Goal: Information Seeking & Learning: Learn about a topic

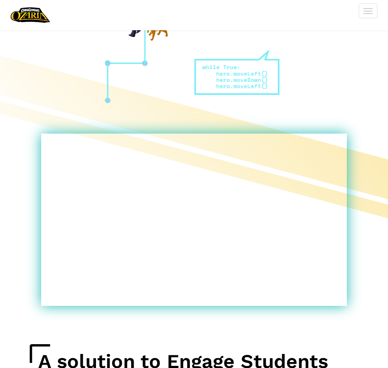
scroll to position [212, 0]
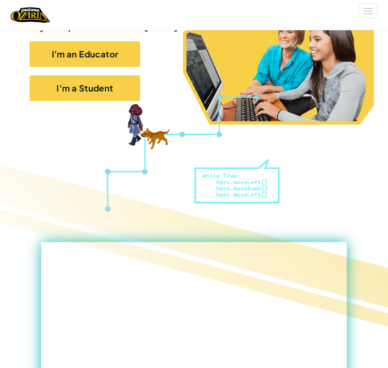
click at [109, 75] on div "I'm an Educator" at bounding box center [194, 58] width 329 height 34
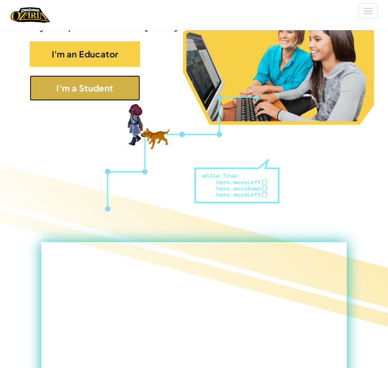
click at [108, 101] on button "I'm a Student" at bounding box center [85, 87] width 110 height 25
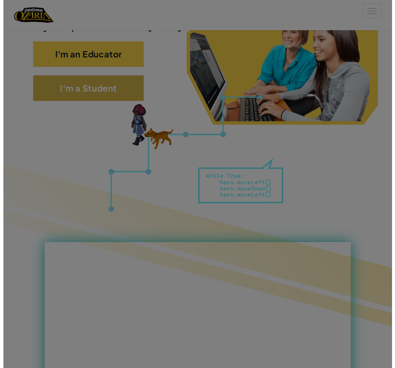
scroll to position [189, 0]
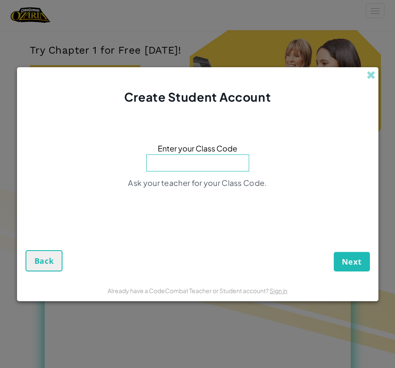
click at [207, 169] on input at bounding box center [197, 162] width 103 height 17
type input "s"
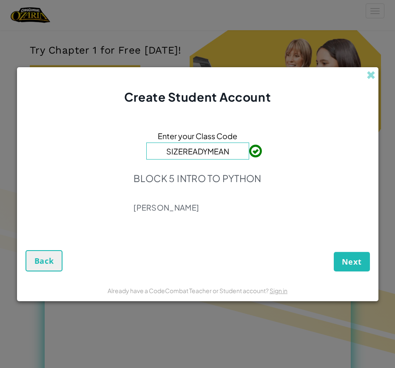
type input "SIZEREADYMEAN"
click at [361, 259] on span "Next" at bounding box center [352, 261] width 20 height 10
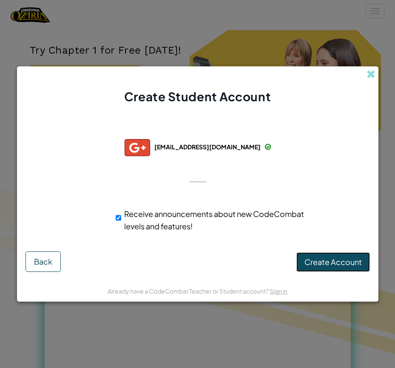
click at [327, 257] on span "Create Account" at bounding box center [332, 262] width 57 height 10
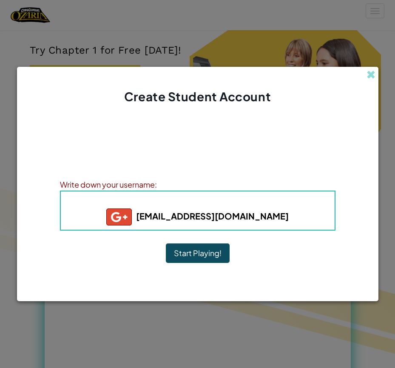
click at [163, 218] on b "[EMAIL_ADDRESS][DOMAIN_NAME]" at bounding box center [197, 215] width 182 height 11
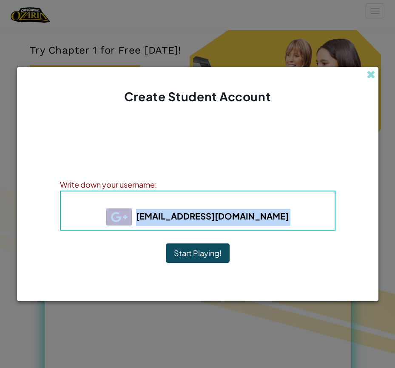
click at [163, 218] on b "[EMAIL_ADDRESS][DOMAIN_NAME]" at bounding box center [197, 215] width 182 height 11
click at [183, 217] on b "[EMAIL_ADDRESS][DOMAIN_NAME]" at bounding box center [197, 215] width 182 height 11
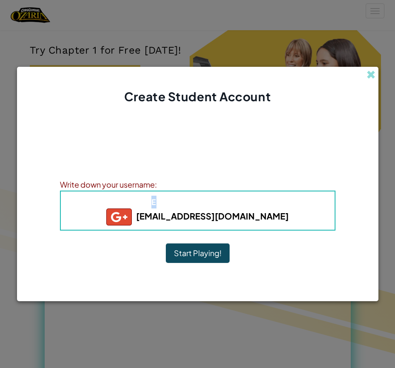
click at [153, 204] on span "Username" at bounding box center [162, 202] width 44 height 10
click at [164, 189] on div "Write down your username:" at bounding box center [197, 184] width 275 height 12
click at [158, 207] on h4 "Username : s251885+gplus" at bounding box center [197, 201] width 257 height 13
click at [158, 204] on span "Username" at bounding box center [162, 202] width 44 height 10
click at [157, 204] on span "Username" at bounding box center [162, 202] width 44 height 10
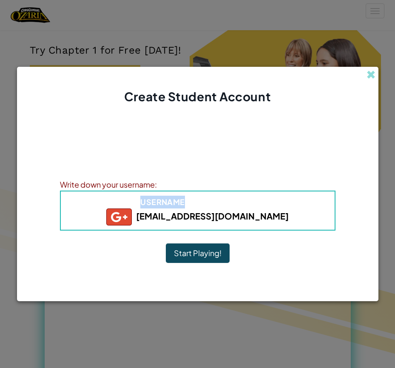
click at [157, 204] on span "Username" at bounding box center [162, 202] width 44 height 10
click at [206, 201] on b "Username : s251885+gplus" at bounding box center [197, 202] width 114 height 10
click at [229, 200] on b "Username : s251885+gplus" at bounding box center [197, 202] width 114 height 10
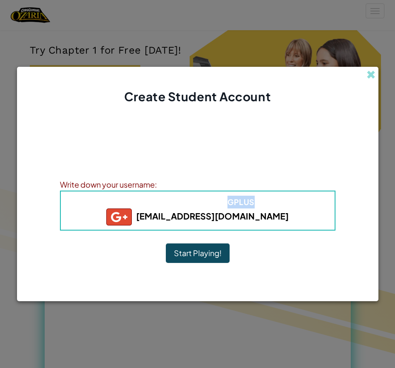
click at [229, 200] on b "Username : s251885+gplus" at bounding box center [197, 202] width 114 height 10
drag, startPoint x: 268, startPoint y: 197, endPoint x: 136, endPoint y: 203, distance: 132.7
click at [136, 203] on h4 "Username : s251885+gplus" at bounding box center [197, 201] width 257 height 13
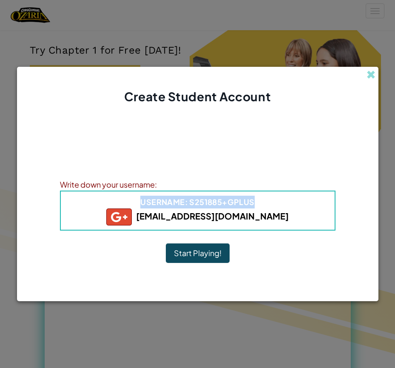
copy b "Username : s251885+gplus"
click at [207, 249] on button "Start Playing!" at bounding box center [198, 253] width 64 height 20
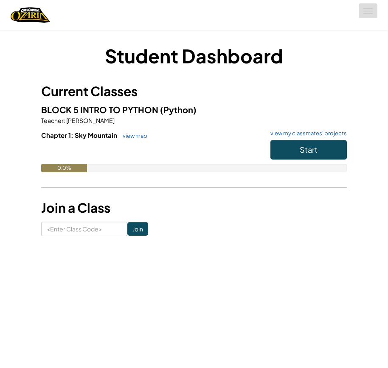
click at [370, 14] on button "Toggle navigation" at bounding box center [368, 10] width 19 height 15
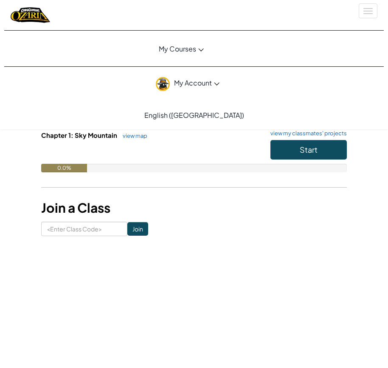
click at [210, 86] on span "My Account" at bounding box center [196, 82] width 45 height 9
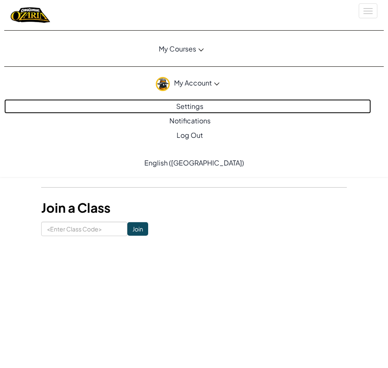
click at [194, 103] on link "Settings" at bounding box center [187, 106] width 367 height 14
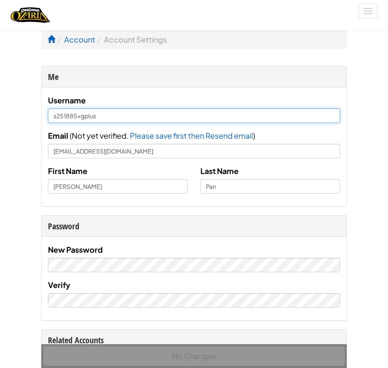
click at [161, 119] on input "s251885+gplus" at bounding box center [194, 115] width 292 height 14
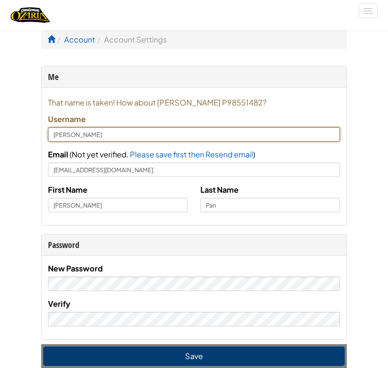
click at [88, 134] on input "[PERSON_NAME]" at bounding box center [194, 134] width 292 height 14
type input "Addison Pan'"
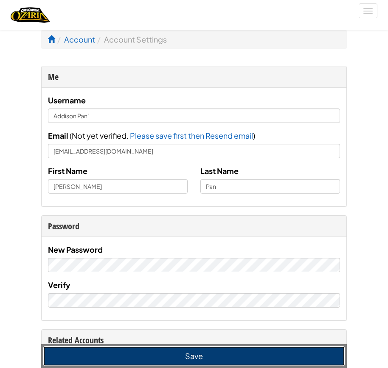
click at [198, 362] on button "Save" at bounding box center [194, 356] width 302 height 20
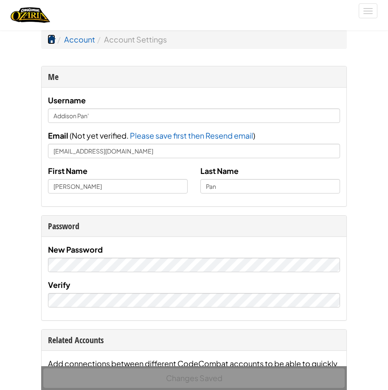
click at [52, 40] on span at bounding box center [52, 39] width 8 height 8
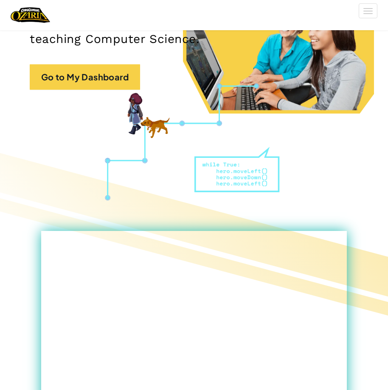
scroll to position [42, 0]
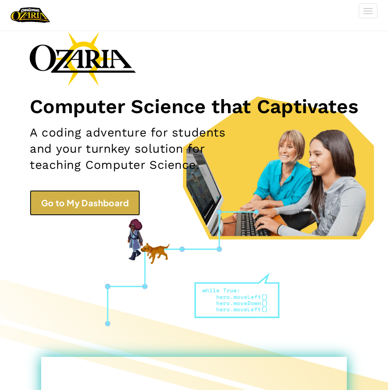
click at [85, 215] on link "Go to My Dashboard" at bounding box center [85, 202] width 110 height 25
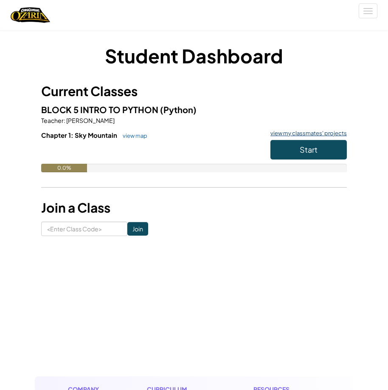
click at [291, 131] on link "view my classmates' projects" at bounding box center [306, 133] width 81 height 6
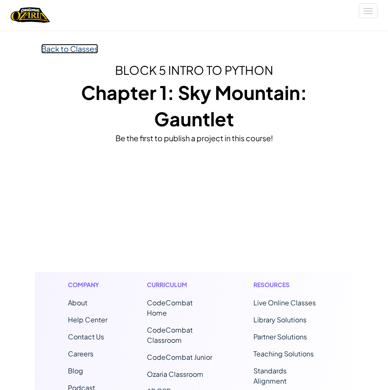
click at [61, 51] on link "Back to Classes" at bounding box center [69, 49] width 57 height 10
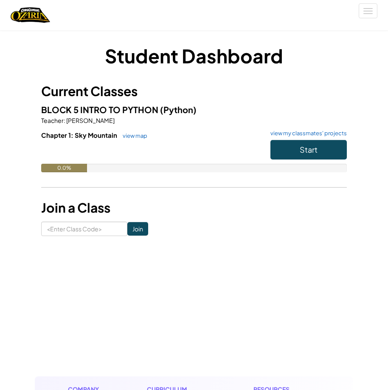
click at [140, 131] on h6 "Chapter 1: Sky Mountain view map view my classmates' projects" at bounding box center [194, 134] width 306 height 9
click at [138, 137] on link "view map" at bounding box center [133, 135] width 29 height 7
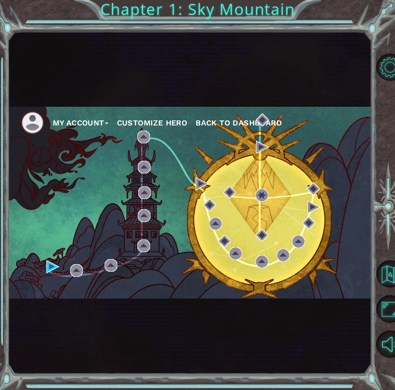
click at [81, 124] on button "My Account" at bounding box center [81, 122] width 56 height 13
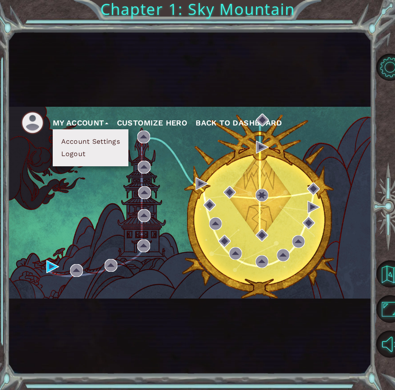
click at [110, 139] on button "Account Settings" at bounding box center [91, 141] width 64 height 9
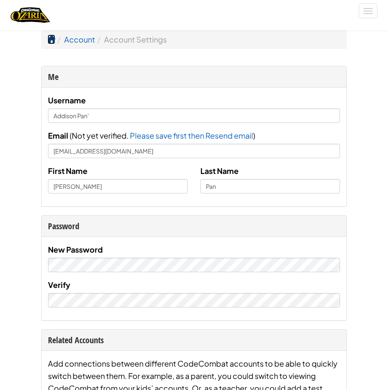
click at [53, 43] on span at bounding box center [52, 39] width 8 height 8
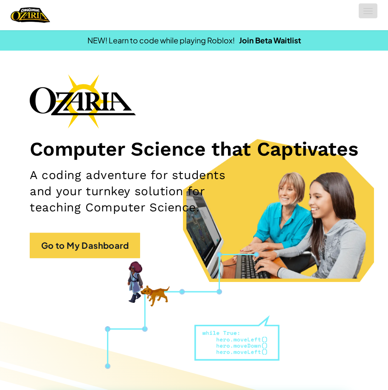
click at [365, 16] on button "Toggle navigation" at bounding box center [368, 10] width 19 height 15
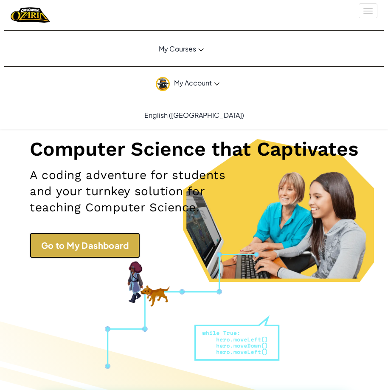
click at [71, 258] on link "Go to My Dashboard" at bounding box center [85, 244] width 110 height 25
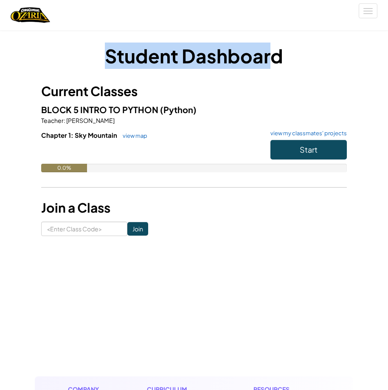
drag, startPoint x: 108, startPoint y: 58, endPoint x: 273, endPoint y: 56, distance: 165.7
click at [273, 56] on h1 "Student Dashboard" at bounding box center [194, 55] width 306 height 26
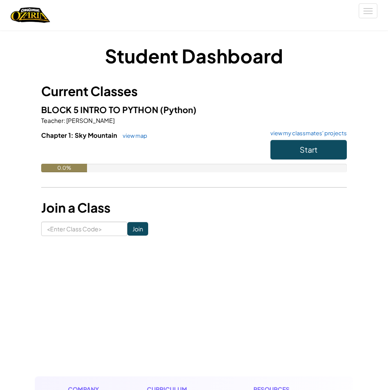
click at [209, 90] on h3 "Current Classes" at bounding box center [194, 91] width 306 height 19
click at [37, 23] on img "Home" at bounding box center [31, 14] width 40 height 17
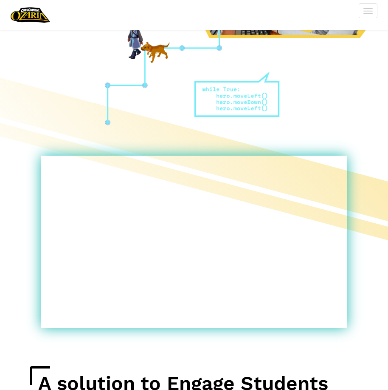
scroll to position [85, 0]
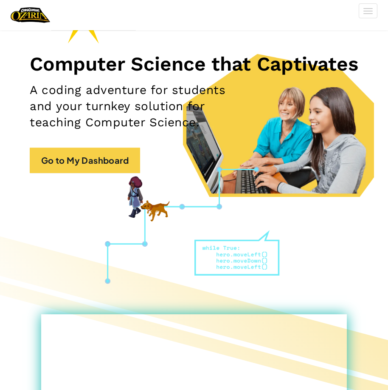
click at [86, 166] on div "Computer Science that Captivates A coding adventure for students and your turnk…" at bounding box center [194, 85] width 329 height 192
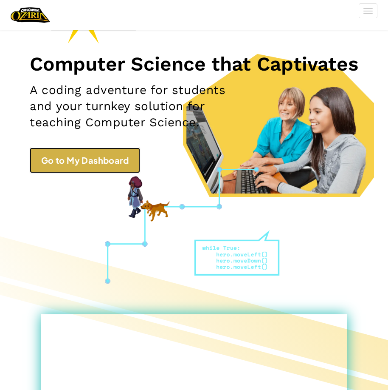
click at [89, 173] on link "Go to My Dashboard" at bounding box center [85, 159] width 110 height 25
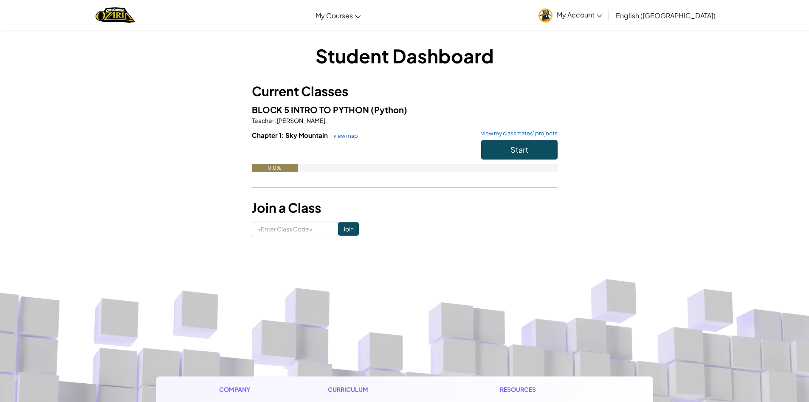
click at [394, 13] on span "My Account" at bounding box center [579, 14] width 45 height 9
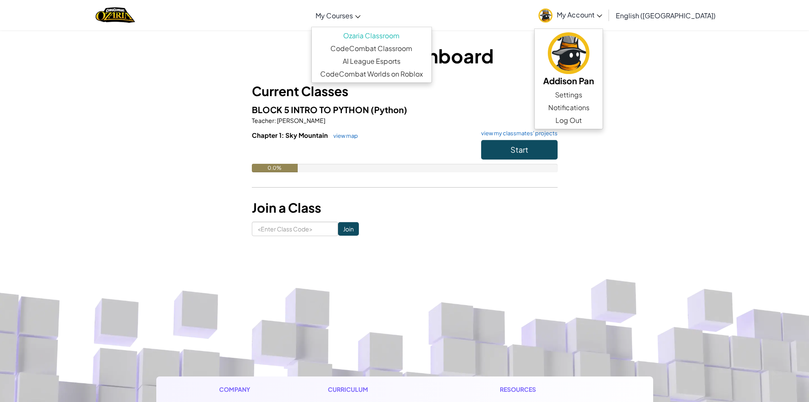
click at [353, 14] on span "My Courses" at bounding box center [334, 15] width 37 height 9
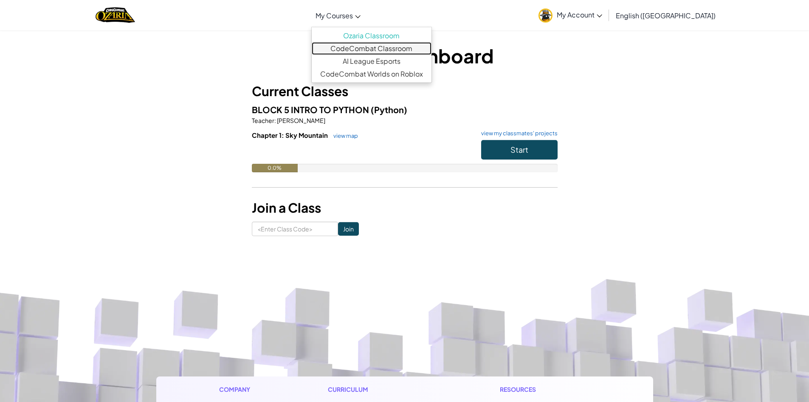
click at [377, 53] on link "CodeCombat Classroom" at bounding box center [372, 48] width 120 height 13
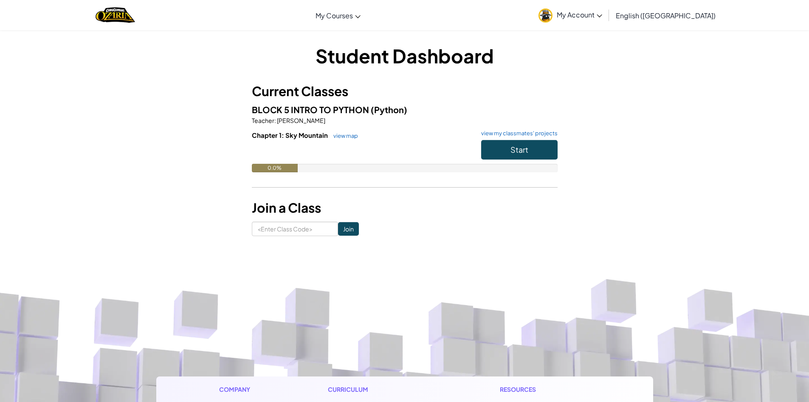
click at [352, 202] on div "Student Dashboard Current Classes BLOCK 5 INTRO TO PYTHON (Python) Teacher : [P…" at bounding box center [405, 138] width 306 height 193
click at [394, 156] on button "Start" at bounding box center [519, 150] width 76 height 20
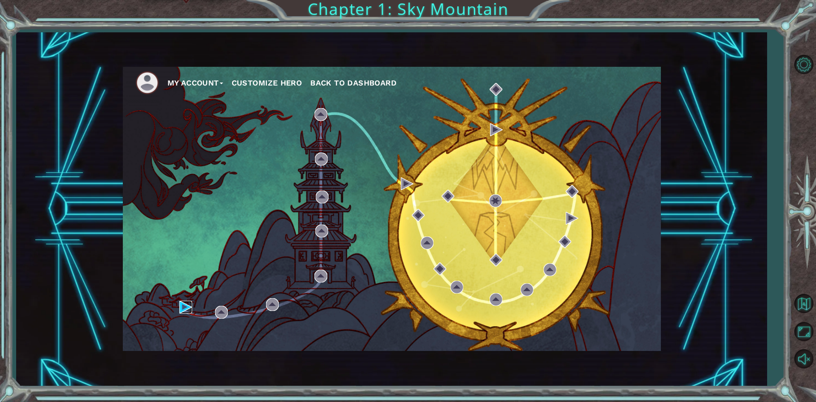
click at [181, 308] on img at bounding box center [185, 306] width 13 height 13
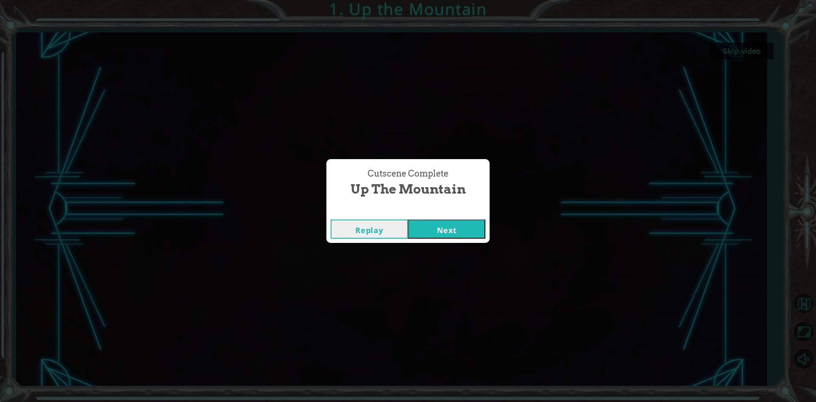
click at [394, 223] on button "Next" at bounding box center [446, 228] width 77 height 19
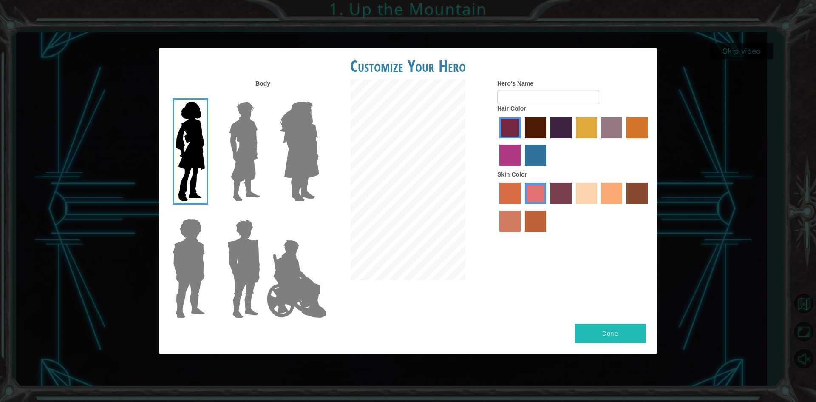
click at [242, 141] on img at bounding box center [245, 151] width 38 height 106
click at [263, 96] on input "Hero Lars" at bounding box center [263, 96] width 0 height 0
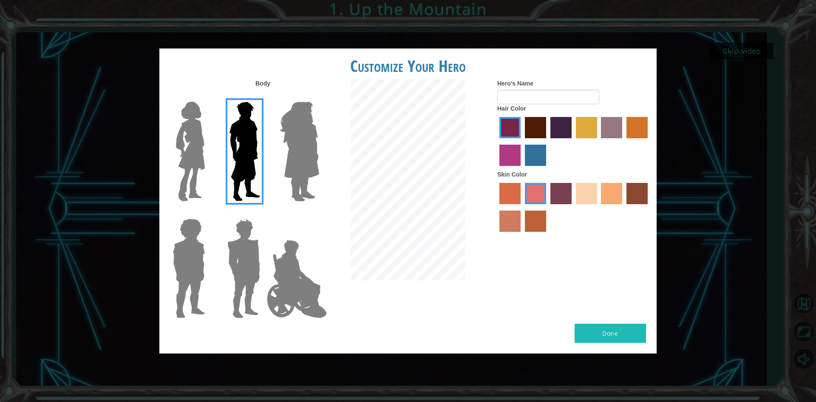
click at [204, 150] on img at bounding box center [191, 151] width 36 height 106
click at [208, 96] on input "Hero Connie" at bounding box center [208, 96] width 0 height 0
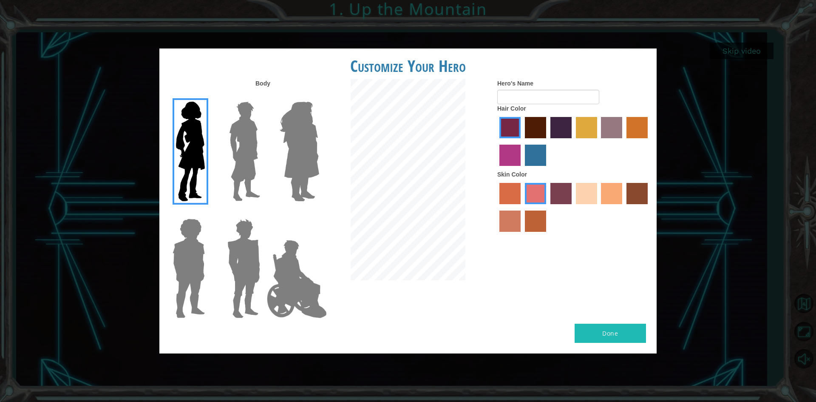
click at [394, 131] on label "tulip tree hair color" at bounding box center [586, 127] width 21 height 21
click at [394, 141] on input "tulip tree hair color" at bounding box center [573, 141] width 0 height 0
drag, startPoint x: 603, startPoint y: 127, endPoint x: 624, endPoint y: 130, distance: 21.5
click at [394, 130] on label "bazaar hair color" at bounding box center [611, 127] width 21 height 21
click at [394, 141] on input "bazaar hair color" at bounding box center [598, 141] width 0 height 0
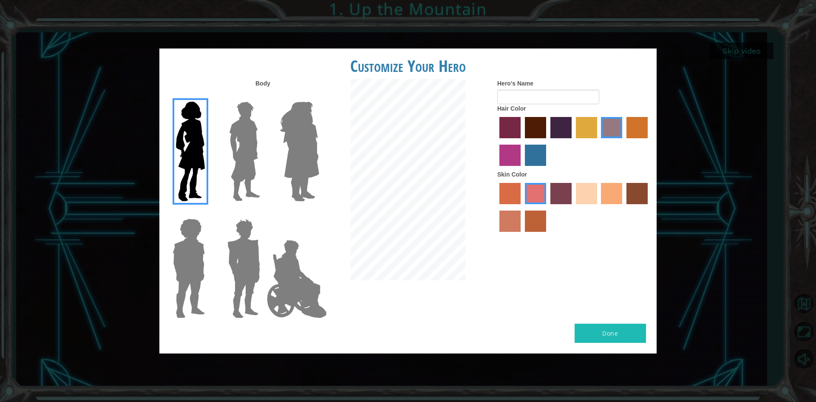
click at [394, 128] on label "gold drop hair color" at bounding box center [636, 127] width 21 height 21
click at [394, 141] on input "gold drop hair color" at bounding box center [623, 141] width 0 height 0
click at [394, 133] on label "hot purple hair color" at bounding box center [560, 127] width 21 height 21
click at [394, 141] on input "hot purple hair color" at bounding box center [547, 141] width 0 height 0
click at [394, 131] on label "paprika hair color" at bounding box center [509, 127] width 21 height 21
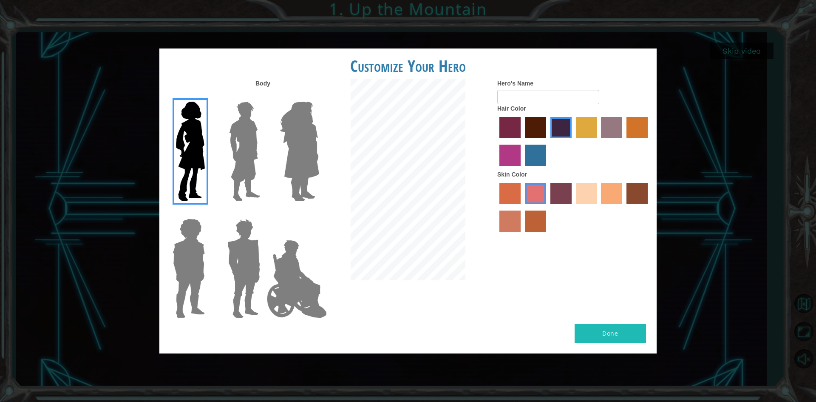
click at [394, 141] on input "paprika hair color" at bounding box center [496, 141] width 0 height 0
click at [394, 132] on label "maroon hair color" at bounding box center [535, 127] width 21 height 21
click at [394, 141] on input "maroon hair color" at bounding box center [522, 141] width 0 height 0
click at [394, 201] on label "sandy beach skin color" at bounding box center [586, 193] width 21 height 21
click at [394, 207] on input "sandy beach skin color" at bounding box center [573, 207] width 0 height 0
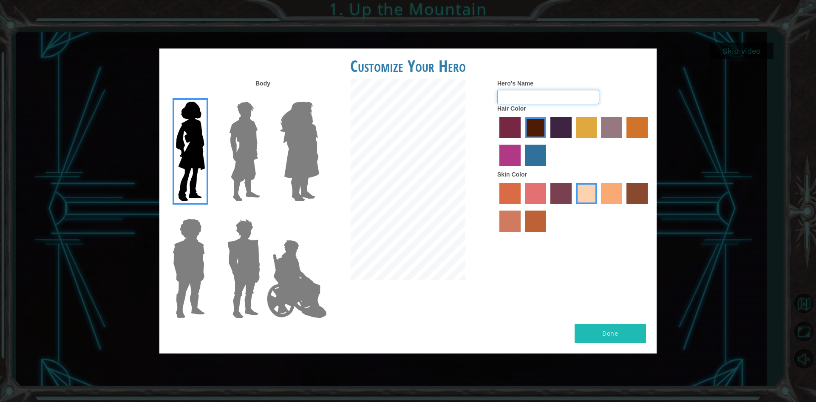
click at [394, 102] on input "Hero's Name" at bounding box center [548, 97] width 102 height 14
click at [246, 150] on img at bounding box center [245, 151] width 38 height 106
click at [263, 96] on input "Hero Lars" at bounding box center [263, 96] width 0 height 0
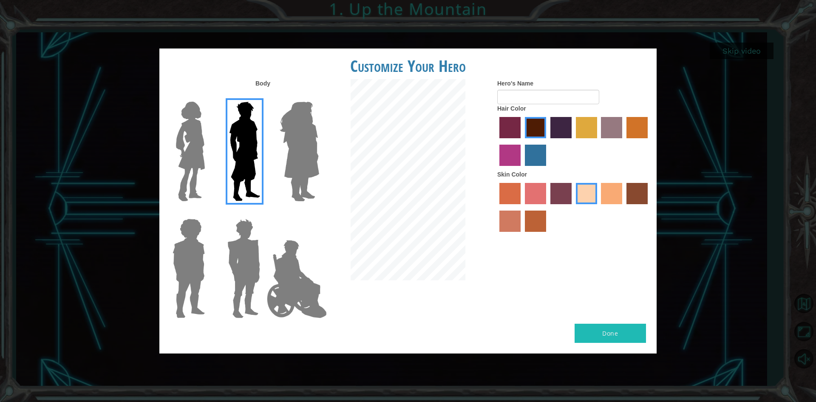
click at [284, 150] on img at bounding box center [299, 151] width 46 height 106
click at [319, 96] on input "Hero Amethyst" at bounding box center [319, 96] width 0 height 0
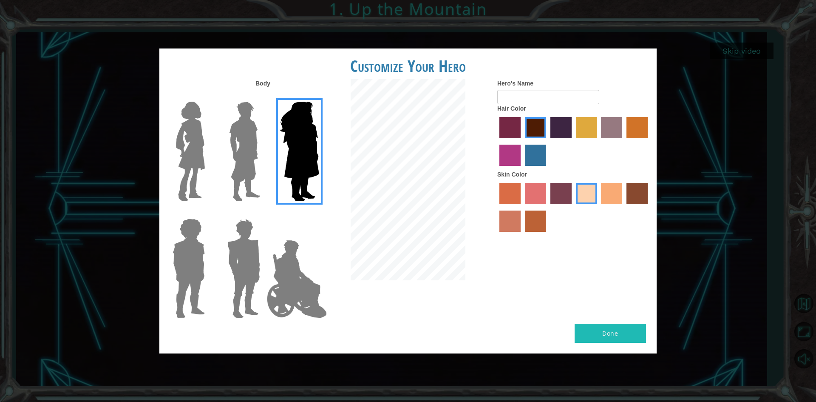
click at [294, 264] on img at bounding box center [296, 278] width 67 height 85
click at [319, 213] on input "Hero Jamie" at bounding box center [319, 213] width 0 height 0
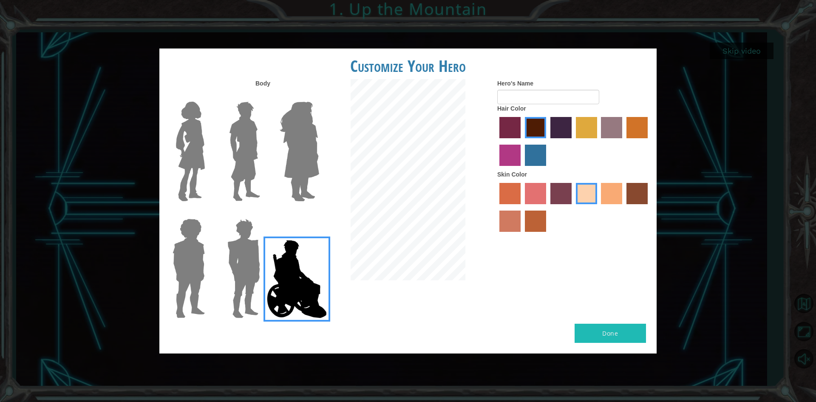
click at [245, 263] on img at bounding box center [244, 268] width 40 height 106
click at [263, 213] on input "Hero Garnet" at bounding box center [263, 213] width 0 height 0
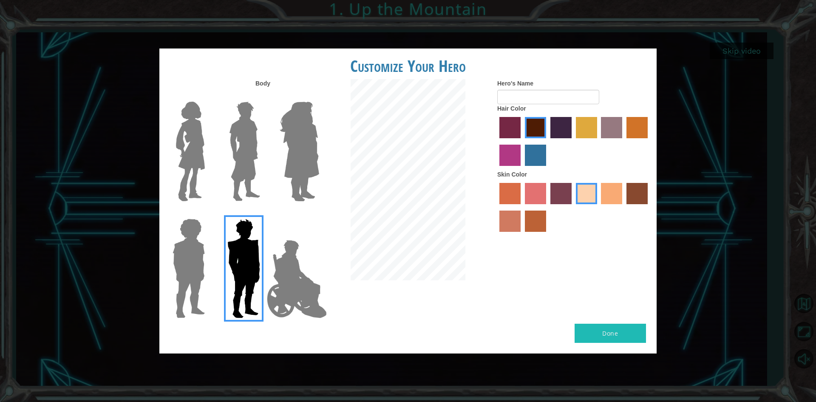
click at [205, 254] on img at bounding box center [188, 268] width 39 height 106
click at [208, 213] on input "Hero Steven" at bounding box center [208, 213] width 0 height 0
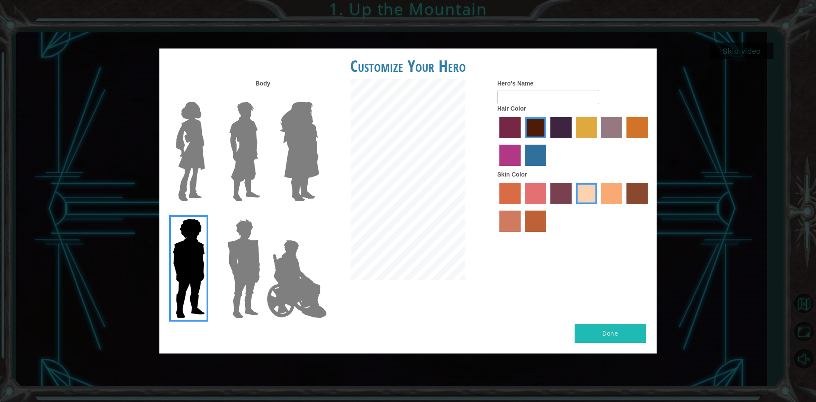
click at [243, 253] on img at bounding box center [244, 268] width 40 height 106
click at [263, 213] on input "Hero Garnet" at bounding box center [263, 213] width 0 height 0
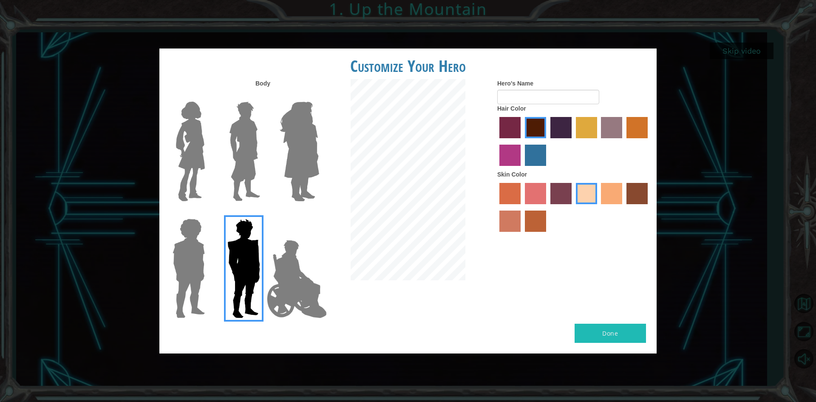
click at [283, 257] on img at bounding box center [296, 278] width 67 height 85
click at [319, 213] on input "Hero Jamie" at bounding box center [319, 213] width 0 height 0
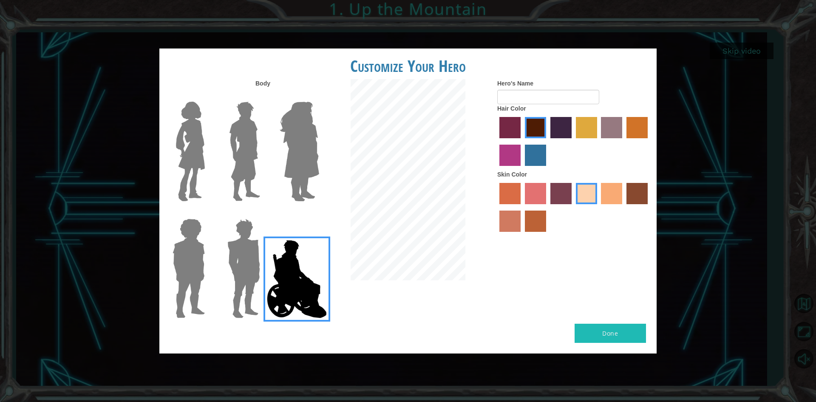
click at [229, 252] on img at bounding box center [244, 268] width 40 height 106
click at [263, 213] on input "Hero Garnet" at bounding box center [263, 213] width 0 height 0
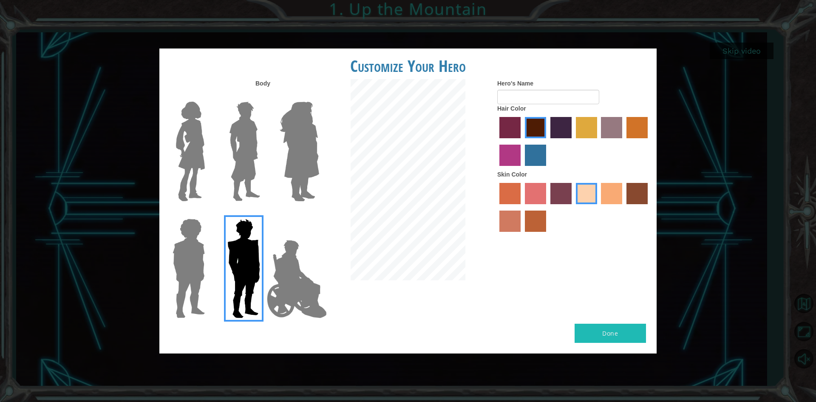
click at [210, 251] on div at bounding box center [186, 265] width 55 height 117
click at [204, 251] on img at bounding box center [188, 268] width 39 height 106
click at [208, 213] on input "Hero Steven" at bounding box center [208, 213] width 0 height 0
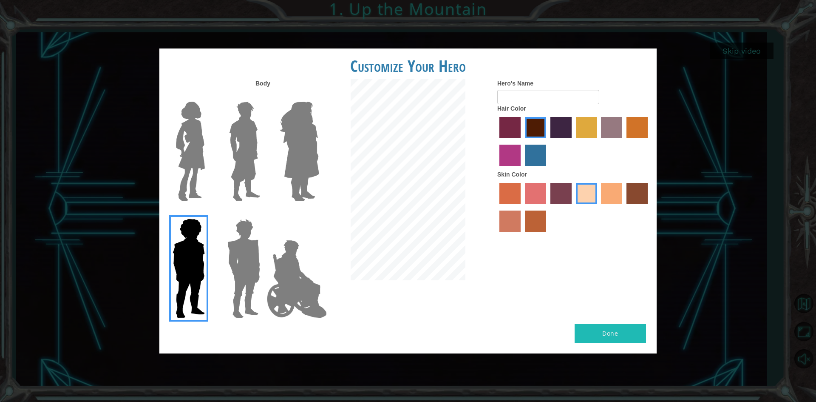
click at [308, 169] on img at bounding box center [299, 151] width 46 height 106
click at [319, 96] on input "Hero Amethyst" at bounding box center [319, 96] width 0 height 0
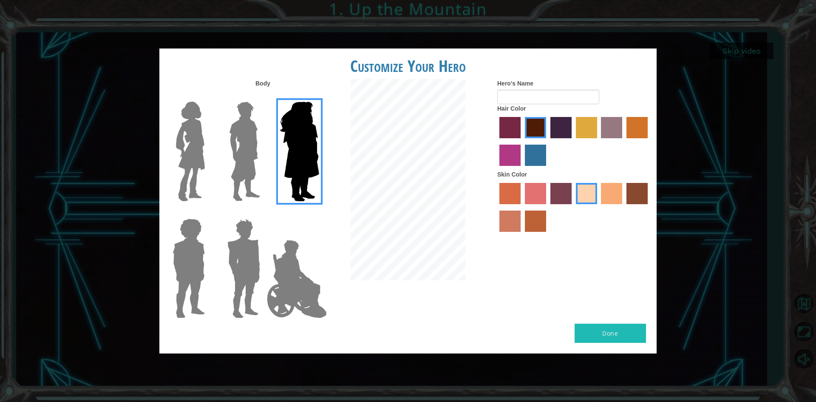
click at [252, 173] on img at bounding box center [245, 151] width 38 height 106
click at [263, 96] on input "Hero Lars" at bounding box center [263, 96] width 0 height 0
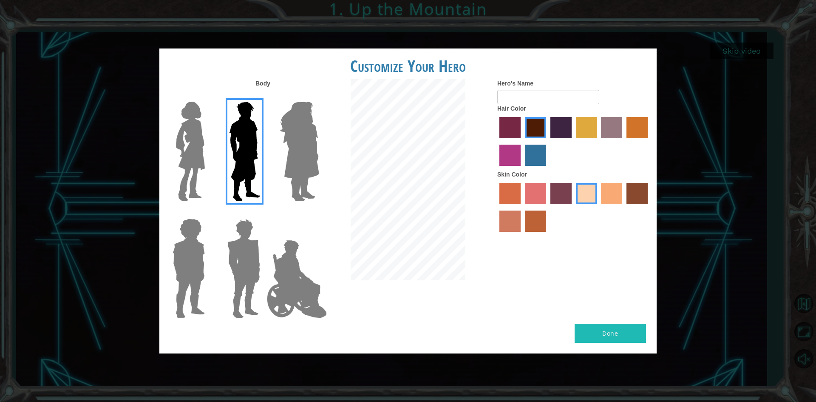
click at [394, 133] on label "paprika hair color" at bounding box center [509, 127] width 21 height 21
click at [394, 141] on input "paprika hair color" at bounding box center [496, 141] width 0 height 0
click at [394, 130] on label "maroon hair color" at bounding box center [535, 127] width 21 height 21
click at [394, 141] on input "maroon hair color" at bounding box center [522, 141] width 0 height 0
click at [394, 122] on label "hot purple hair color" at bounding box center [560, 127] width 21 height 21
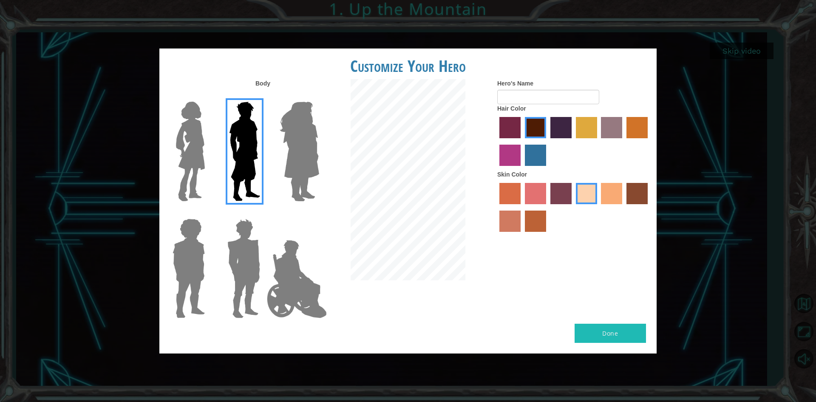
click at [394, 141] on input "hot purple hair color" at bounding box center [547, 141] width 0 height 0
click at [394, 127] on label "tulip tree hair color" at bounding box center [586, 127] width 21 height 21
click at [394, 141] on input "tulip tree hair color" at bounding box center [573, 141] width 0 height 0
click at [394, 129] on label "bazaar hair color" at bounding box center [611, 127] width 21 height 21
click at [394, 141] on input "bazaar hair color" at bounding box center [598, 141] width 0 height 0
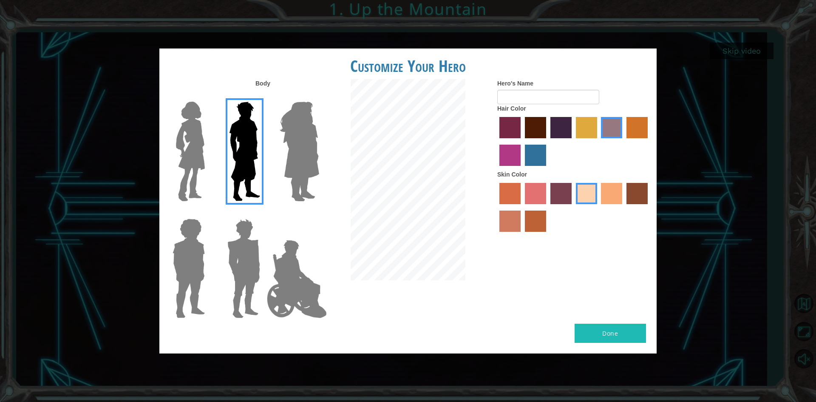
drag, startPoint x: 617, startPoint y: 125, endPoint x: 622, endPoint y: 125, distance: 4.7
click at [394, 125] on label "bazaar hair color" at bounding box center [611, 127] width 21 height 21
click at [394, 141] on input "bazaar hair color" at bounding box center [598, 141] width 0 height 0
click at [394, 127] on label "gold drop hair color" at bounding box center [636, 127] width 21 height 21
click at [394, 141] on input "gold drop hair color" at bounding box center [623, 141] width 0 height 0
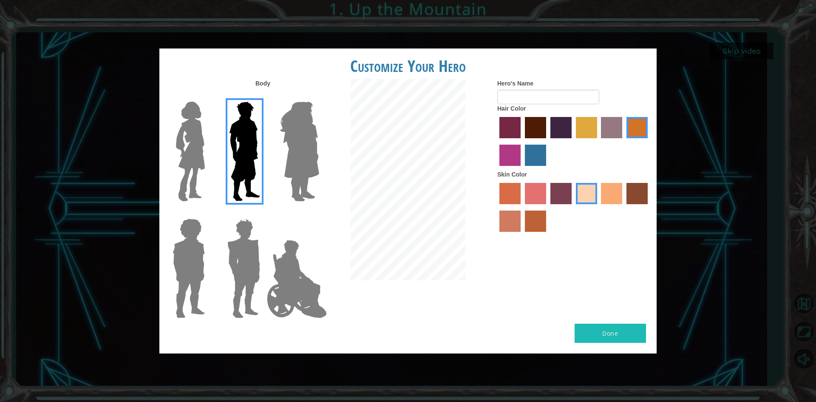
click at [394, 122] on label "maroon hair color" at bounding box center [535, 127] width 21 height 21
click at [394, 141] on input "maroon hair color" at bounding box center [522, 141] width 0 height 0
click at [394, 94] on input "Hero's Name" at bounding box center [548, 97] width 102 height 14
type input "[PERSON_NAME]"
click at [394, 335] on button "Done" at bounding box center [609, 332] width 71 height 19
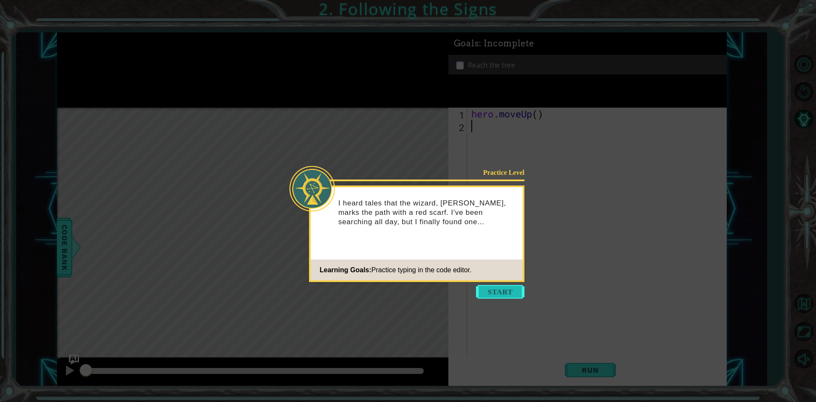
click at [394, 289] on button "Start" at bounding box center [500, 292] width 48 height 14
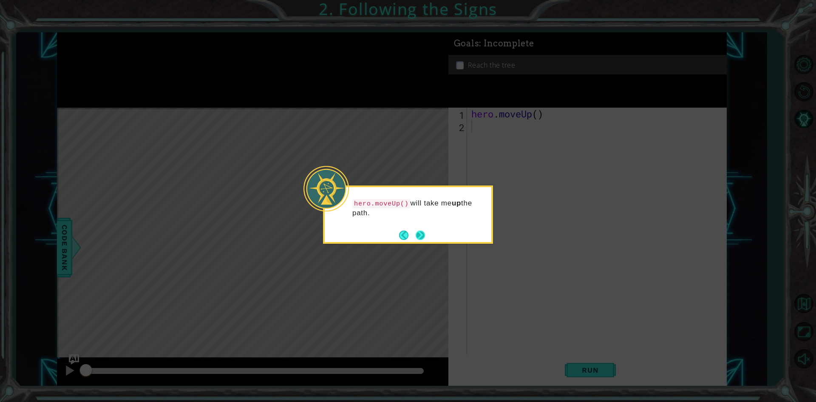
click at [394, 238] on div "hero.moveUp() will take me up the path." at bounding box center [408, 214] width 170 height 58
click at [394, 233] on button "Next" at bounding box center [420, 234] width 9 height 9
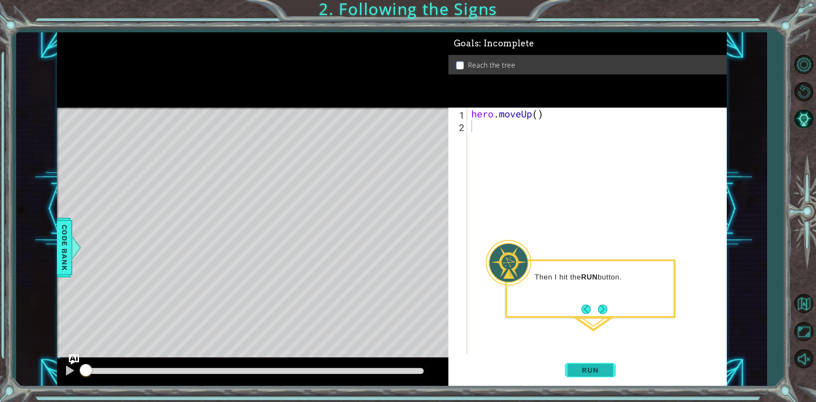
click at [394, 367] on span "Run" at bounding box center [590, 369] width 34 height 8
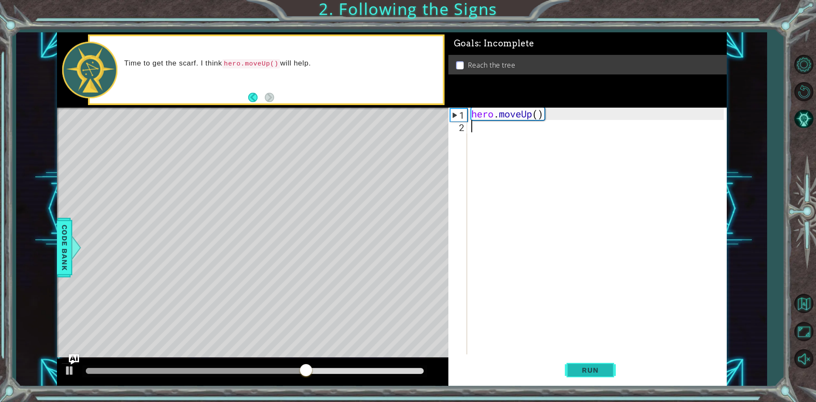
click at [394, 364] on button "Run" at bounding box center [590, 370] width 51 height 28
click at [394, 367] on button "Run" at bounding box center [590, 370] width 51 height 28
click at [394, 130] on div "hero . moveUp ( )" at bounding box center [599, 243] width 258 height 271
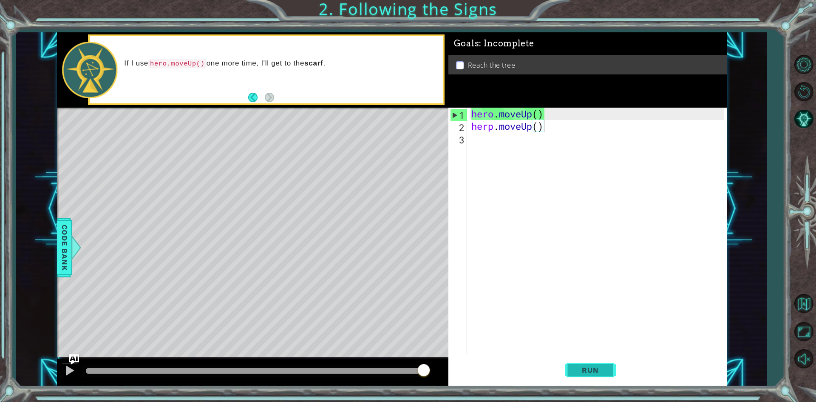
click at [394, 367] on button "Run" at bounding box center [590, 370] width 51 height 28
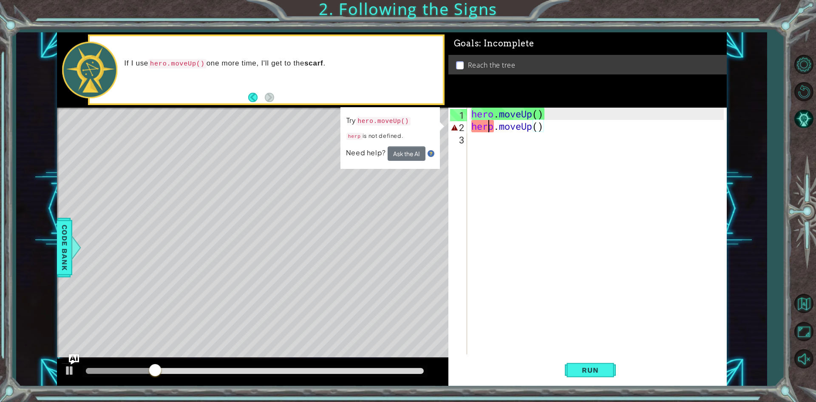
click at [394, 124] on div "hero . moveUp ( ) herp . moveUp ( )" at bounding box center [599, 243] width 258 height 271
click at [394, 125] on div "hero . moveUp ( ) herp . moveUp ( )" at bounding box center [599, 243] width 258 height 271
click at [394, 126] on div "hero . moveUp ( ) herp . moveUp ( )" at bounding box center [599, 243] width 258 height 271
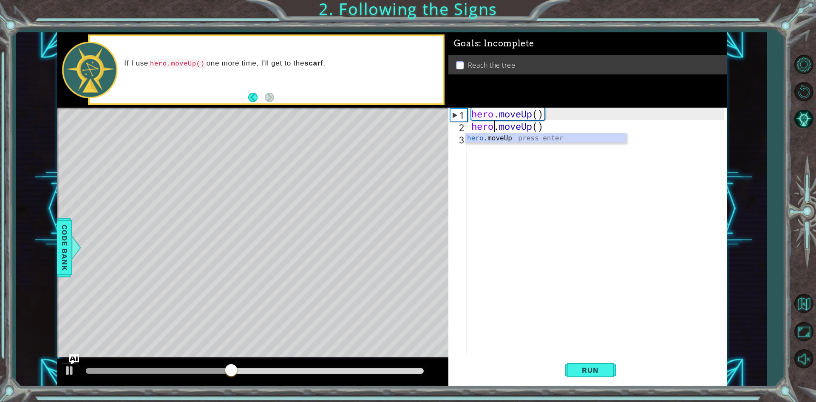
scroll to position [0, 1]
type textarea "hero.moveUp()"
click at [394, 367] on span "Run" at bounding box center [590, 369] width 34 height 8
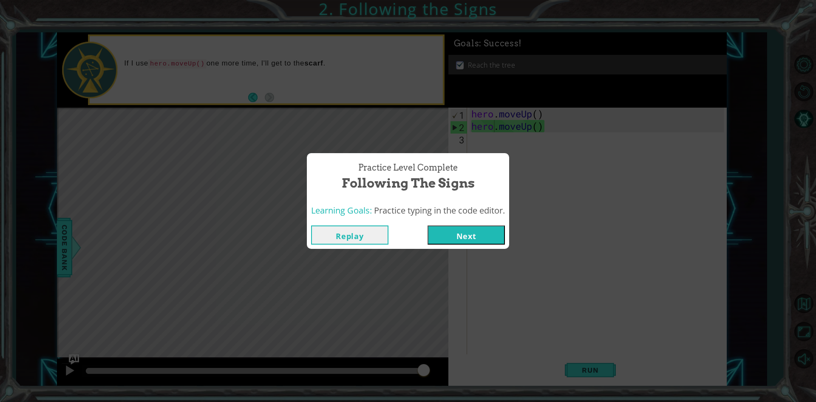
click at [394, 232] on button "Next" at bounding box center [465, 234] width 77 height 19
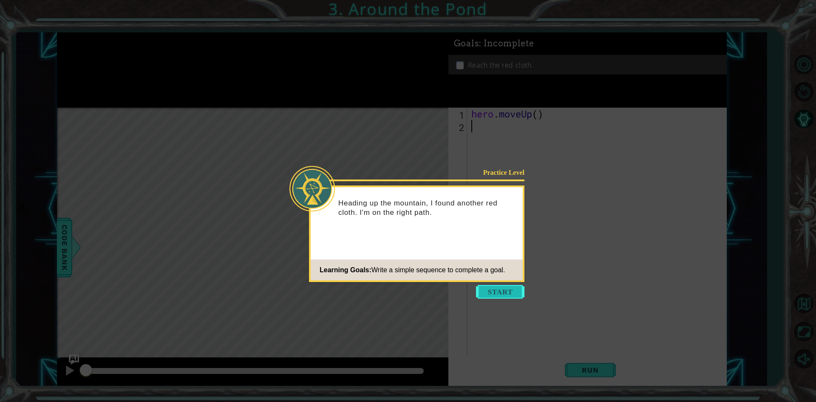
click at [394, 296] on button "Start" at bounding box center [500, 292] width 48 height 14
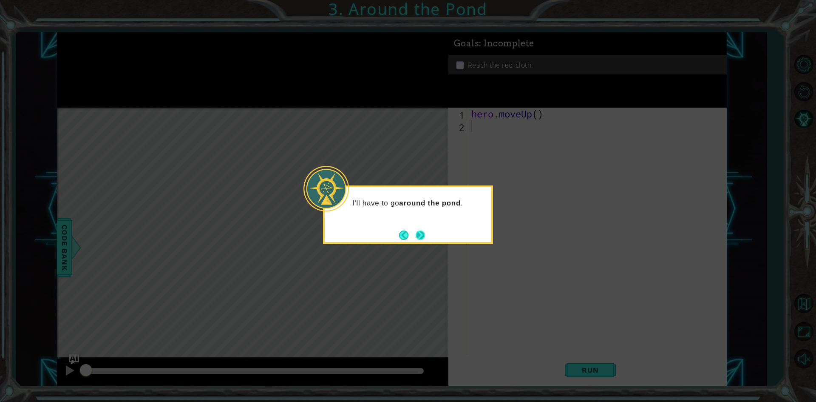
click at [394, 235] on div "I'll have to go around the pond ." at bounding box center [408, 214] width 170 height 58
click at [394, 233] on button "Next" at bounding box center [420, 235] width 14 height 14
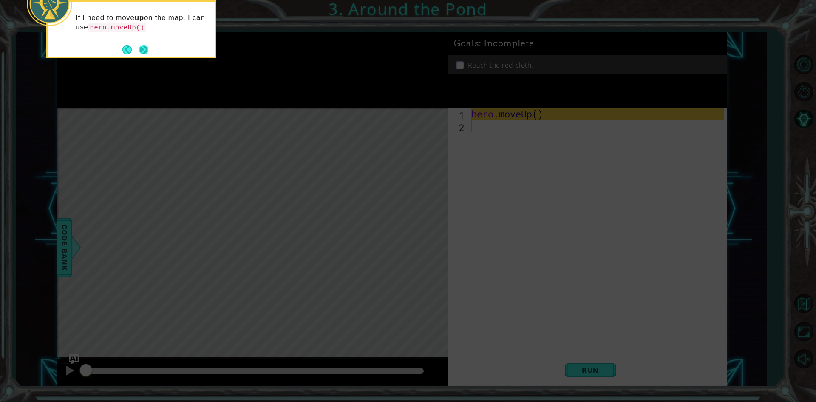
click at [148, 48] on button "Next" at bounding box center [144, 50] width 10 height 10
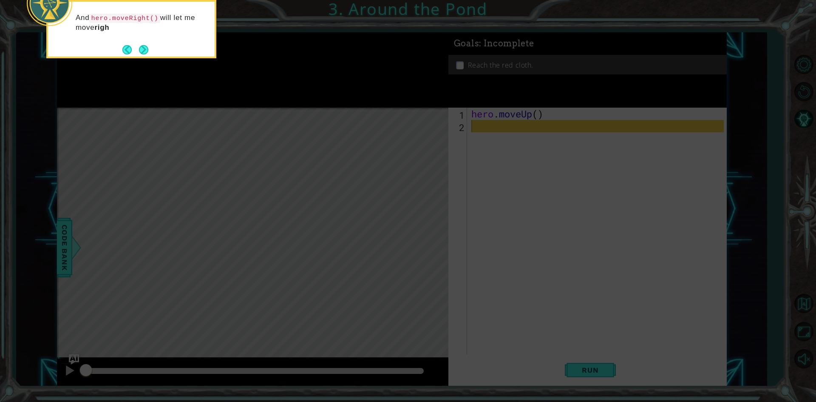
click at [177, 119] on icon at bounding box center [408, 201] width 816 height 402
click at [145, 48] on button "Next" at bounding box center [143, 50] width 9 height 9
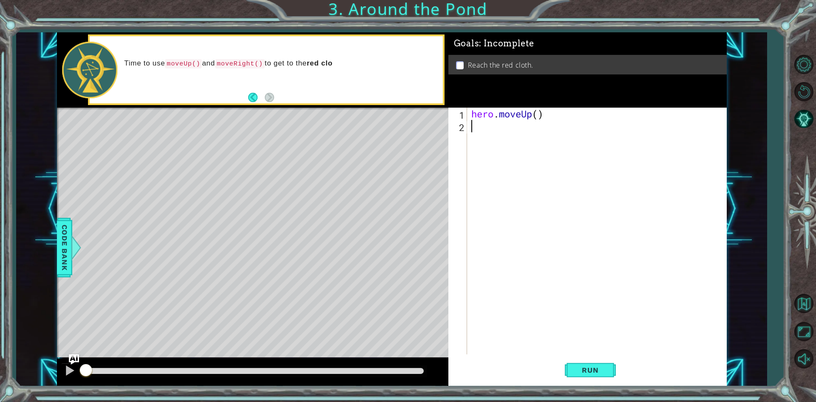
click at [394, 125] on div "hero . moveUp ( )" at bounding box center [599, 243] width 258 height 271
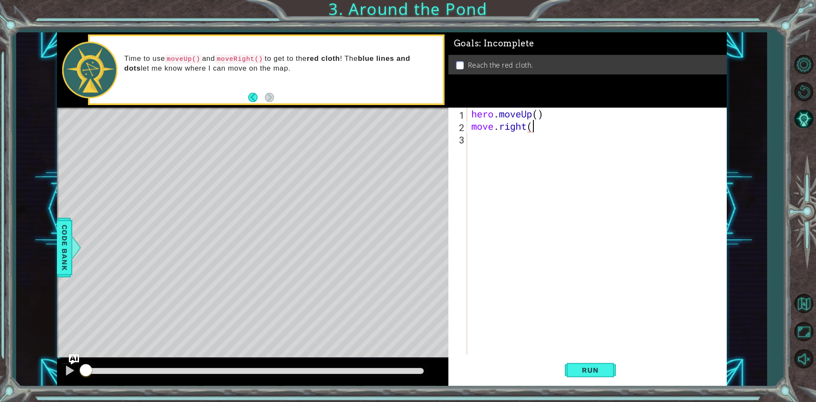
scroll to position [0, 3]
click at [394, 114] on div "hero . moveUp ( ) move . right ( )" at bounding box center [599, 243] width 258 height 271
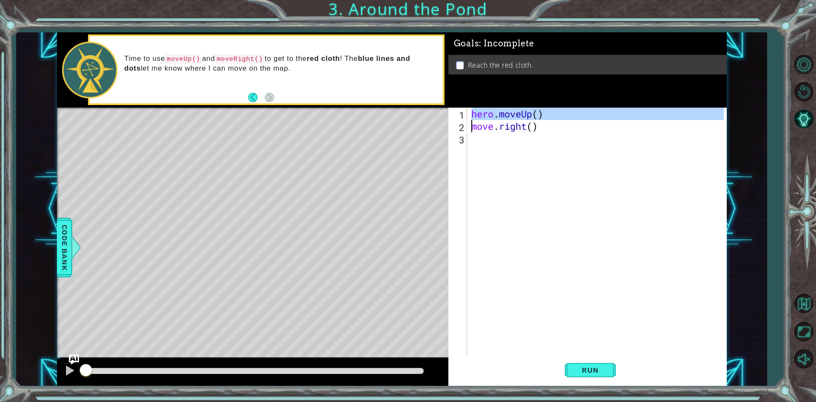
click at [394, 114] on div "hero . moveUp ( ) move . right ( )" at bounding box center [599, 243] width 258 height 271
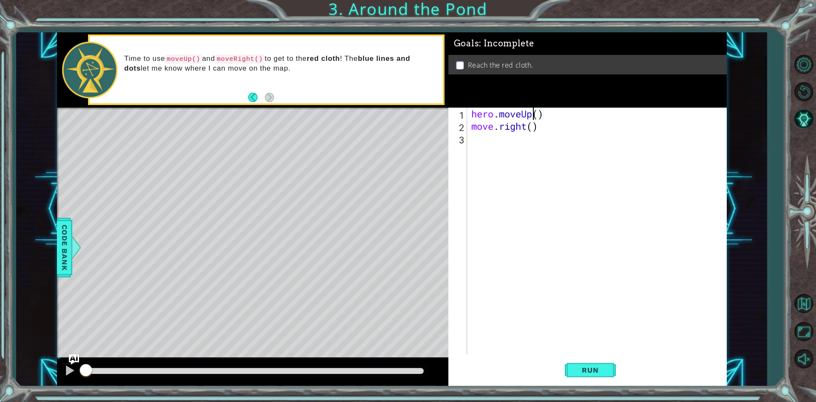
click at [394, 114] on div "hero . moveUp ( ) move . right ( )" at bounding box center [599, 243] width 258 height 271
click at [394, 114] on div "hero . moveUp ( ) move . right ( )" at bounding box center [597, 231] width 254 height 246
click at [394, 114] on div "hero . moveUp ( ) move . right ( )" at bounding box center [599, 243] width 258 height 271
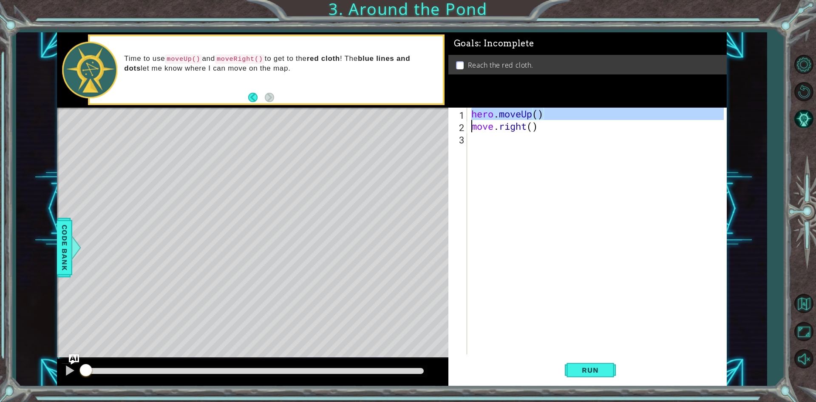
click at [394, 114] on div "hero . moveUp ( ) move . right ( )" at bounding box center [599, 243] width 258 height 271
click at [394, 129] on div "hero . moveUp ( ) move . right ( )" at bounding box center [599, 243] width 258 height 271
type textarea "move.right()"
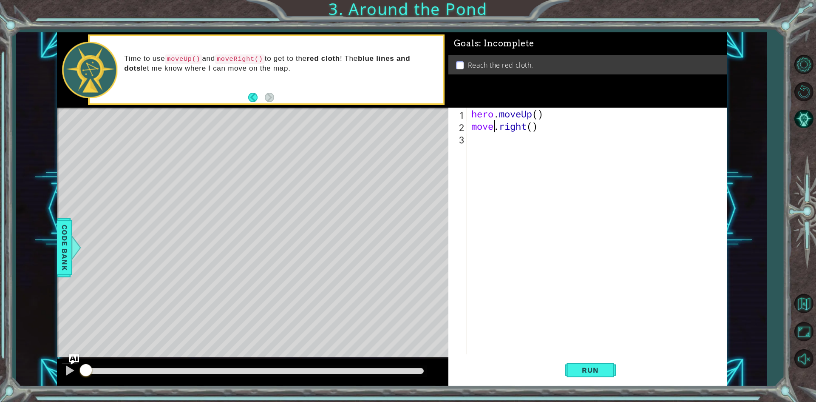
scroll to position [0, 0]
click at [394, 126] on div "hero . moveUp ( ) move . right ( )" at bounding box center [599, 243] width 258 height 271
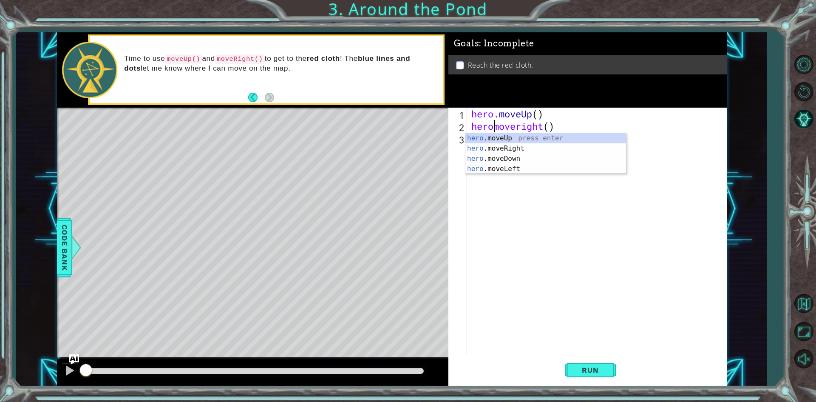
type textarea "hero.moveright()"
click at [394, 207] on div "hero . moveUp ( ) hero . moveright ( )" at bounding box center [599, 243] width 258 height 271
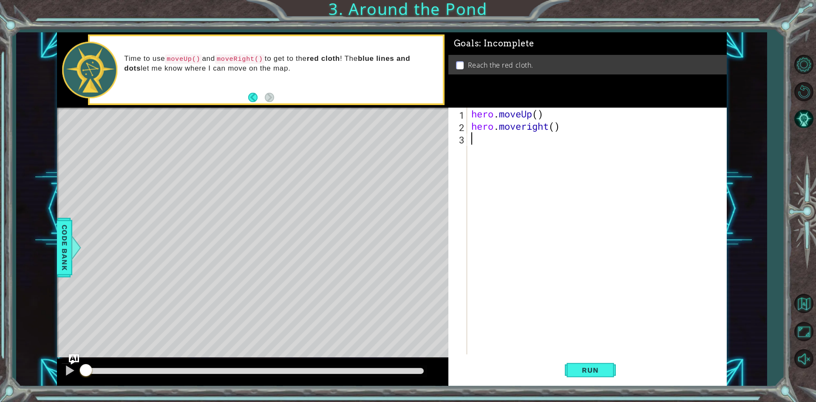
scroll to position [0, 0]
click at [394, 115] on div "hero . moveUp ( ) hero . moveright ( )" at bounding box center [599, 243] width 258 height 271
click at [394, 128] on div "hero . moveUp ( ) hero . moveright ( )" at bounding box center [599, 243] width 258 height 271
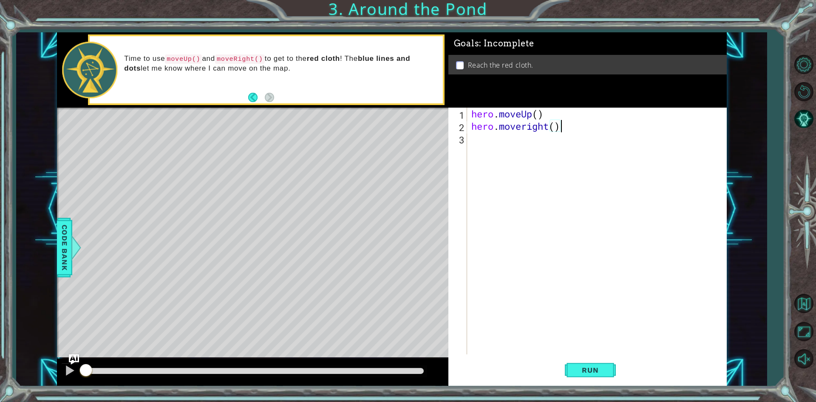
type textarea "hero.moveright()"
paste textarea "Code Area"
click at [394, 367] on span "Run" at bounding box center [590, 369] width 34 height 8
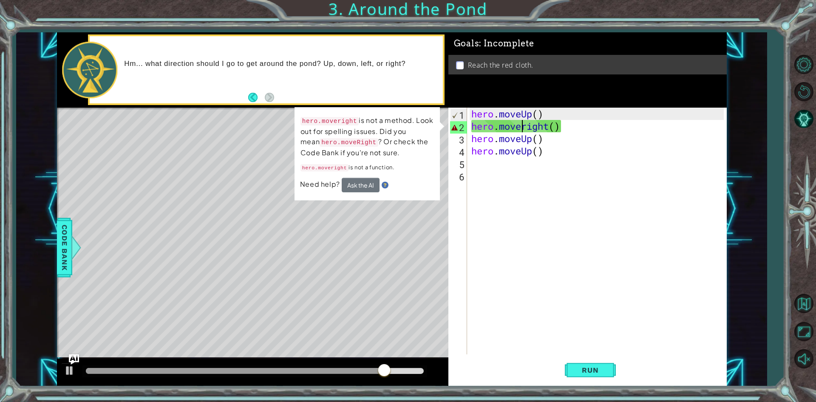
click at [394, 128] on div "hero . moveUp ( ) hero . moveright ( ) hero . moveUp ( ) hero . moveUp ( )" at bounding box center [599, 243] width 258 height 271
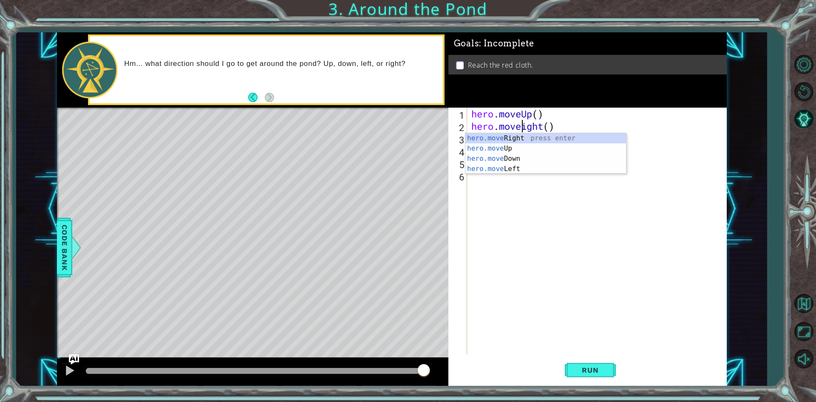
scroll to position [0, 3]
type textarea "hero.moveRight()"
click at [394, 367] on button "Run" at bounding box center [590, 370] width 51 height 28
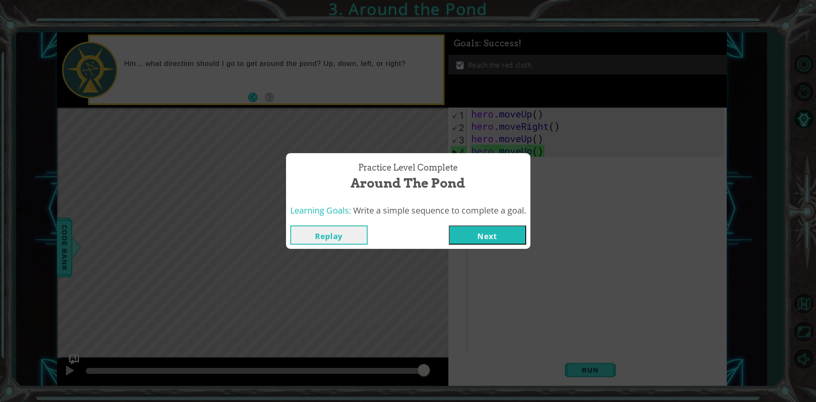
click at [394, 228] on button "Next" at bounding box center [487, 234] width 77 height 19
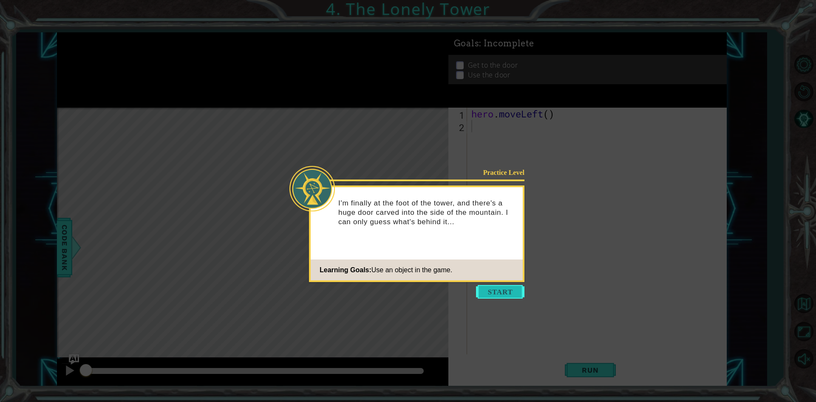
click at [394, 294] on button "Start" at bounding box center [500, 292] width 48 height 14
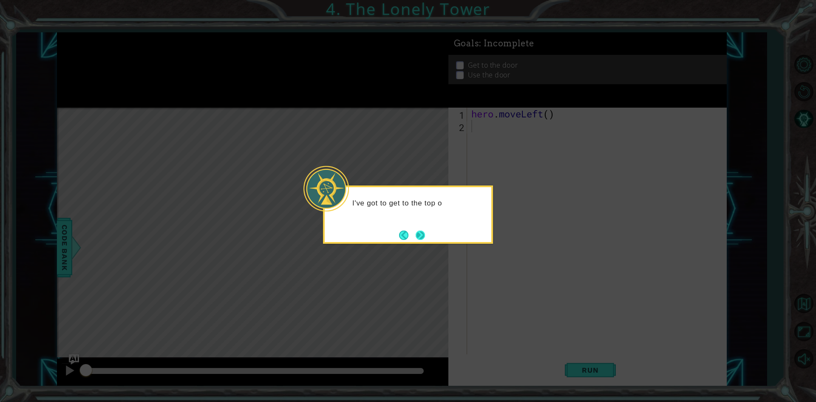
click at [394, 235] on button "Next" at bounding box center [421, 235] width 10 height 10
click at [394, 235] on button "Next" at bounding box center [420, 234] width 9 height 9
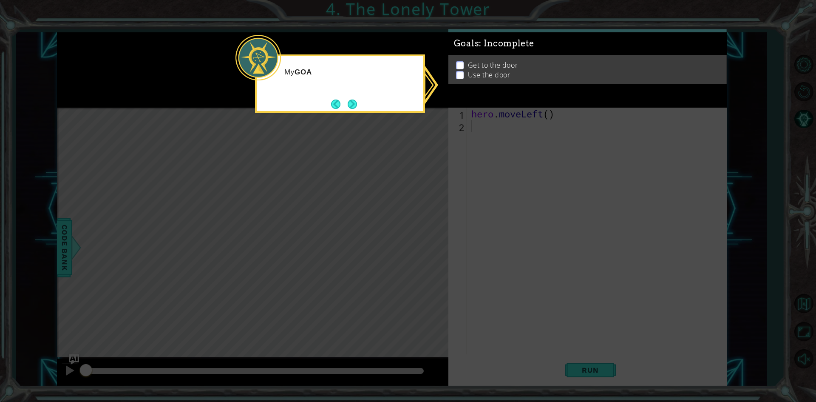
click at [394, 235] on icon at bounding box center [408, 201] width 816 height 402
click at [354, 111] on div "My GOALS up here will help me figure out what to do next." at bounding box center [340, 83] width 170 height 58
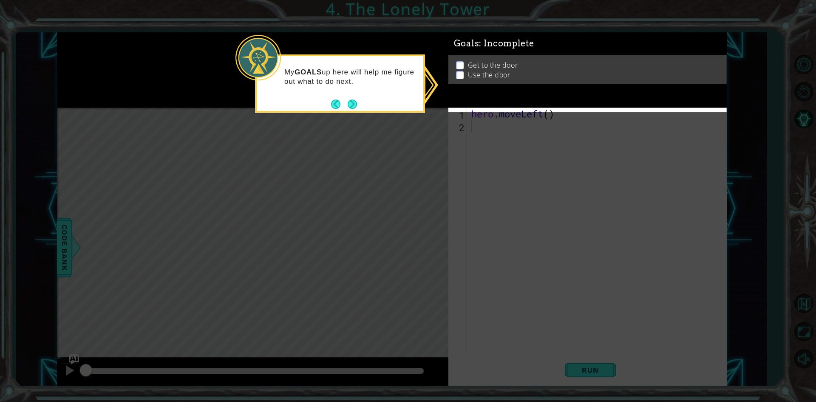
click at [355, 96] on div "My GOALS up here will help me figure out what to do next." at bounding box center [340, 80] width 167 height 43
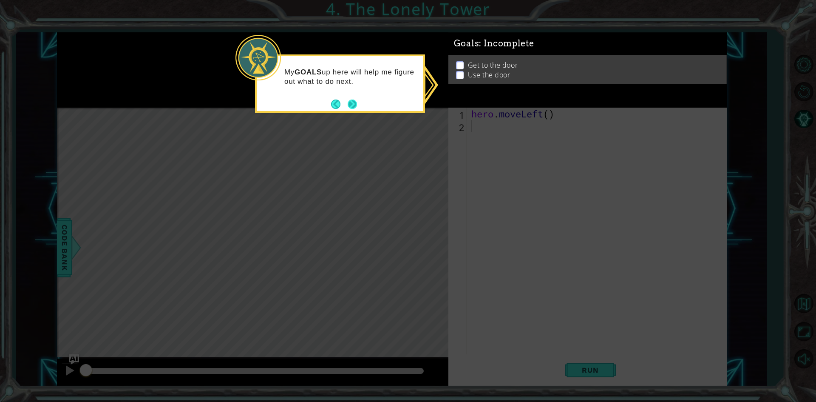
click at [354, 100] on button "Next" at bounding box center [352, 103] width 9 height 9
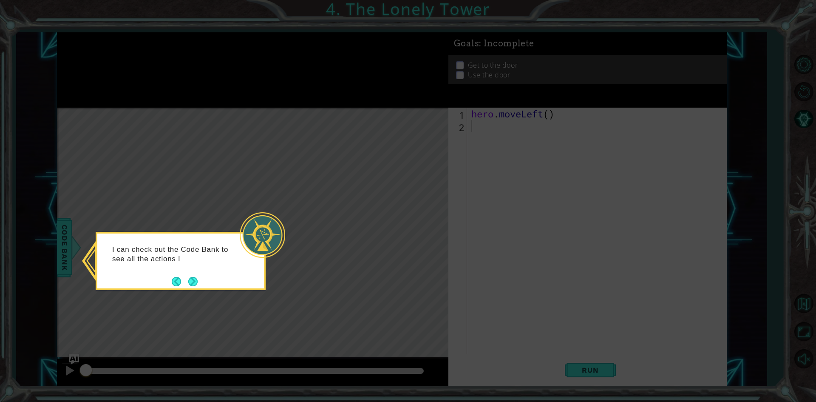
click at [219, 270] on div "I can check out the Code Bank to see all the actions I" at bounding box center [180, 258] width 167 height 43
click at [195, 280] on button "Next" at bounding box center [193, 281] width 11 height 11
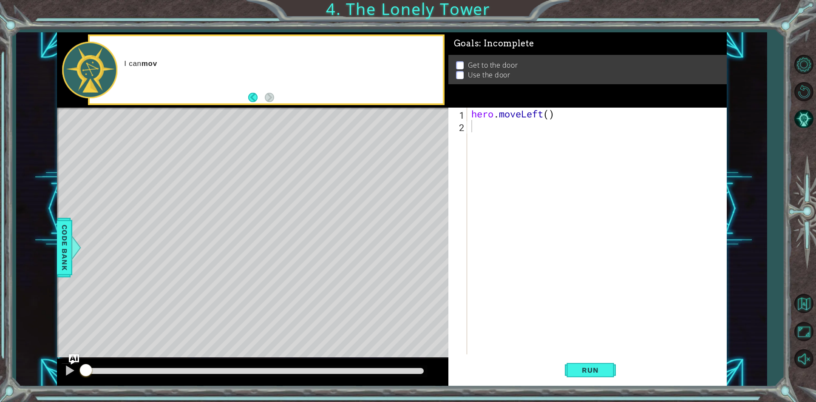
click at [265, 237] on div "Level Map" at bounding box center [253, 233] width 393 height 250
click at [394, 122] on div "hero . moveLeft ( )" at bounding box center [599, 243] width 258 height 271
click at [394, 365] on button "Run" at bounding box center [590, 370] width 51 height 28
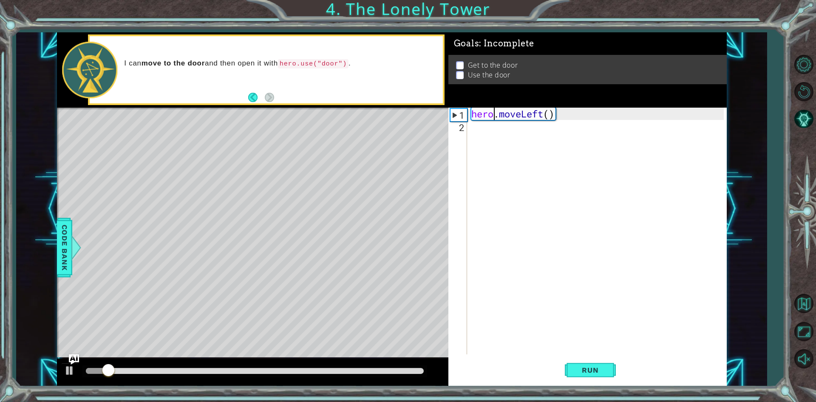
click at [394, 110] on div "hero . moveLeft ( )" at bounding box center [599, 243] width 258 height 271
click at [394, 113] on div "hero . moveLeft ( )" at bounding box center [599, 243] width 258 height 271
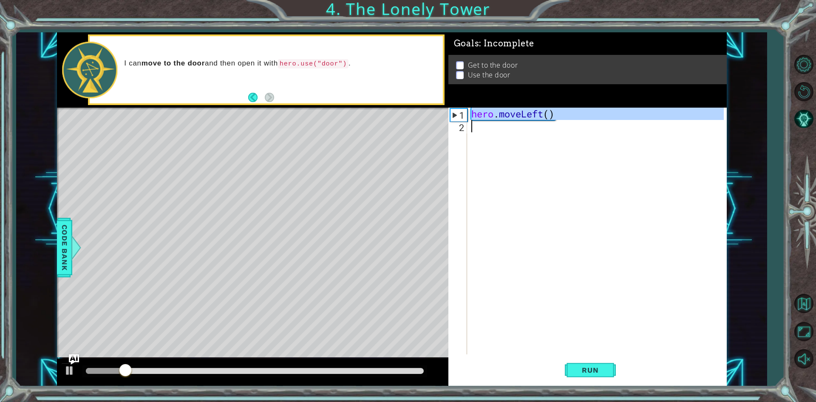
click at [394, 113] on div "hero . moveLeft ( )" at bounding box center [599, 243] width 258 height 271
type textarea "hero.moveLeft()"
paste textarea "Code Area"
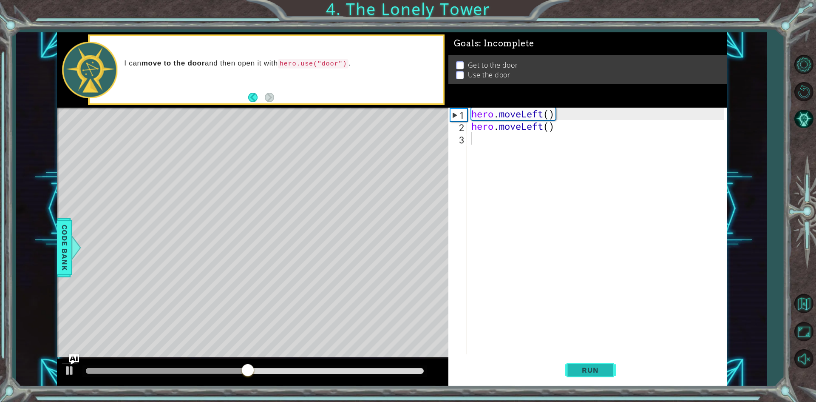
click at [394, 367] on span "Run" at bounding box center [590, 369] width 34 height 8
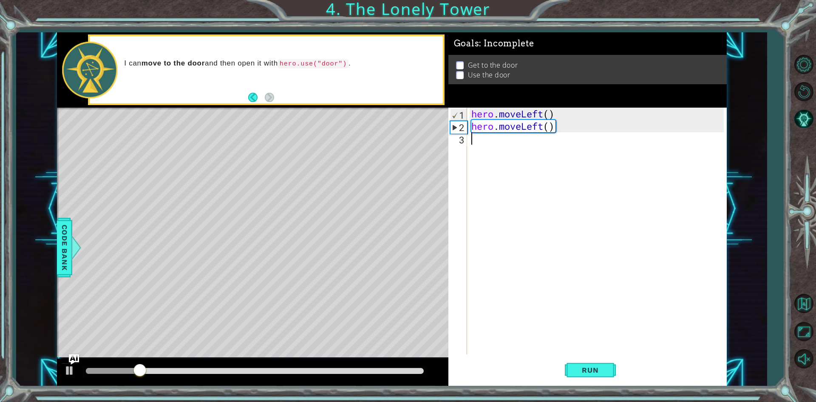
click at [394, 127] on div "hero . moveLeft ( ) hero . moveLeft ( )" at bounding box center [599, 243] width 258 height 271
type textarea "hero.moveLeft()"
paste textarea "hero.moveLeft()"
click at [394, 133] on div "hero . moveLeft ( ) hero . moveLeft ( ) hero . moveLeft ( )" at bounding box center [599, 243] width 258 height 271
click at [394, 139] on div "hero . moveLeft ( ) hero . moveLeft ( ) hero . moveLeft ( )" at bounding box center [599, 243] width 258 height 271
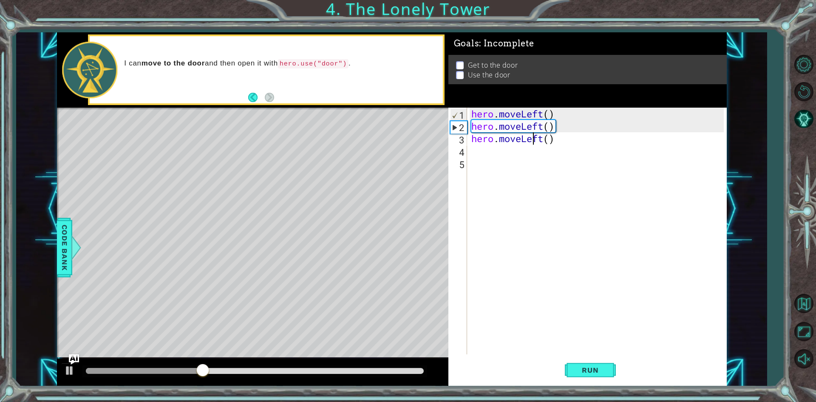
click at [394, 139] on div "hero . moveLeft ( ) hero . moveLeft ( ) hero . moveLeft ( )" at bounding box center [599, 243] width 258 height 271
click at [394, 139] on div "hero . moveLeft ( ) hero . moveLeft ( ) hero . moveLeft ( )" at bounding box center [597, 231] width 254 height 246
click at [394, 139] on div "hero . moveLeft ( ) hero . moveLeft ( ) hero . moveLeft ( )" at bounding box center [599, 243] width 258 height 271
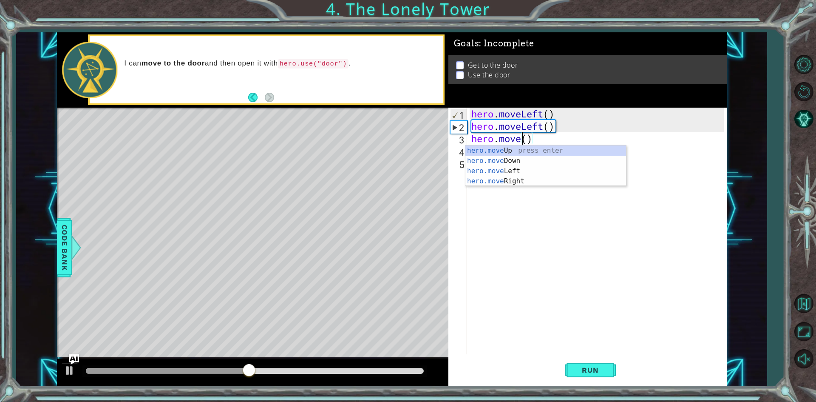
scroll to position [0, 3]
click at [394, 139] on div "hero . moveLeft ( ) hero . moveLeft ( ) hero . moveUp ( )" at bounding box center [599, 243] width 258 height 271
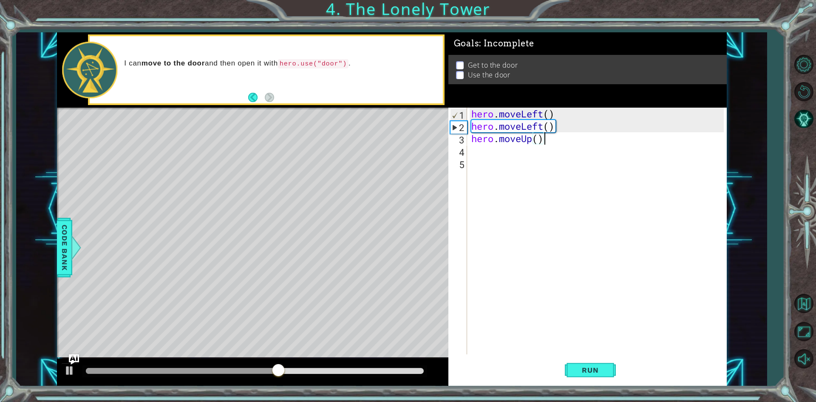
click at [394, 139] on div "hero . moveLeft ( ) hero . moveLeft ( ) hero . moveUp ( )" at bounding box center [599, 243] width 258 height 271
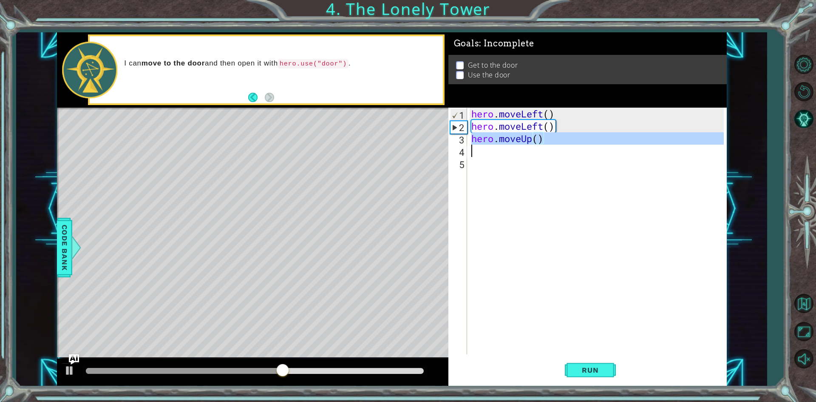
click at [394, 139] on div "hero . moveLeft ( ) hero . moveLeft ( ) hero . moveUp ( )" at bounding box center [599, 243] width 258 height 271
type textarea "hero.moveUp()"
paste textarea "Code Area"
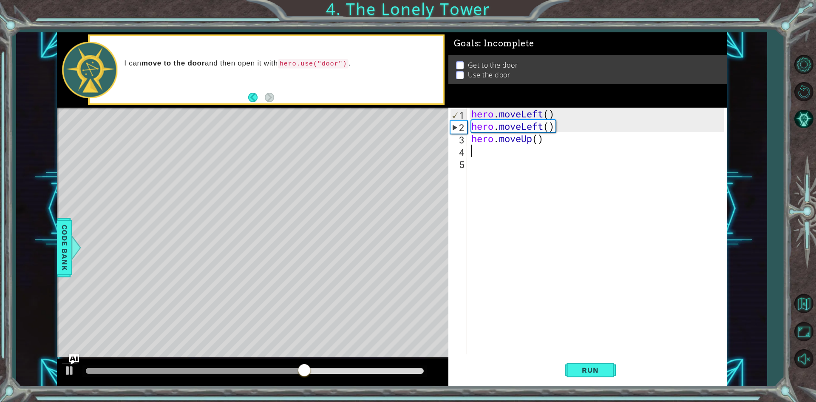
paste textarea "H"
type textarea "H"
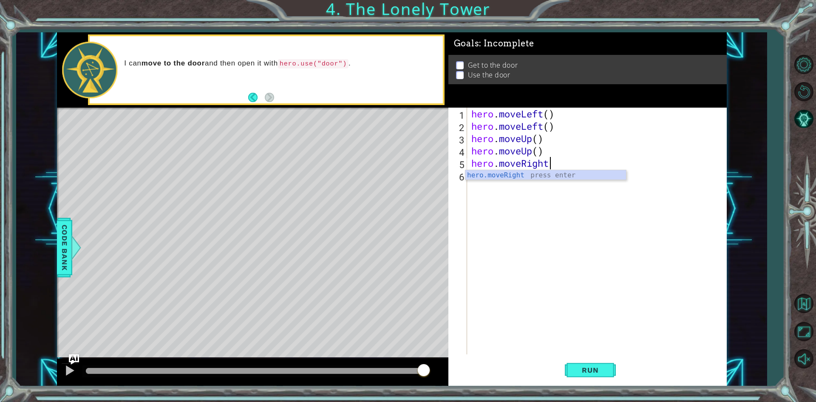
scroll to position [0, 3]
click at [394, 162] on div "hero . moveLeft ( ) hero . moveLeft ( ) hero . moveUp ( ) hero . moveUp ( ) her…" at bounding box center [599, 243] width 258 height 271
type textarea "hero.moveRight()"
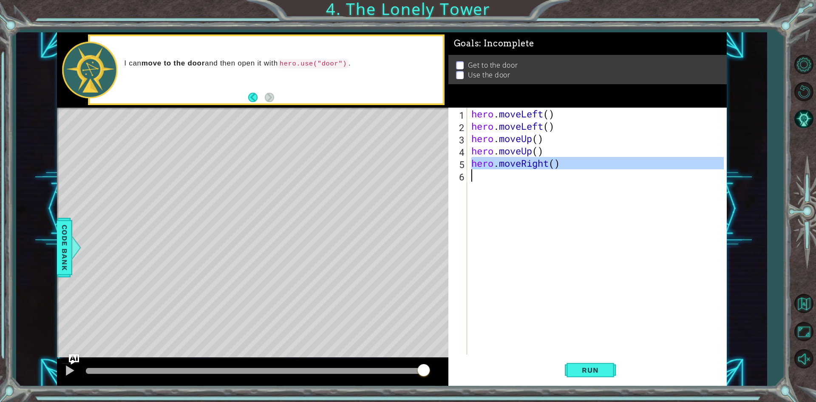
paste textarea "Code Area"
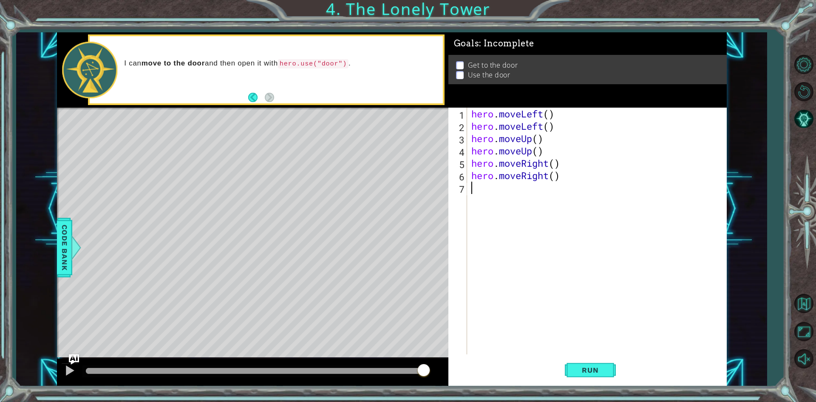
paste textarea "hero.moveRight()"
click at [394, 192] on div "hero . moveLeft ( ) hero . moveLeft ( ) hero . moveUp ( ) hero . moveUp ( ) her…" at bounding box center [599, 243] width 258 height 271
type textarea "hero.moveRight()"
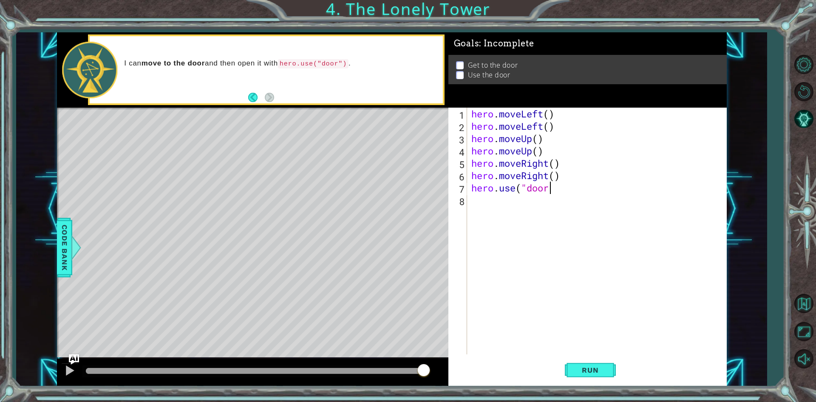
scroll to position [0, 3]
type textarea "hero.use("door")"
drag, startPoint x: 563, startPoint y: 366, endPoint x: 571, endPoint y: 369, distance: 8.5
click at [394, 367] on div "Run" at bounding box center [590, 370] width 278 height 28
click at [394, 367] on button "Run" at bounding box center [590, 370] width 51 height 28
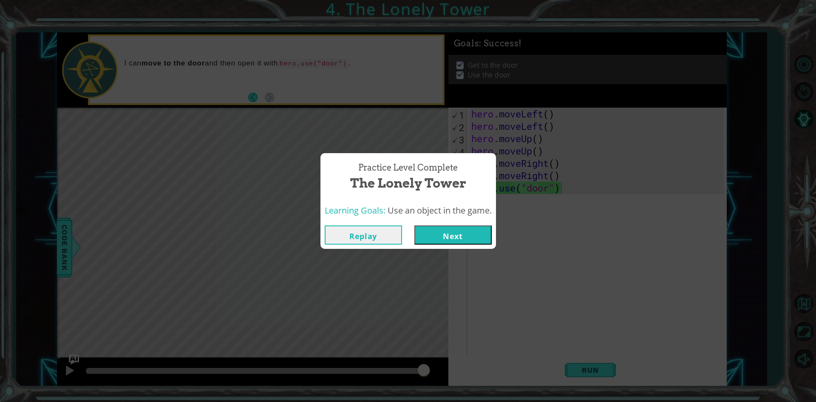
click at [394, 235] on button "Next" at bounding box center [452, 234] width 77 height 19
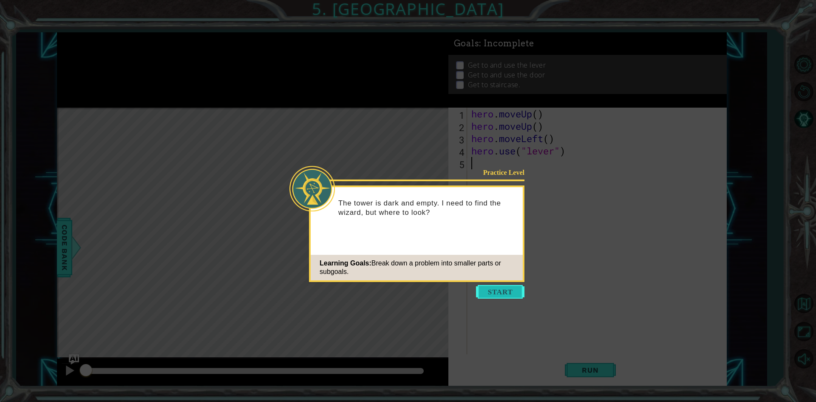
click at [394, 292] on button "Start" at bounding box center [500, 292] width 48 height 14
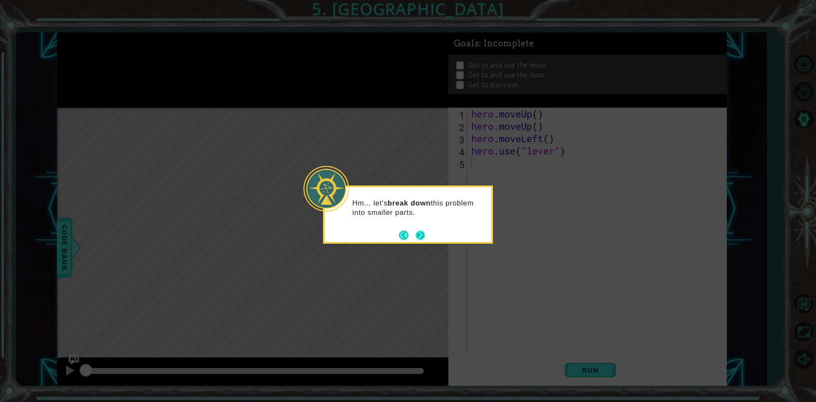
click at [394, 231] on button "Next" at bounding box center [420, 234] width 9 height 9
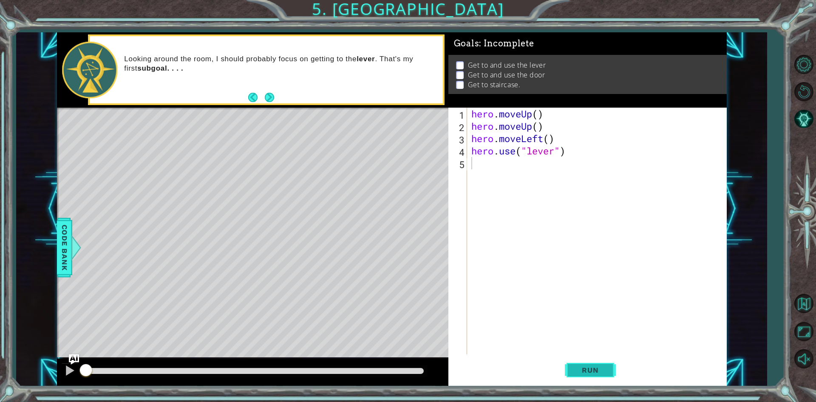
click at [394, 367] on span "Run" at bounding box center [590, 369] width 34 height 8
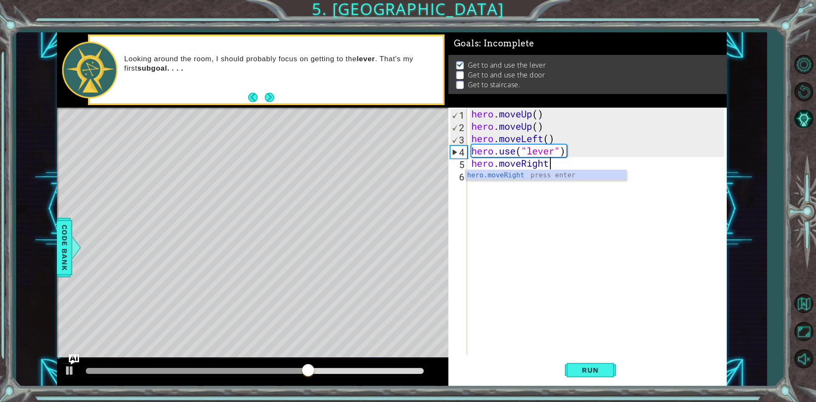
scroll to position [0, 3]
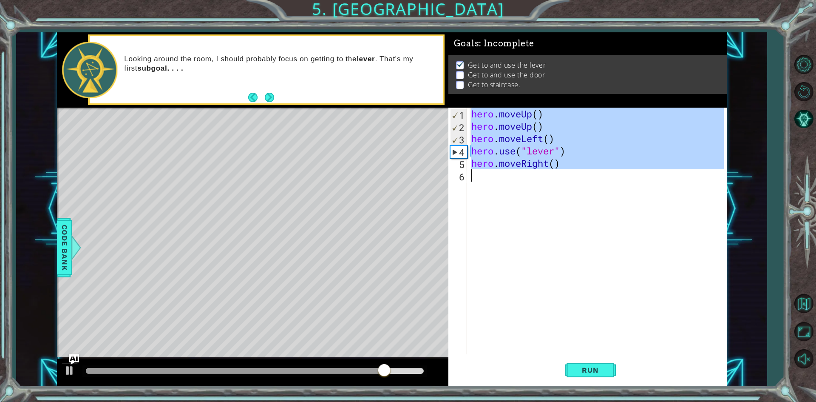
click at [394, 166] on div "hero . moveUp ( ) hero . moveUp ( ) hero . moveLeft ( ) hero . use ( "lever" ) …" at bounding box center [597, 231] width 254 height 246
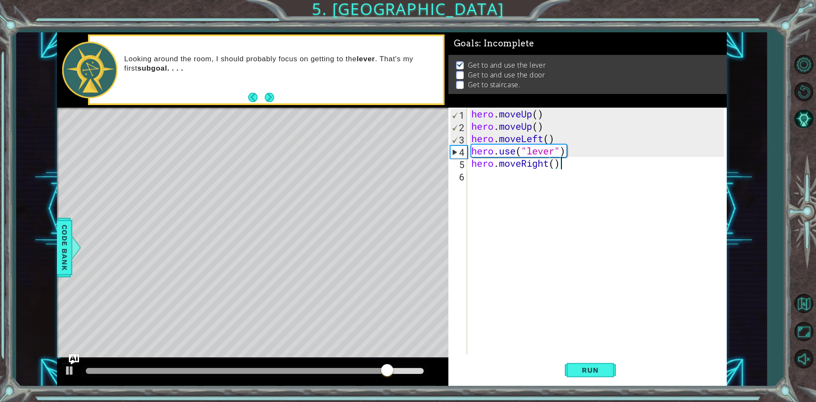
click at [394, 163] on div "hero . moveUp ( ) hero . moveUp ( ) hero . moveLeft ( ) hero . use ( "lever" ) …" at bounding box center [599, 243] width 258 height 271
type textarea "hero.moveRight()"
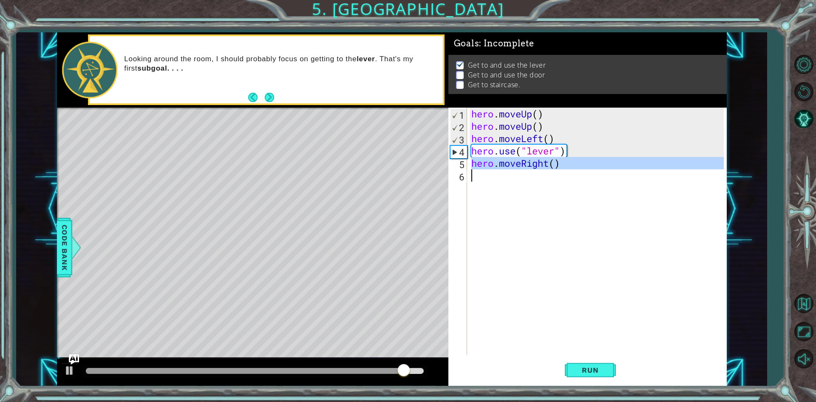
paste textarea "Code Area"
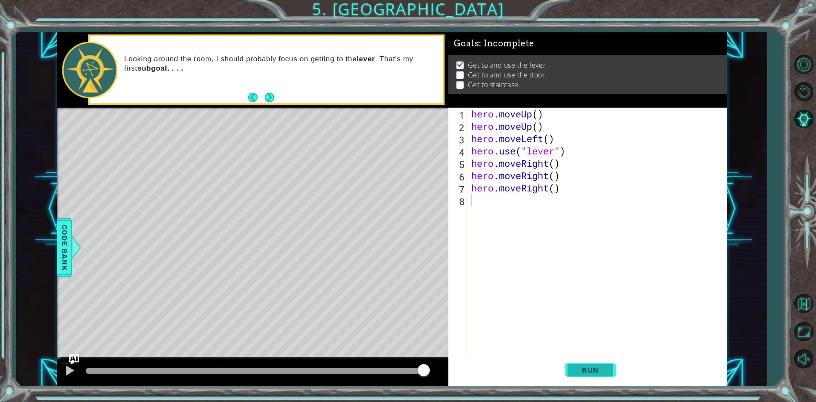
click at [394, 367] on button "Run" at bounding box center [590, 370] width 51 height 28
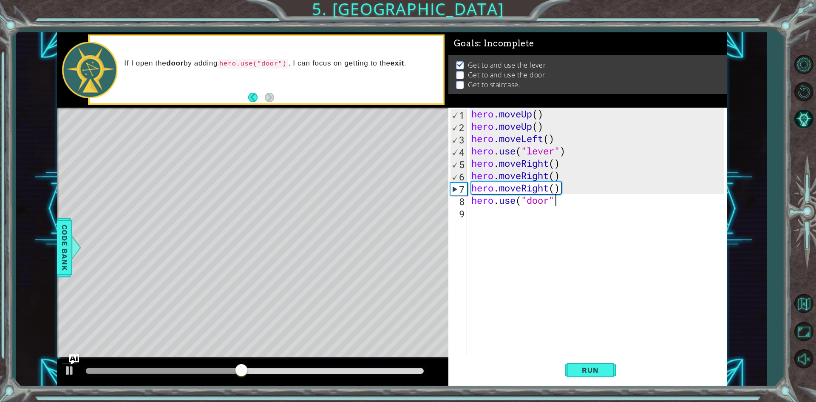
scroll to position [0, 3]
type textarea "hero.use("door")"
click at [394, 365] on span "Run" at bounding box center [590, 369] width 34 height 8
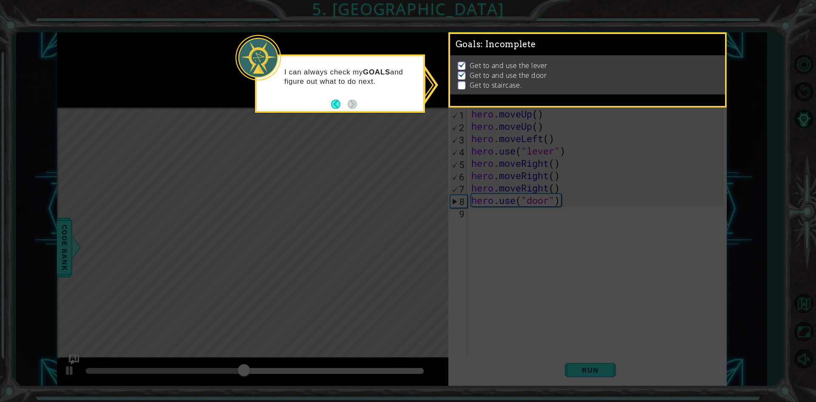
click at [394, 81] on p at bounding box center [462, 85] width 8 height 8
click at [394, 147] on icon at bounding box center [408, 201] width 816 height 402
click at [394, 113] on icon at bounding box center [408, 201] width 816 height 402
click at [333, 104] on button "Back" at bounding box center [339, 103] width 17 height 9
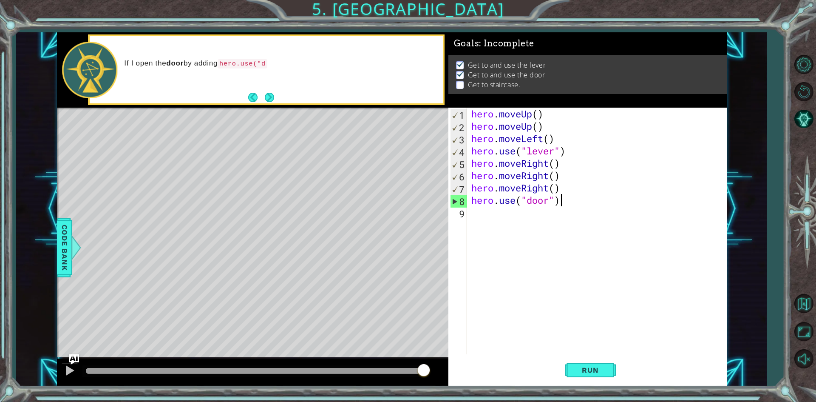
click at [394, 204] on div "hero . moveUp ( ) hero . moveUp ( ) hero . moveLeft ( ) hero . use ( "lever" ) …" at bounding box center [599, 243] width 258 height 271
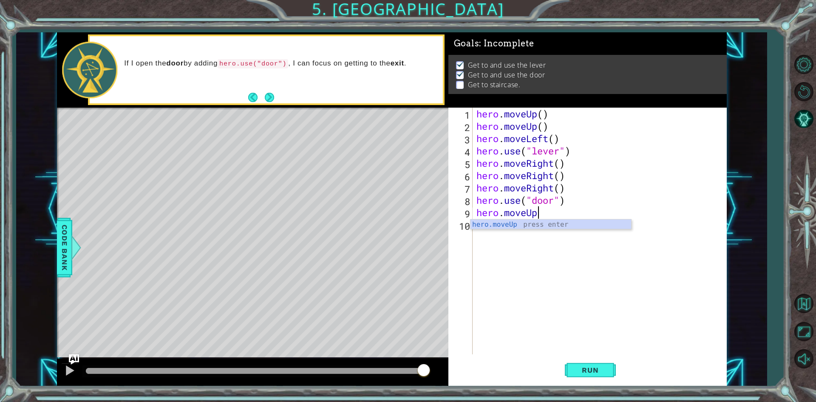
scroll to position [0, 3]
type textarea "hero.moveUp()"
type textarea "hero.moveLeft()"
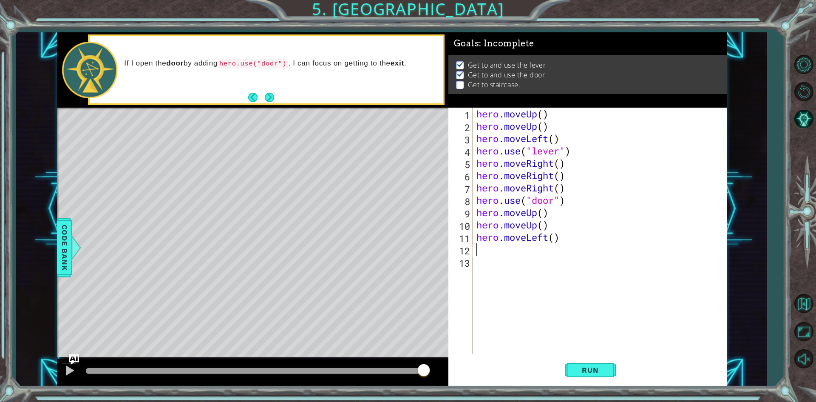
type textarea "e"
type textarea "hero.moveLeft()"
click at [394, 262] on div "hero . moveUp ( ) hero . moveUp ( ) hero . moveLeft ( ) hero . use ( "lever" ) …" at bounding box center [601, 243] width 253 height 271
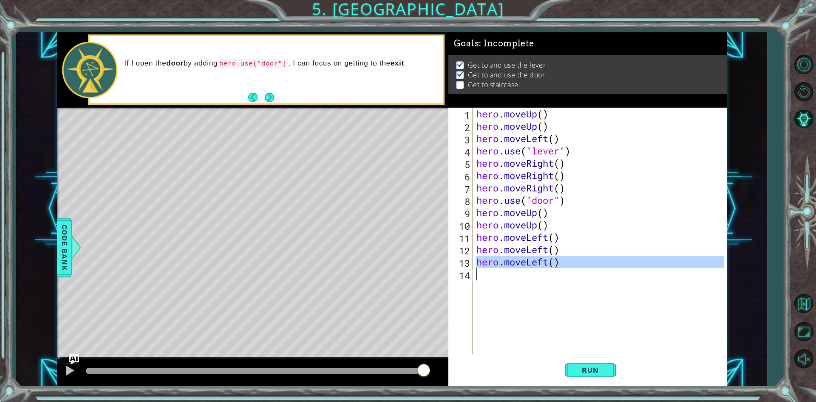
click at [394, 262] on div "hero . moveUp ( ) hero . moveUp ( ) hero . moveLeft ( ) hero . use ( "lever" ) …" at bounding box center [601, 243] width 253 height 271
click at [394, 259] on div "hero . moveUp ( ) hero . moveUp ( ) hero . moveLeft ( ) hero . use ( "lever" ) …" at bounding box center [599, 231] width 249 height 246
type textarea "hero.moveLeft()"
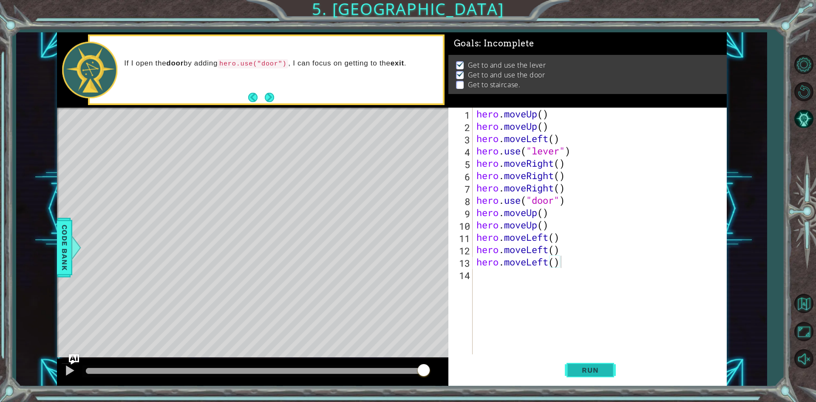
click at [394, 367] on span "Run" at bounding box center [590, 369] width 34 height 8
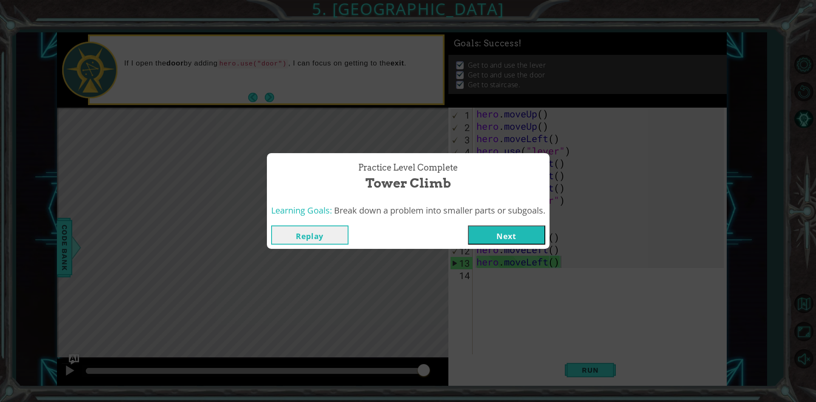
click at [394, 229] on button "Next" at bounding box center [506, 234] width 77 height 19
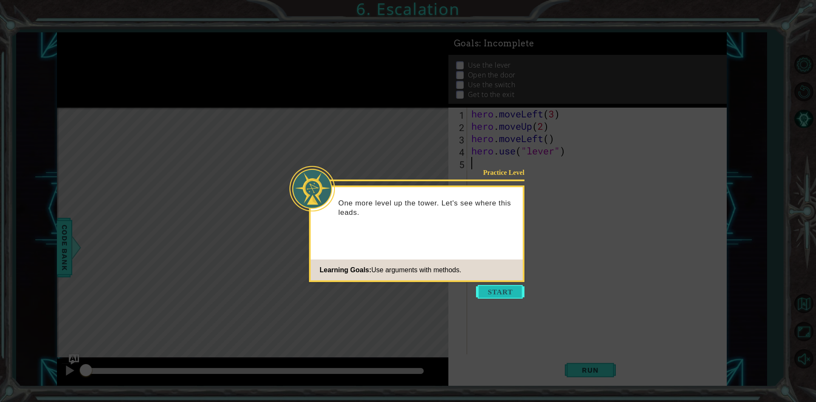
click at [394, 289] on button "Start" at bounding box center [500, 292] width 48 height 14
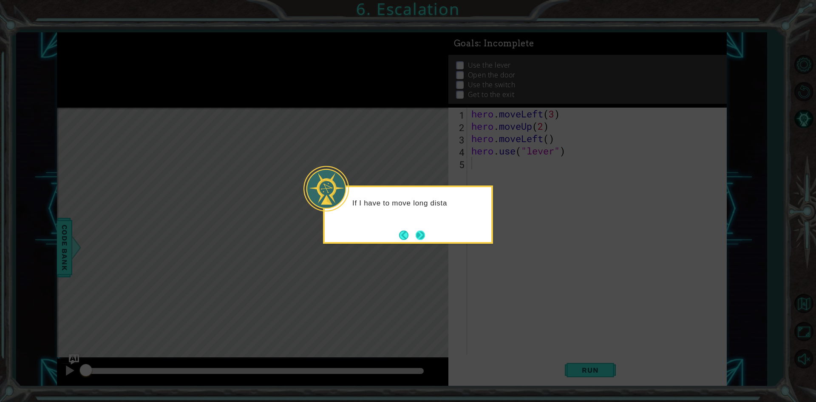
click at [394, 231] on button "Next" at bounding box center [420, 234] width 9 height 9
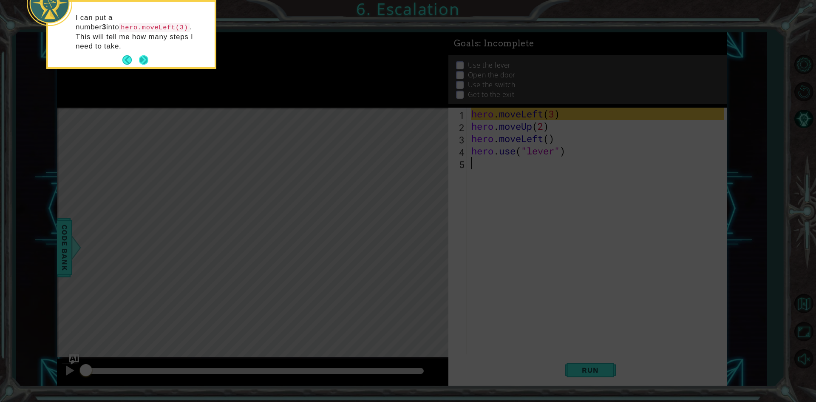
click at [143, 55] on button "Next" at bounding box center [143, 59] width 9 height 9
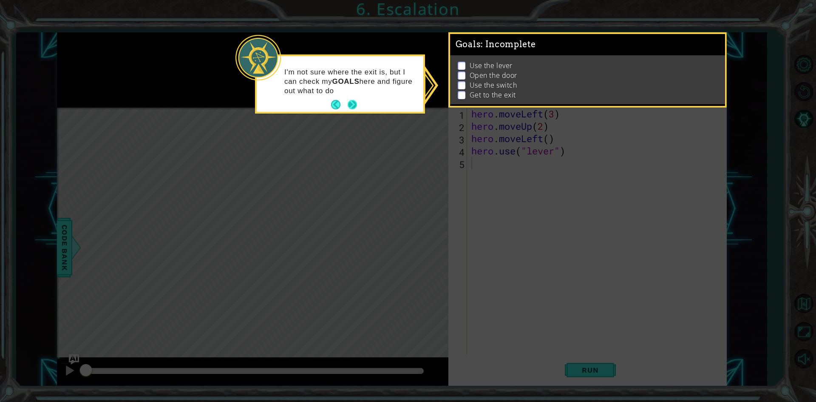
click at [354, 105] on button "Next" at bounding box center [352, 104] width 9 height 9
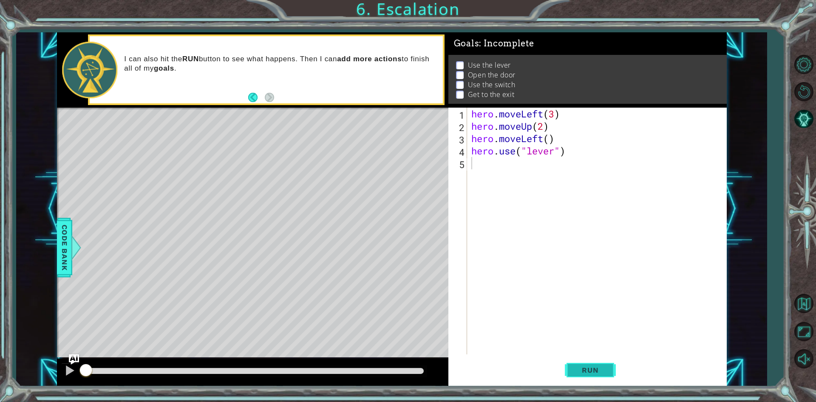
click at [394, 357] on button "Run" at bounding box center [590, 370] width 51 height 28
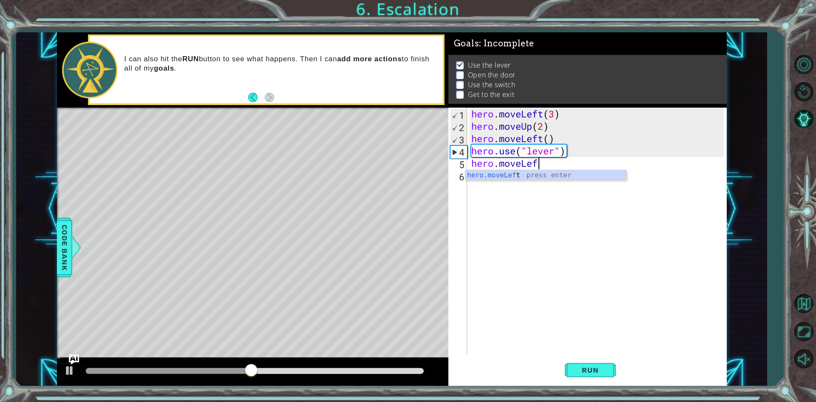
scroll to position [0, 3]
type textarea "hero.moveLeft()"
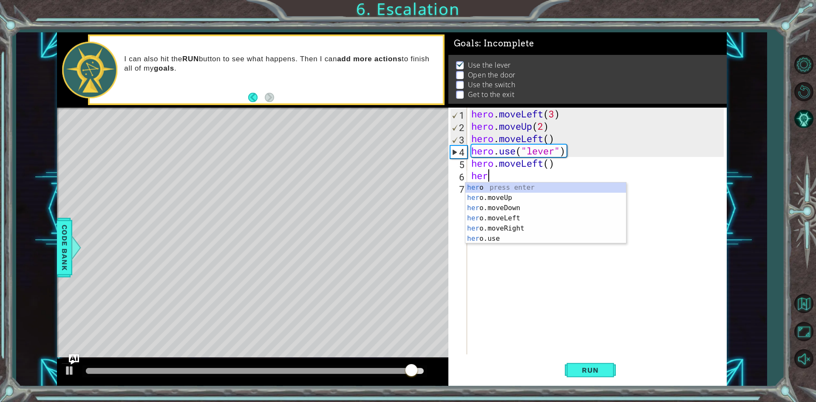
scroll to position [0, 0]
type textarea "h"
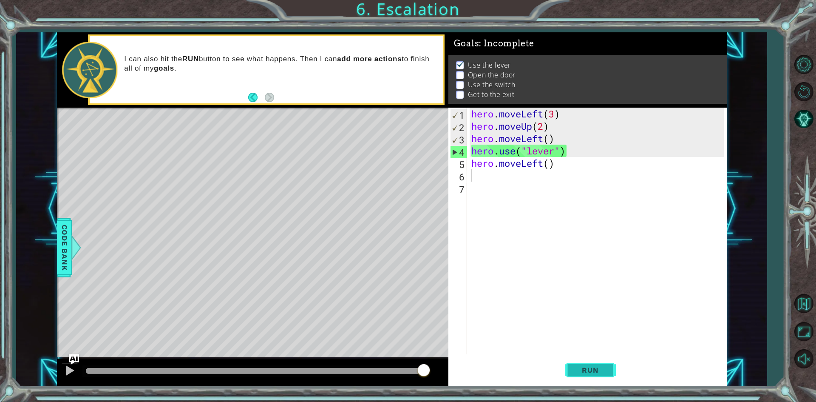
click at [394, 367] on button "Run" at bounding box center [590, 370] width 51 height 28
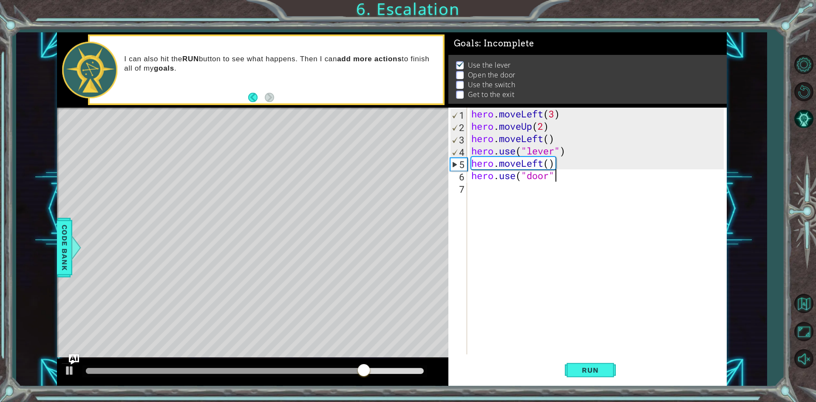
scroll to position [0, 3]
type textarea "hero.use("door")"
click at [394, 364] on button "Run" at bounding box center [590, 370] width 51 height 28
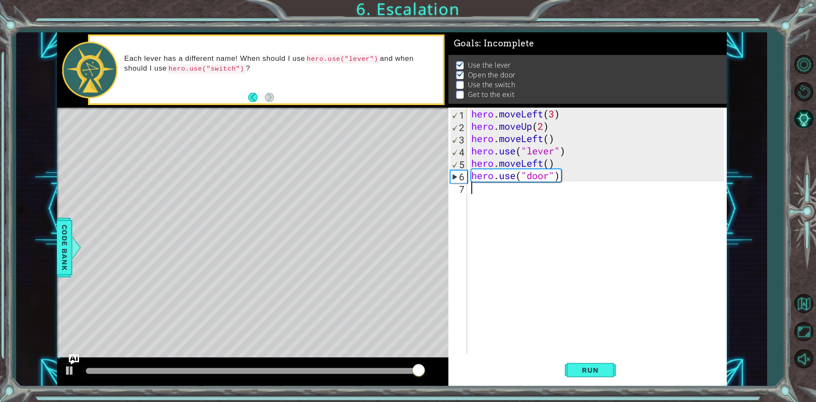
click at [394, 191] on div "hero . moveLeft ( 3 ) hero . moveUp ( 2 ) hero . moveLeft ( ) hero . use ( "lev…" at bounding box center [599, 243] width 258 height 271
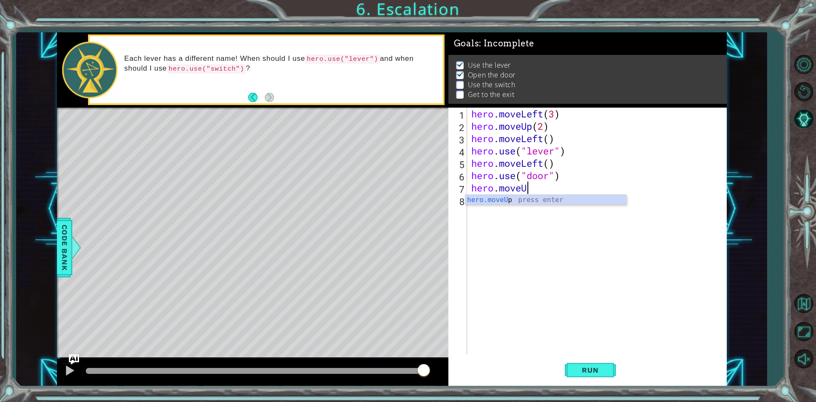
scroll to position [0, 3]
type textarea "hero.moveUp(2)"
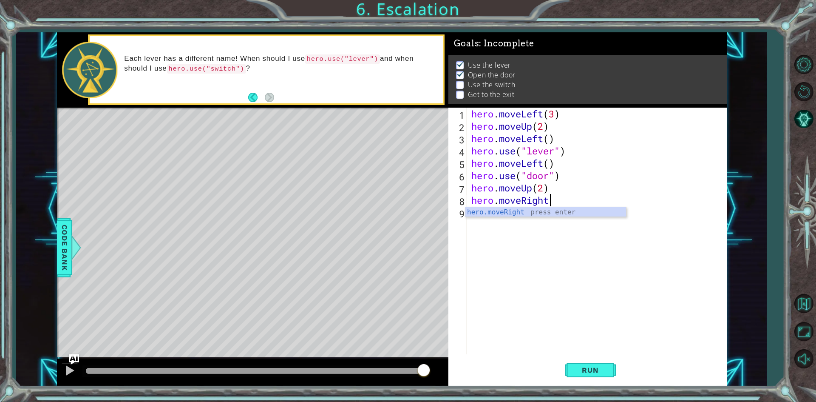
scroll to position [0, 3]
type textarea "hero.moveRight(3)"
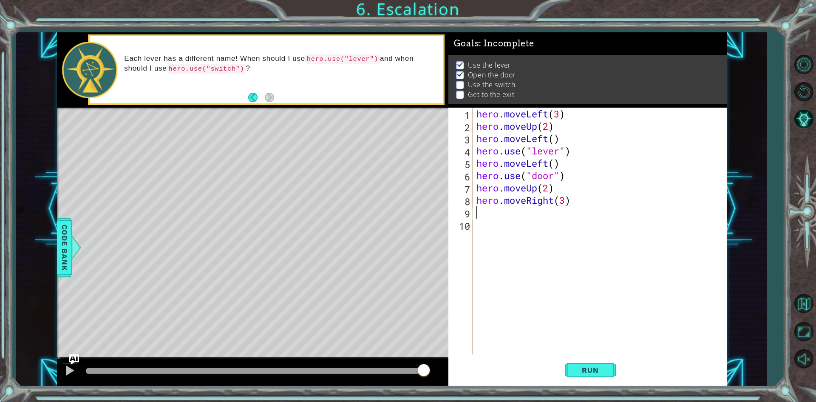
scroll to position [0, 0]
click at [394, 367] on span "Run" at bounding box center [590, 369] width 34 height 8
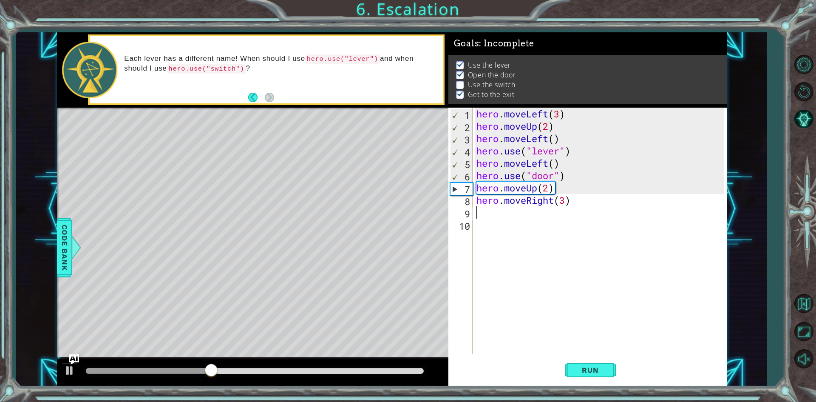
click at [394, 203] on div "hero . moveLeft ( 3 ) hero . moveUp ( 2 ) hero . moveLeft ( ) hero . use ( "lev…" at bounding box center [601, 243] width 253 height 271
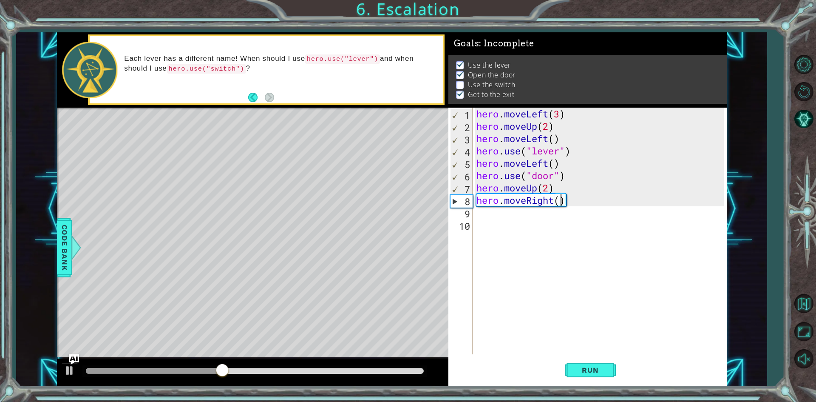
type textarea "hero.moveRight(1)"
click at [394, 205] on div "hero . moveLeft ( 3 ) hero . moveUp ( 2 ) hero . moveLeft ( ) hero . use ( "lev…" at bounding box center [601, 243] width 253 height 271
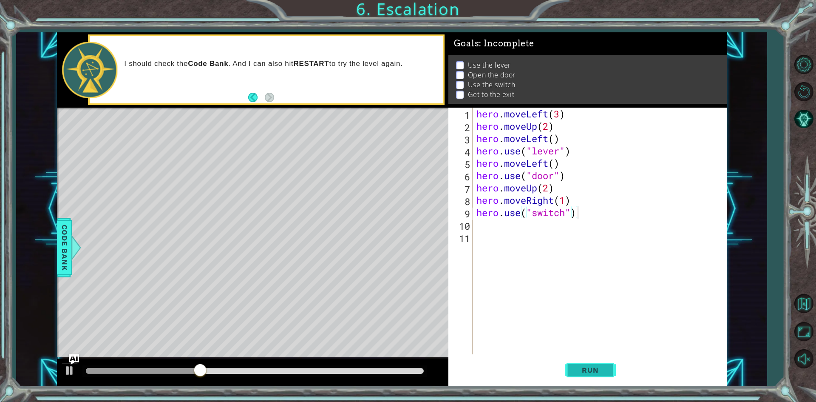
click at [394, 367] on span "Run" at bounding box center [590, 369] width 34 height 8
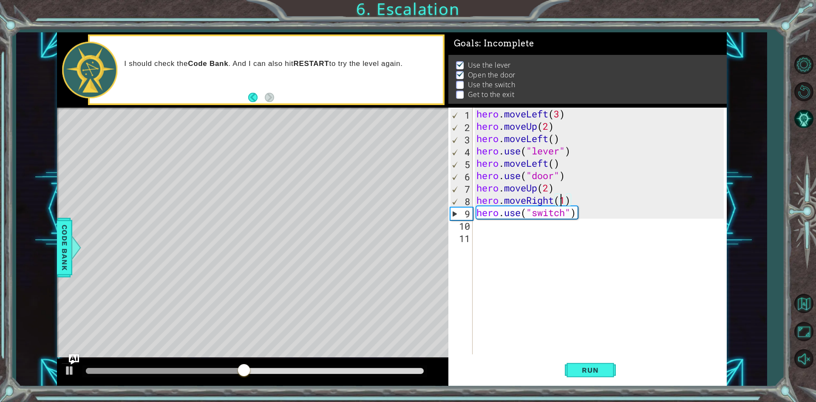
click at [394, 203] on div "hero . moveLeft ( 3 ) hero . moveUp ( 2 ) hero . moveLeft ( ) hero . use ( "lev…" at bounding box center [601, 243] width 253 height 271
click at [394, 201] on div "hero . moveLeft ( 3 ) hero . moveUp ( 2 ) hero . moveLeft ( ) hero . use ( "lev…" at bounding box center [601, 243] width 253 height 271
drag, startPoint x: 574, startPoint y: 368, endPoint x: 573, endPoint y: 374, distance: 5.6
click at [394, 367] on span "Run" at bounding box center [590, 369] width 34 height 8
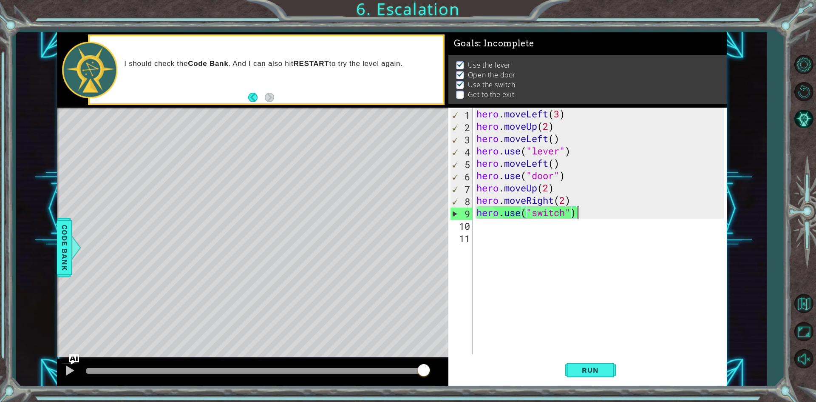
click at [394, 216] on div "hero . moveLeft ( 3 ) hero . moveUp ( 2 ) hero . moveLeft ( ) hero . use ( "lev…" at bounding box center [601, 243] width 253 height 271
type textarea "hero.use("switch")"
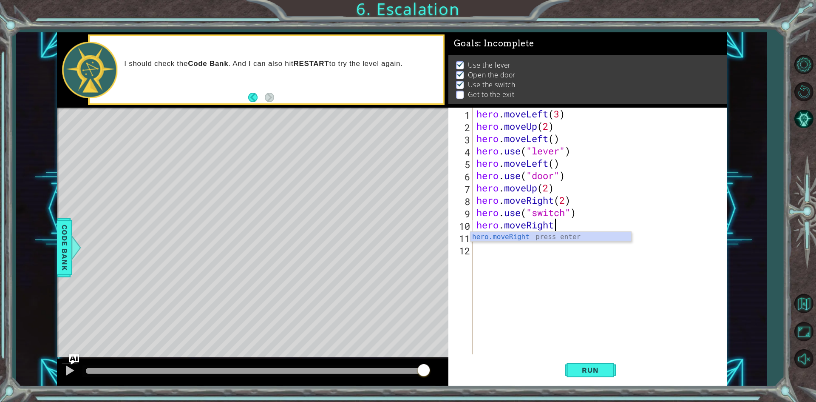
scroll to position [0, 3]
type textarea "hero.moveRight()"
click at [394, 364] on button "Run" at bounding box center [590, 370] width 51 height 28
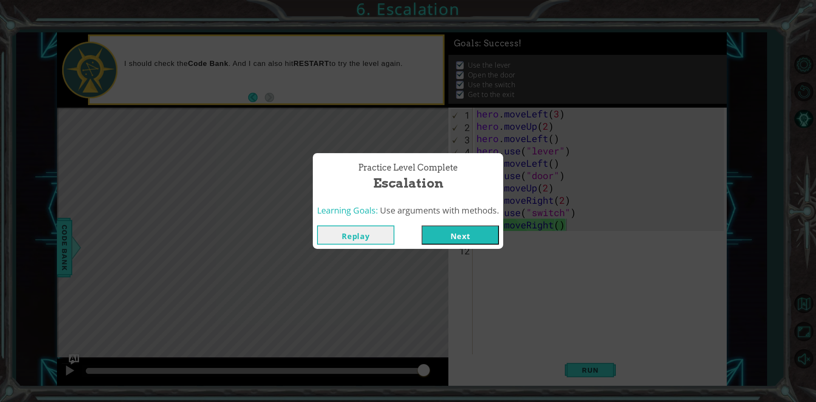
click at [394, 229] on button "Next" at bounding box center [460, 234] width 77 height 19
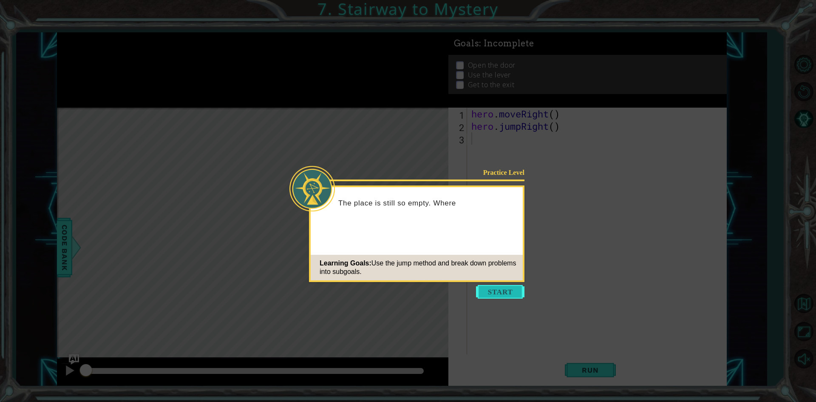
click at [394, 290] on button "Start" at bounding box center [500, 292] width 48 height 14
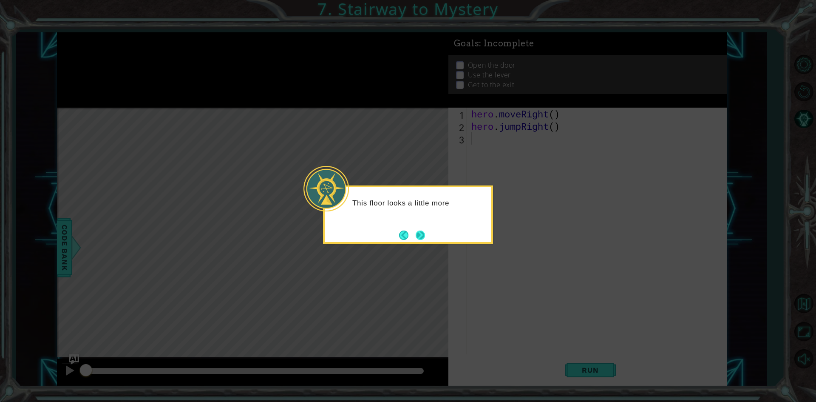
click at [394, 230] on button "Next" at bounding box center [420, 234] width 9 height 9
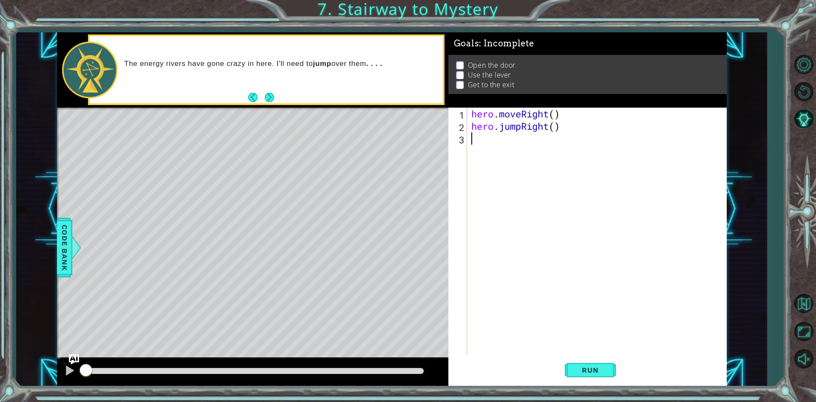
drag, startPoint x: 488, startPoint y: 152, endPoint x: 484, endPoint y: 158, distance: 7.2
click at [394, 158] on div "hero . moveRight ( ) hero . jumpRight ( )" at bounding box center [599, 243] width 258 height 271
click at [394, 146] on div "hero . moveRight ( ) hero . jumpRight ( )" at bounding box center [599, 243] width 258 height 271
click at [394, 361] on button "Run" at bounding box center [590, 370] width 51 height 28
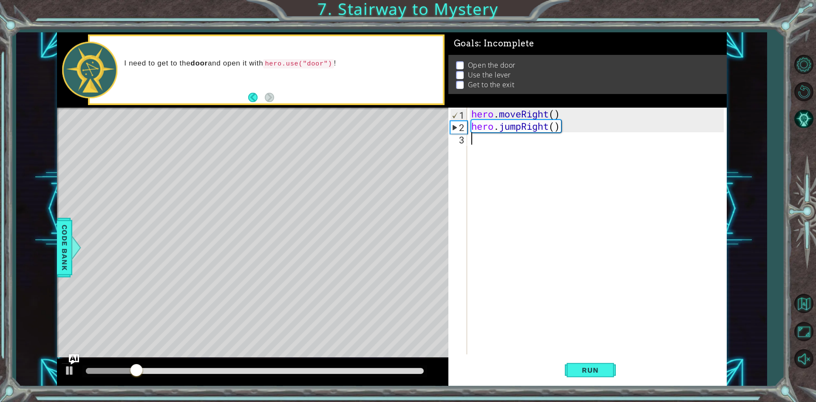
click at [394, 141] on div "hero . moveRight ( ) hero . jumpRight ( )" at bounding box center [599, 243] width 258 height 271
type textarea "hero.moveRight()"
click at [394, 136] on div "hero . moveRight ( ) hero . jumpRight ( ) hero . moveRight ( )" at bounding box center [599, 243] width 258 height 271
click at [394, 139] on div "hero . moveRight ( ) hero . jumpRight ( ) hero . moveRight ( )" at bounding box center [599, 243] width 258 height 271
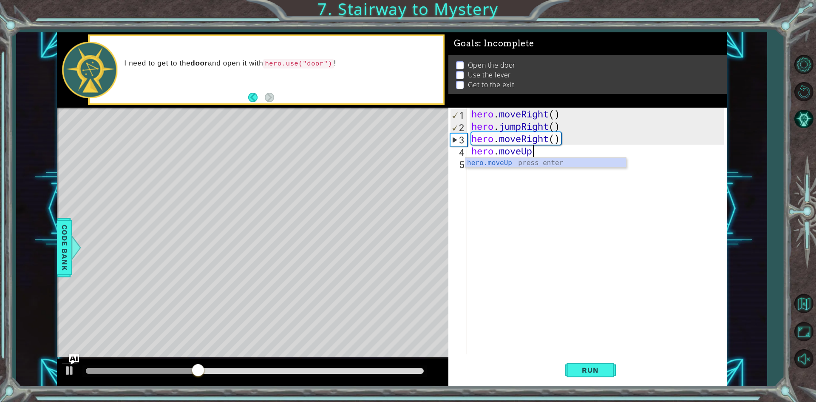
scroll to position [0, 3]
type textarea "hero.moveUp()"
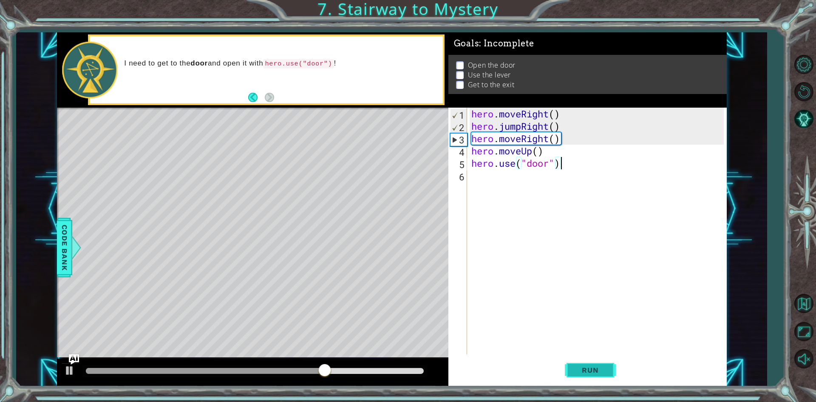
type textarea "hero.use("door")"
click at [394, 367] on span "Run" at bounding box center [590, 369] width 34 height 8
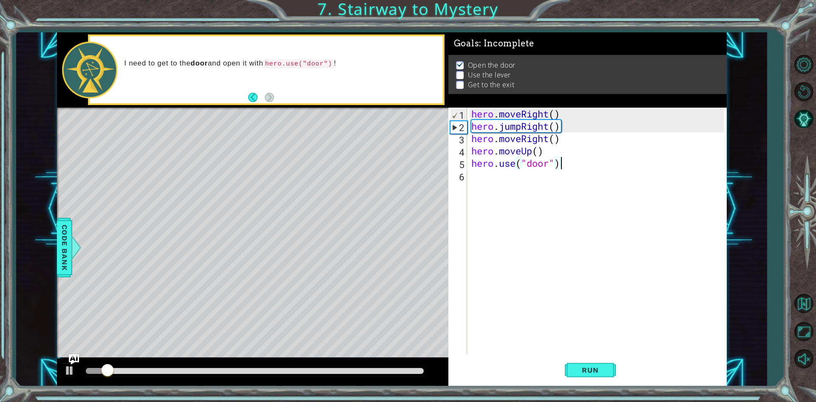
click at [394, 165] on div "hero . moveRight ( ) hero . jumpRight ( ) hero . moveRight ( ) hero . moveUp ( …" at bounding box center [599, 243] width 258 height 271
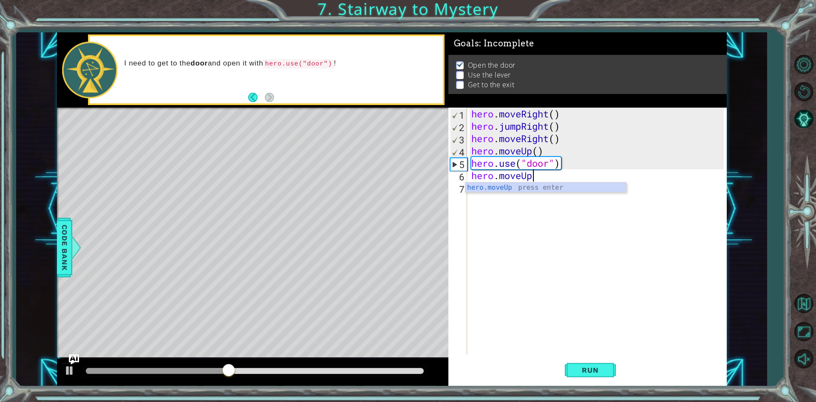
scroll to position [0, 3]
type textarea "hero.moveUp(2)"
click at [394, 172] on div "hero . moveRight ( ) hero . jumpRight ( ) hero . moveRight ( ) hero . moveUp ( …" at bounding box center [599, 243] width 258 height 271
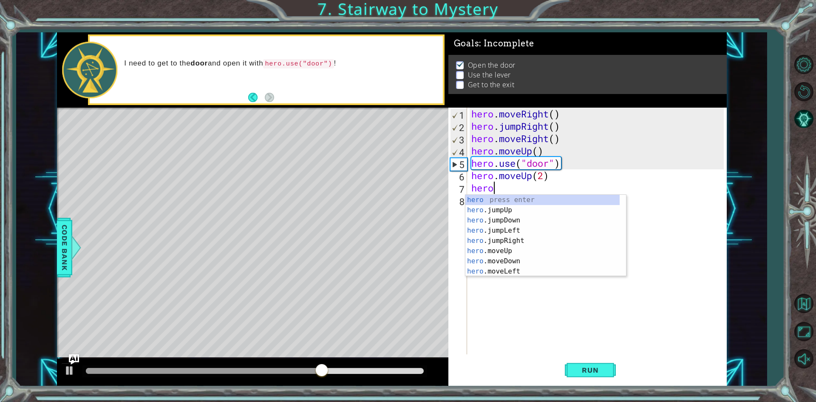
scroll to position [0, 1]
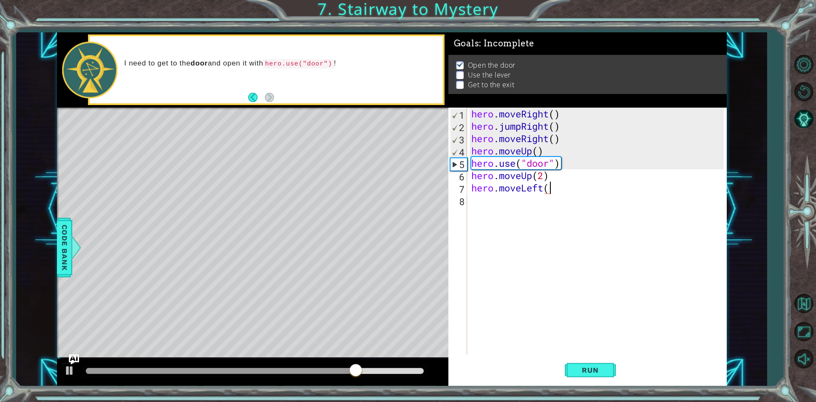
type textarea "hero.moveLeft()"
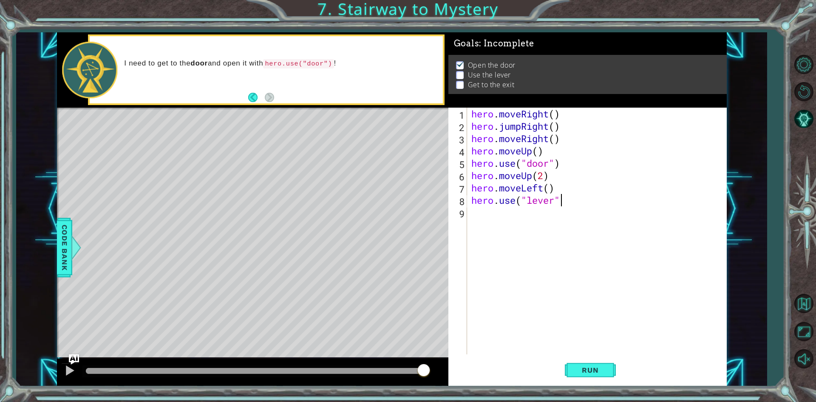
type textarea "hero.use("lever")"
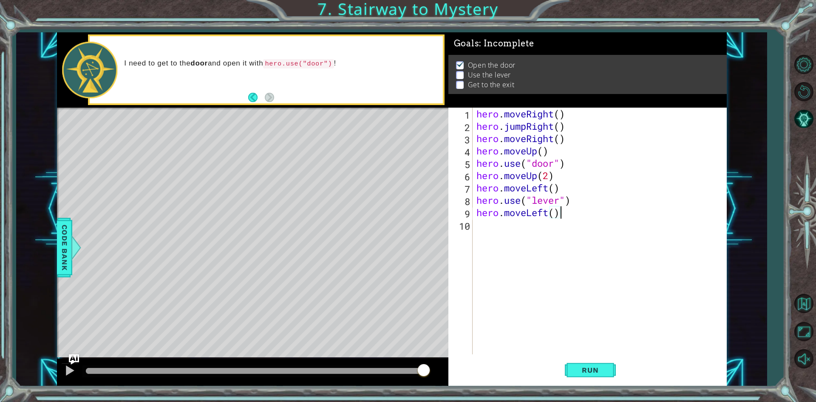
scroll to position [0, 3]
type textarea "hero.moveLeft(2)"
click at [394, 212] on div "hero . moveRight ( ) hero . jumpRight ( ) hero . moveRight ( ) hero . moveUp ( …" at bounding box center [601, 243] width 253 height 271
type textarea "hero.jumpUp()"
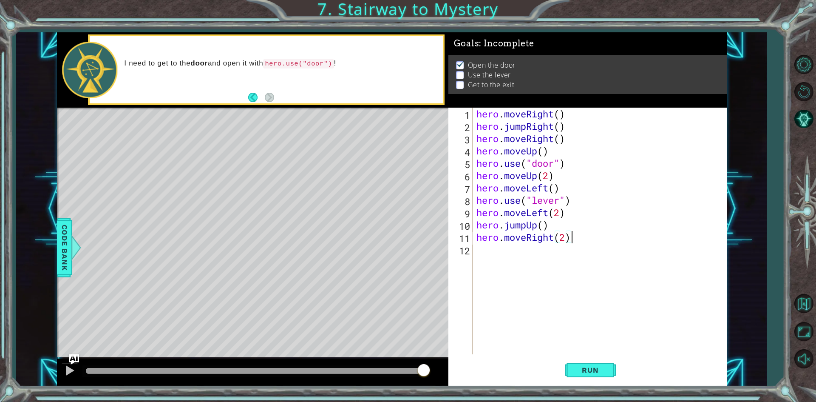
scroll to position [0, 4]
type textarea "hero.moveRight(2)"
click at [394, 360] on button "Run" at bounding box center [590, 370] width 51 height 28
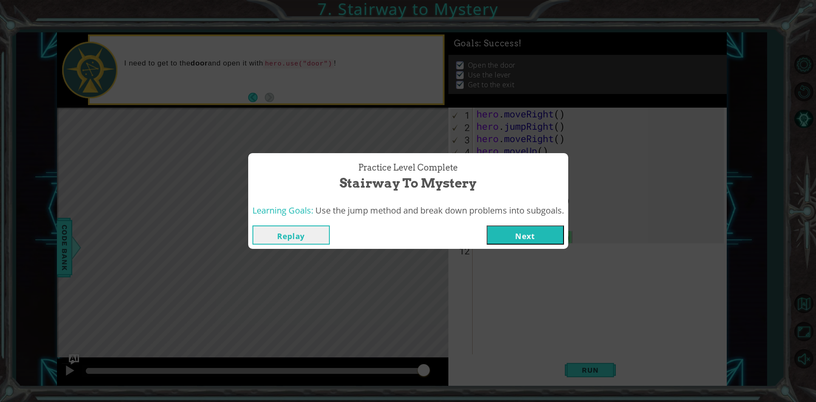
click at [394, 241] on button "Next" at bounding box center [525, 234] width 77 height 19
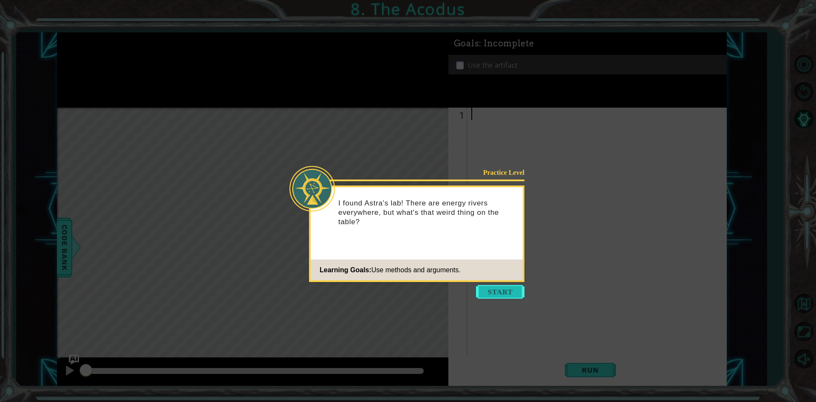
click at [394, 289] on button "Start" at bounding box center [500, 292] width 48 height 14
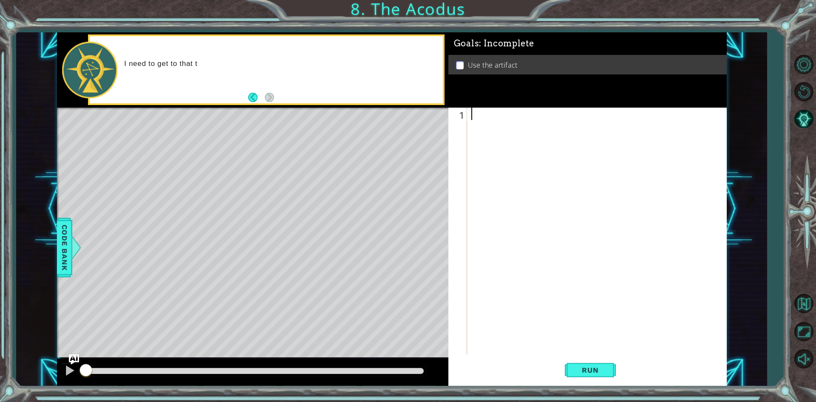
click at [394, 110] on div at bounding box center [599, 243] width 258 height 271
drag, startPoint x: 490, startPoint y: 110, endPoint x: 488, endPoint y: 118, distance: 7.9
click at [394, 118] on div at bounding box center [599, 243] width 258 height 271
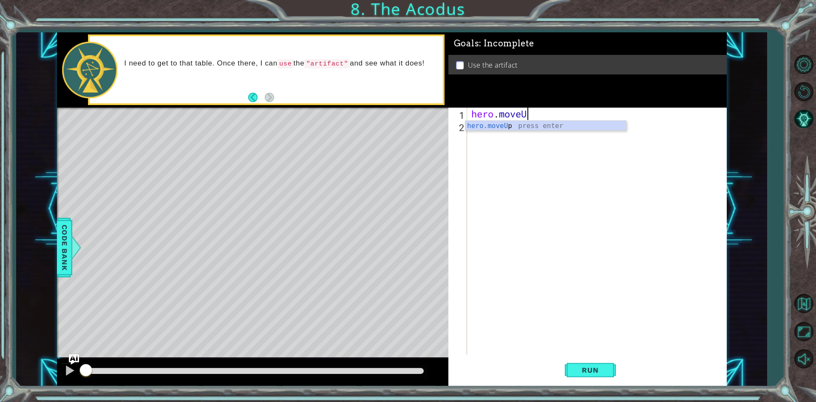
scroll to position [0, 2]
type textarea "hero.moveUp(2)"
type textarea "hero.moveLeft()"
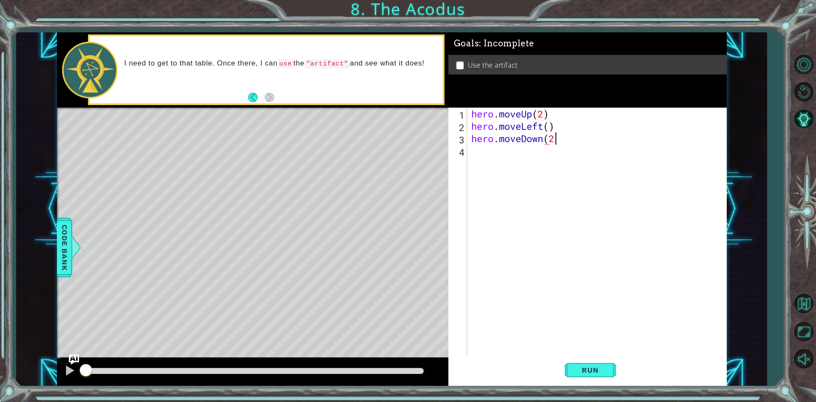
type textarea "hero.moveDown(2)"
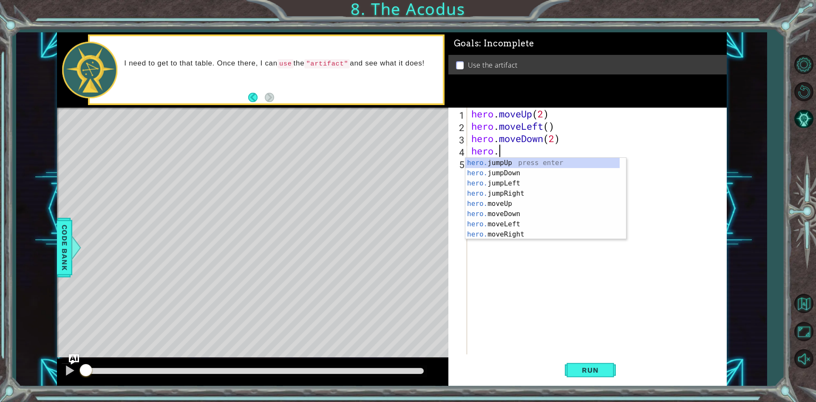
scroll to position [0, 1]
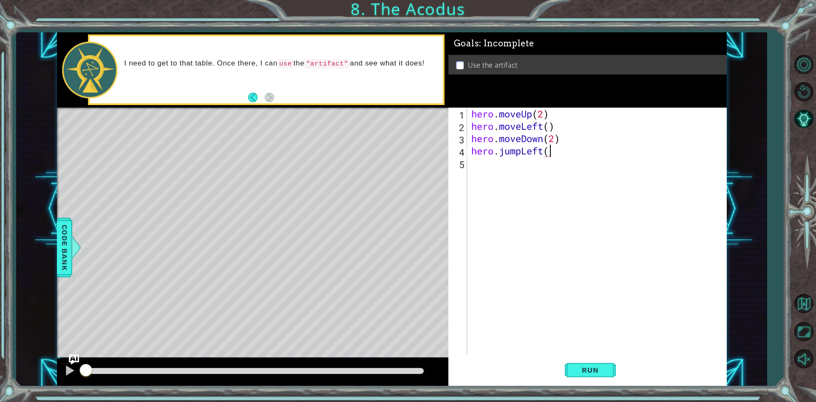
type textarea "hero.jumpLeft()"
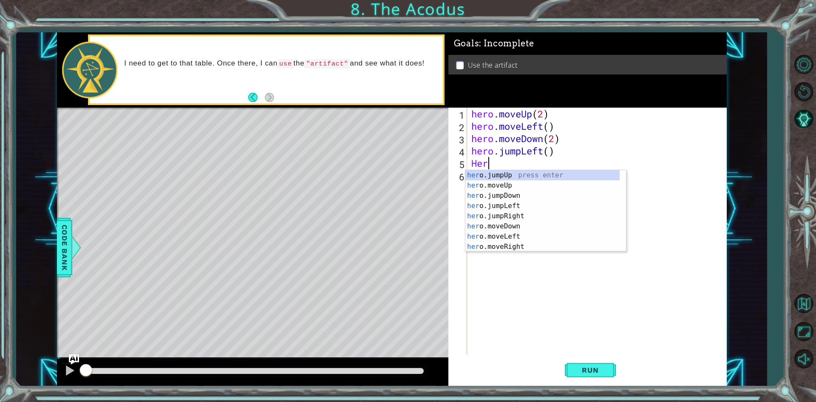
type textarea "H"
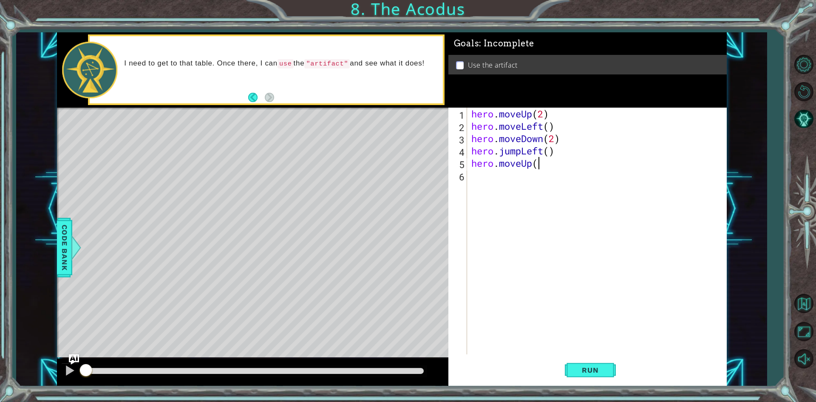
scroll to position [0, 3]
type textarea "hero.moveUp(2)"
type textarea "hero.moveRight()"
click at [394, 367] on button "Run" at bounding box center [590, 370] width 51 height 28
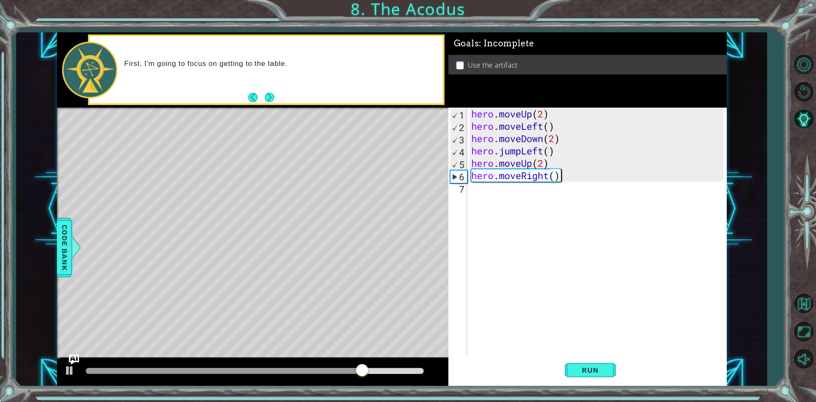
click at [394, 175] on div "hero . moveUp ( 2 ) hero . moveLeft ( ) hero . moveDown ( 2 ) hero . jumpLeft (…" at bounding box center [599, 243] width 258 height 271
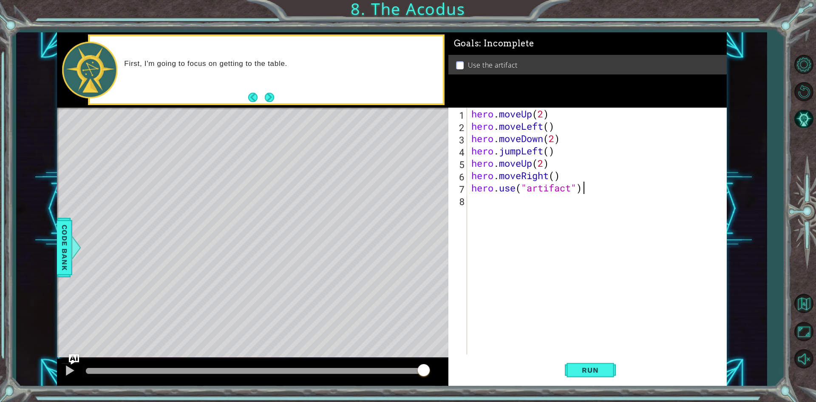
scroll to position [0, 5]
type textarea "hero.use("artifact")"
click at [394, 367] on span "Run" at bounding box center [590, 369] width 34 height 8
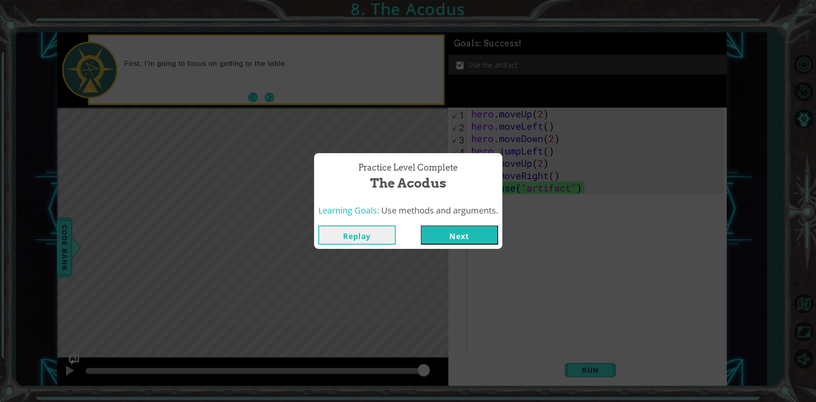
click at [394, 234] on button "Next" at bounding box center [459, 234] width 77 height 19
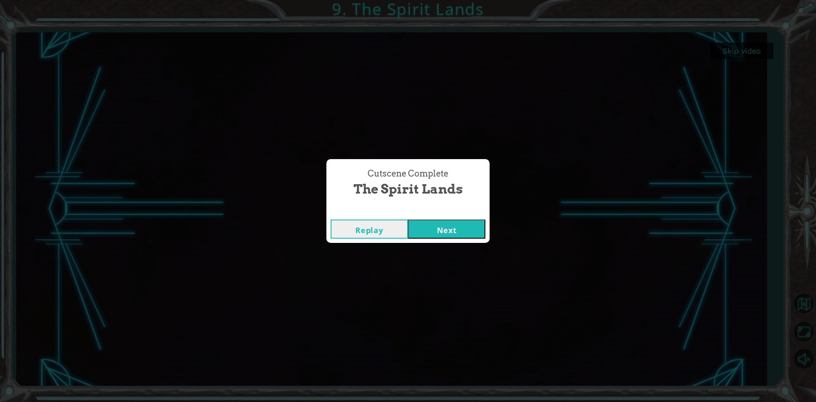
click at [394, 226] on button "Next" at bounding box center [446, 228] width 77 height 19
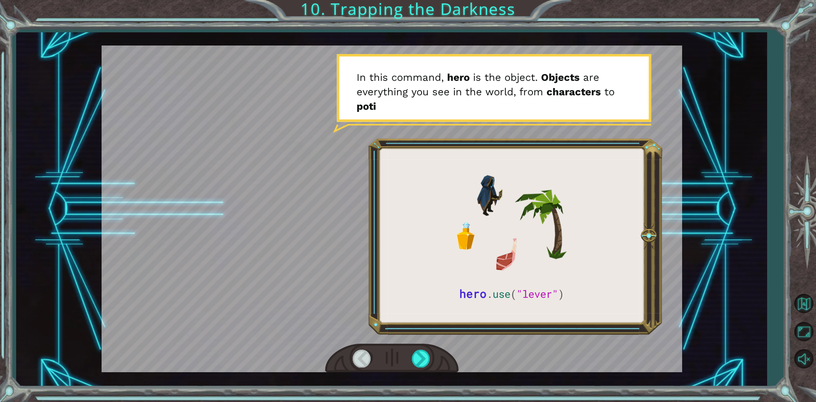
click at [394, 291] on div at bounding box center [392, 208] width 580 height 326
click at [394, 355] on div at bounding box center [391, 357] width 133 height 29
drag, startPoint x: 413, startPoint y: 355, endPoint x: 421, endPoint y: 359, distance: 9.3
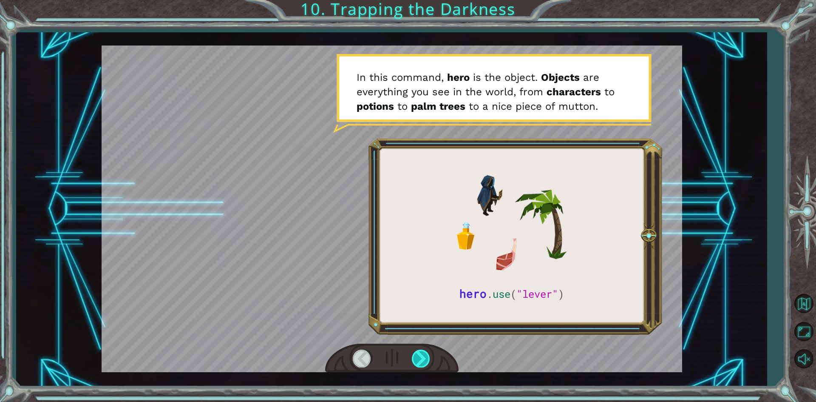
click at [394, 359] on div at bounding box center [421, 357] width 19 height 17
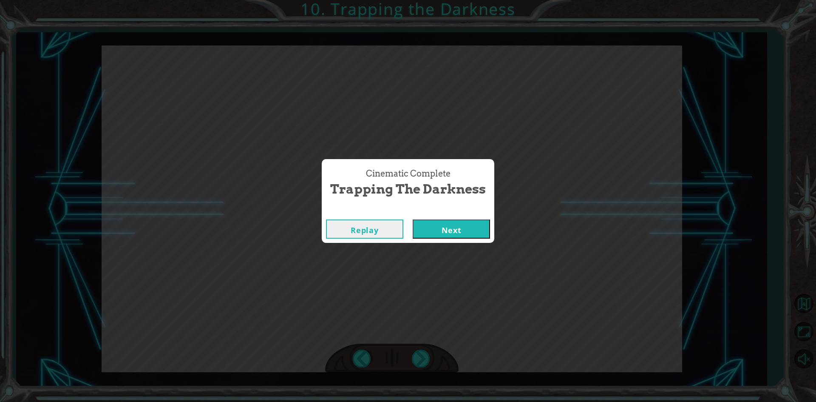
click at [394, 221] on button "Next" at bounding box center [451, 228] width 77 height 19
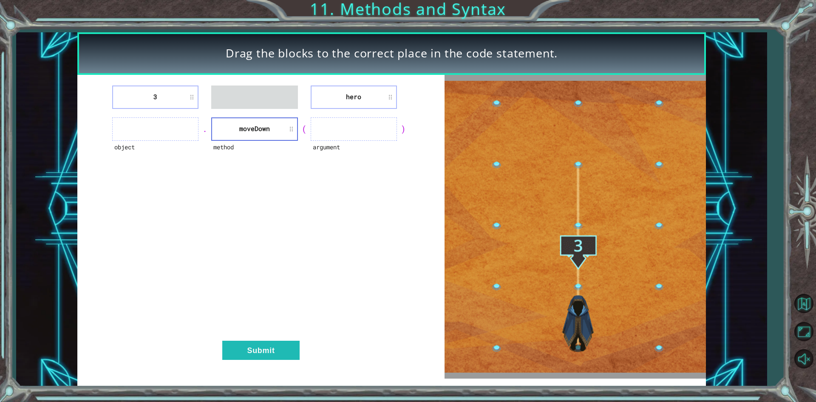
drag, startPoint x: 380, startPoint y: 74, endPoint x: 371, endPoint y: 87, distance: 16.7
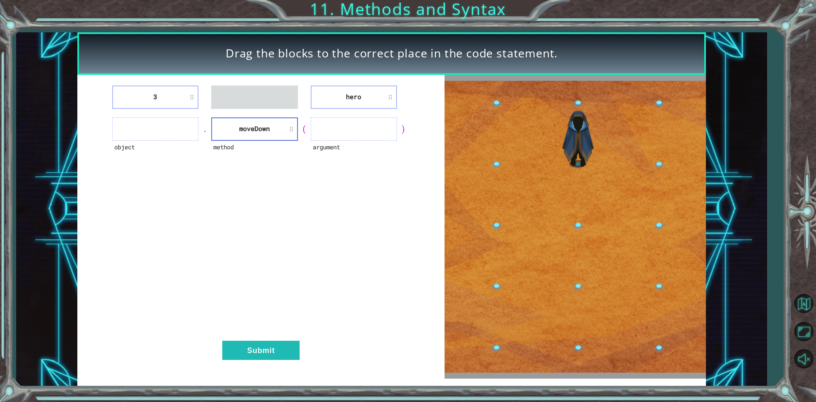
click at [376, 79] on div "Drag the blocks to the correct place in the code statement. 3 hero object . met…" at bounding box center [391, 209] width 628 height 354
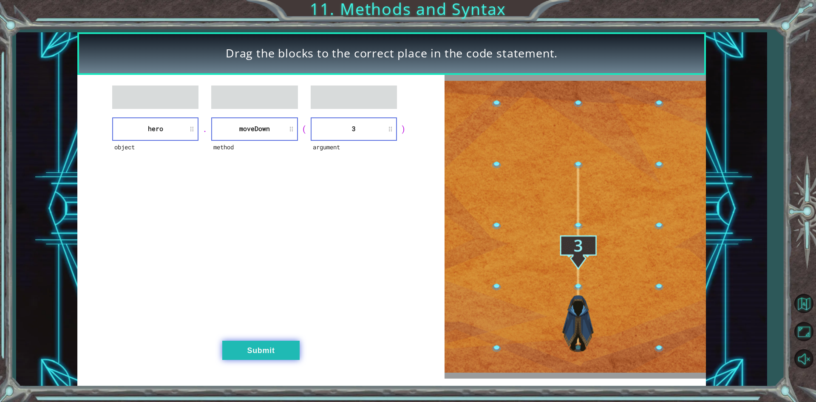
click at [234, 358] on button "Submit" at bounding box center [260, 349] width 77 height 19
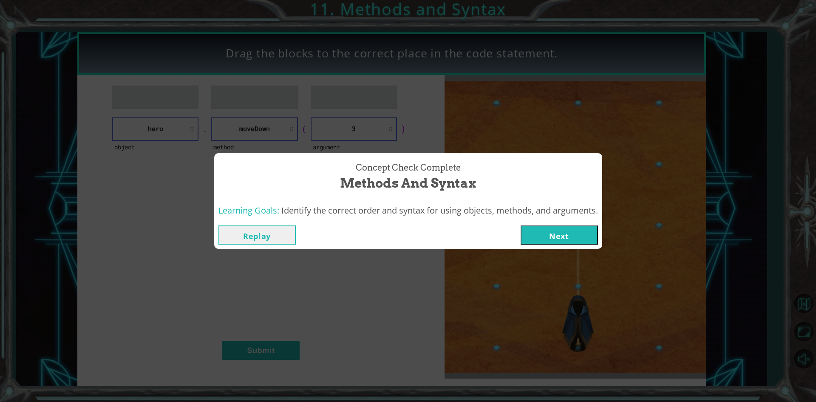
click at [394, 229] on button "Next" at bounding box center [559, 234] width 77 height 19
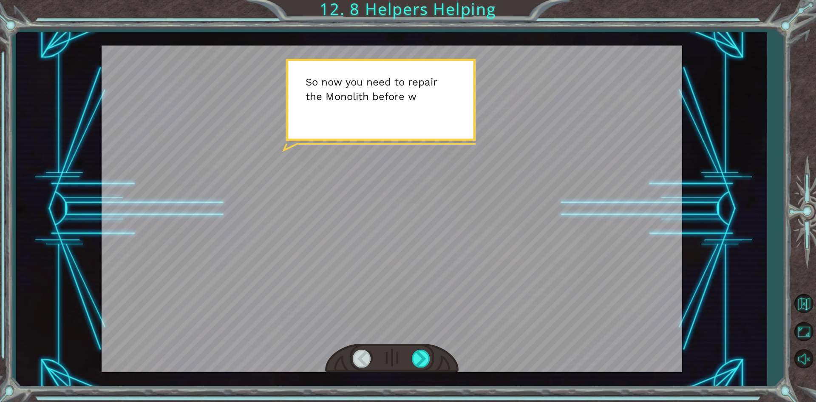
click at [394, 204] on div at bounding box center [392, 208] width 580 height 326
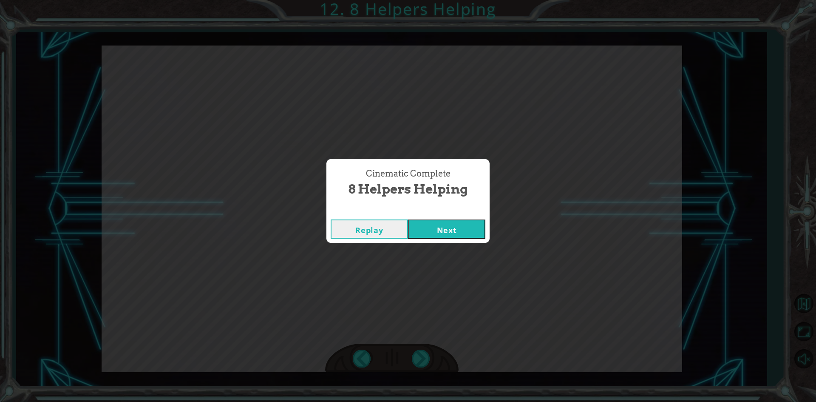
click at [394, 245] on div "Cinematic Complete 8 Helpers Helping Replay Next" at bounding box center [408, 201] width 816 height 402
click at [394, 231] on button "Next" at bounding box center [446, 228] width 77 height 19
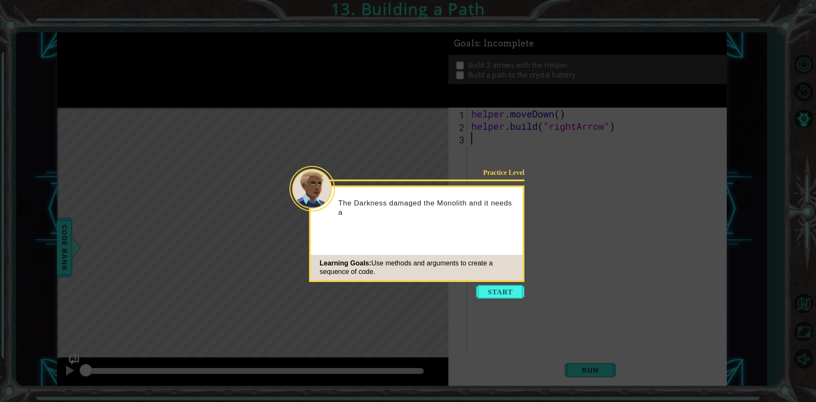
click at [394, 283] on icon at bounding box center [408, 201] width 816 height 402
click at [394, 289] on button "Start" at bounding box center [500, 292] width 48 height 14
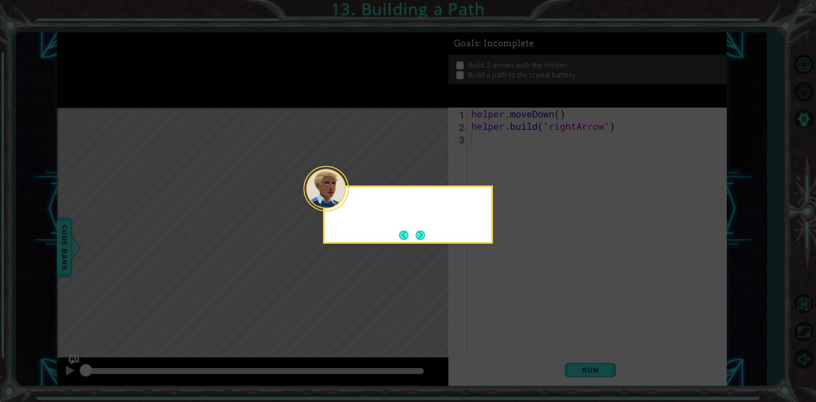
click at [394, 245] on icon at bounding box center [408, 201] width 816 height 402
click at [394, 238] on button "Next" at bounding box center [420, 234] width 9 height 9
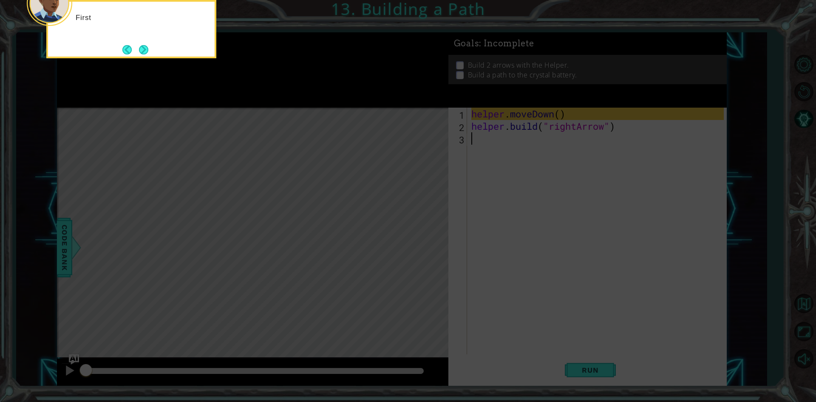
click at [394, 182] on icon at bounding box center [408, 201] width 816 height 402
click at [144, 46] on button "Next" at bounding box center [143, 49] width 9 height 9
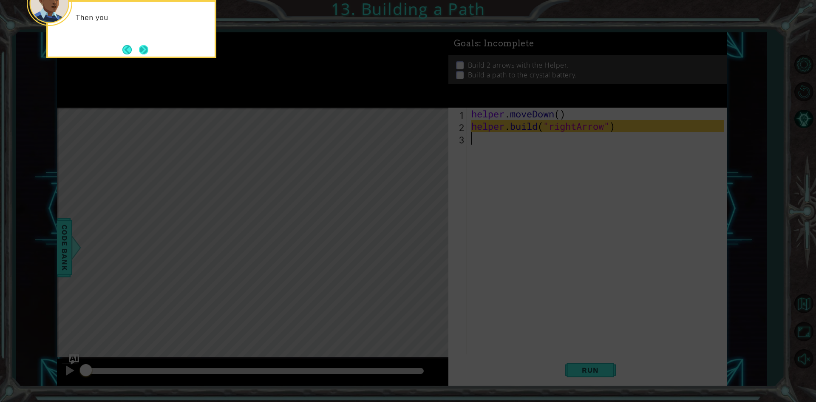
click at [148, 45] on button "Next" at bounding box center [143, 49] width 9 height 9
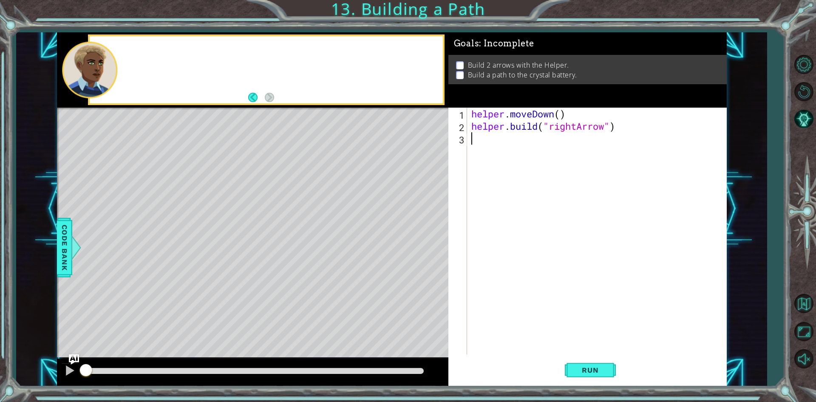
click at [149, 45] on div at bounding box center [266, 69] width 353 height 67
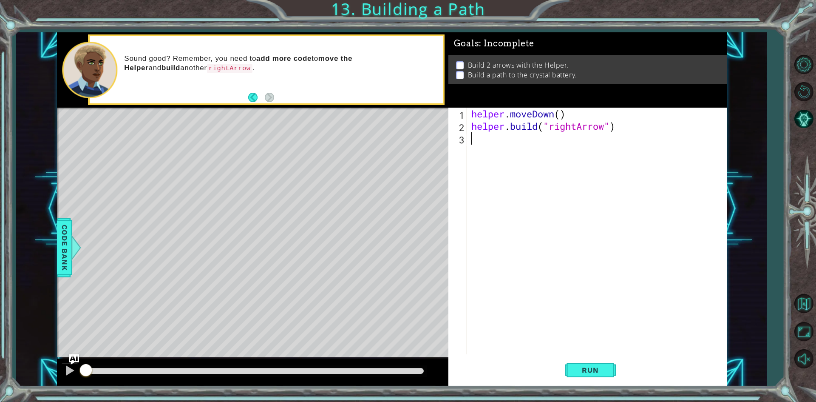
click at [394, 135] on div "helper . moveDown ( ) helper . build ( "rightArrow" )" at bounding box center [599, 243] width 258 height 271
click at [394, 367] on span "Run" at bounding box center [590, 369] width 34 height 8
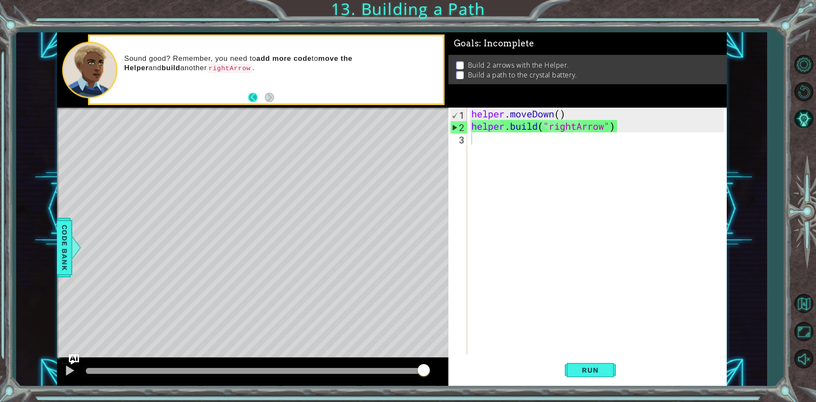
click at [255, 94] on footer at bounding box center [261, 97] width 26 height 13
click at [255, 94] on button "Back" at bounding box center [256, 97] width 17 height 9
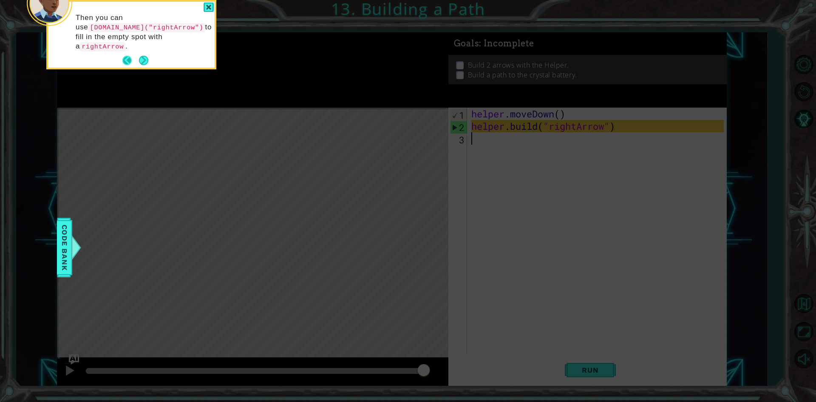
click at [129, 56] on button "Back" at bounding box center [130, 60] width 17 height 9
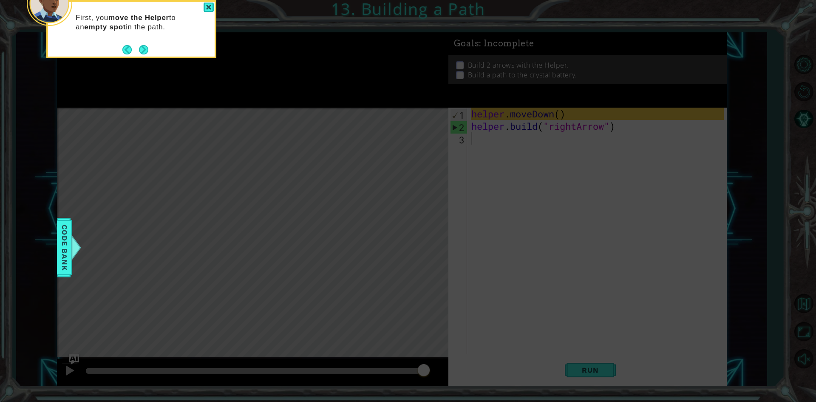
click at [129, 51] on button "Back" at bounding box center [130, 49] width 17 height 9
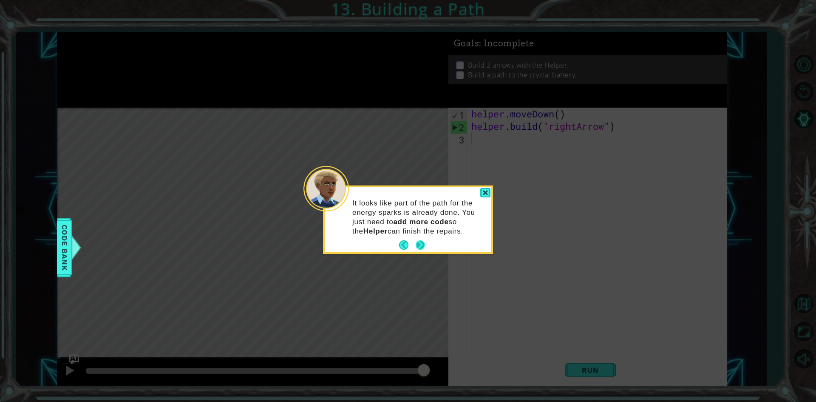
click at [394, 241] on button "Next" at bounding box center [420, 244] width 9 height 9
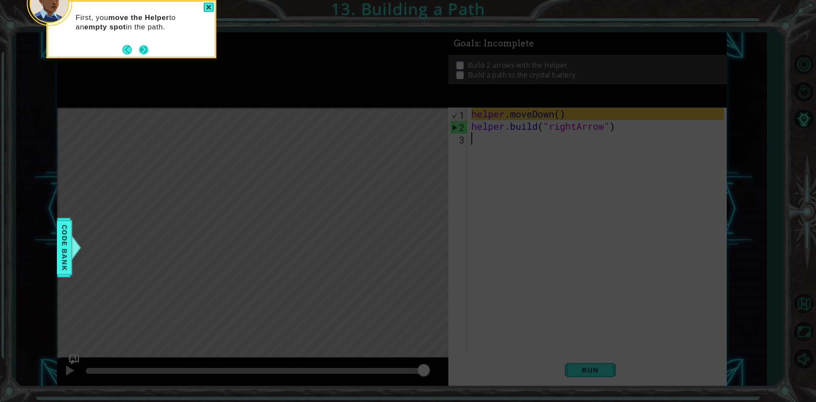
click at [145, 44] on footer at bounding box center [135, 49] width 26 height 13
click at [145, 45] on button "Next" at bounding box center [143, 49] width 9 height 9
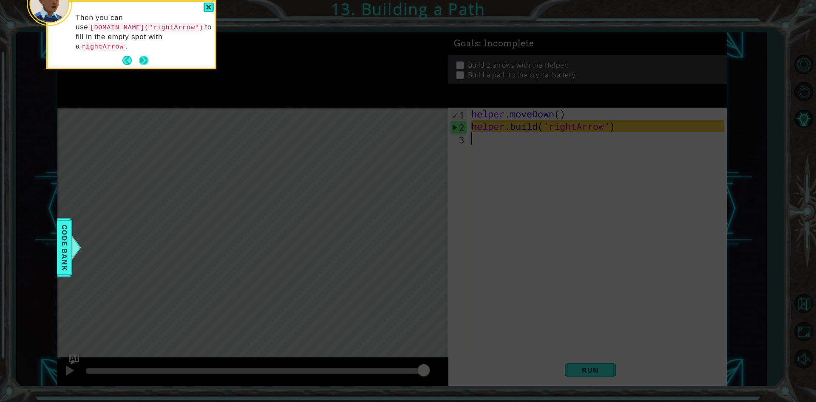
click at [146, 56] on button "Next" at bounding box center [143, 60] width 9 height 9
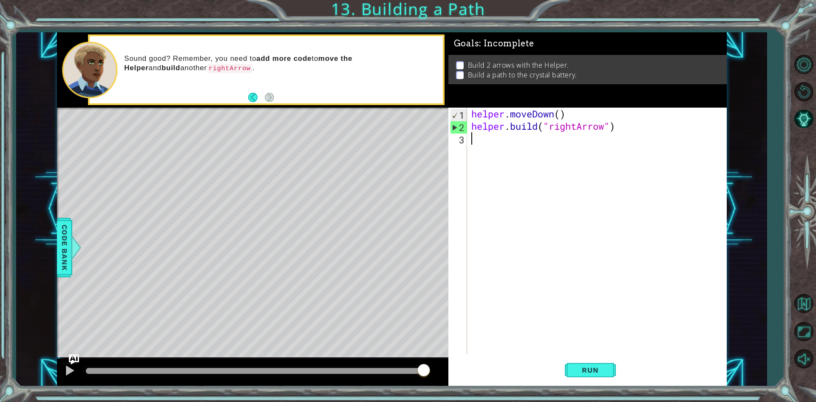
click at [394, 126] on div "helper . moveDown ( ) helper . build ( "rightArrow" )" at bounding box center [599, 243] width 258 height 271
type textarea "[DOMAIN_NAME]("rightArrow")"
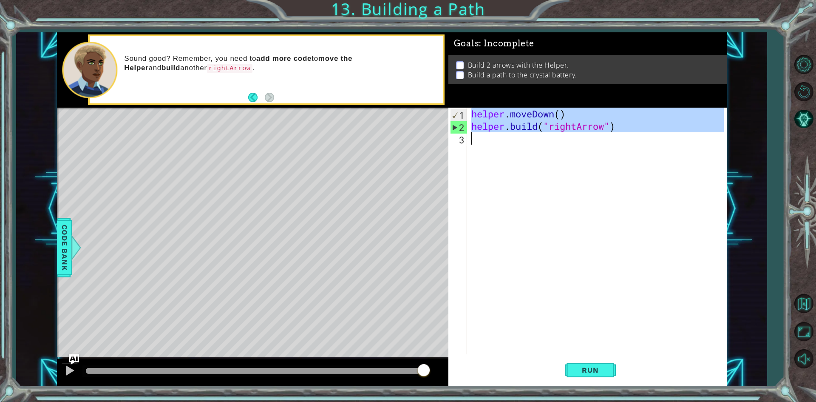
paste textarea "Code Area"
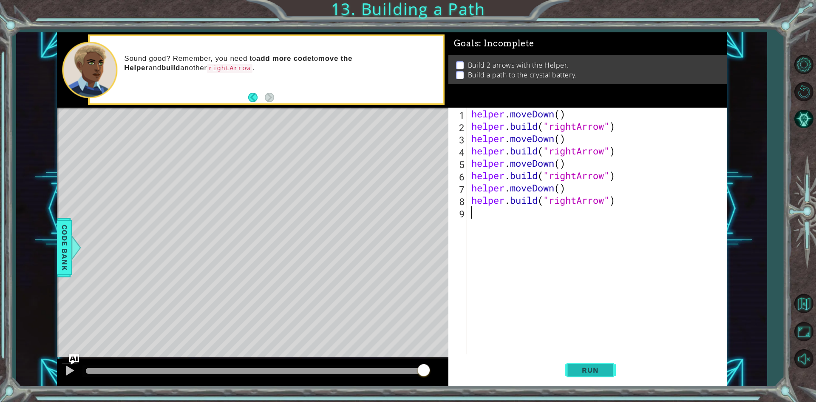
click at [394, 364] on button "Run" at bounding box center [590, 370] width 51 height 28
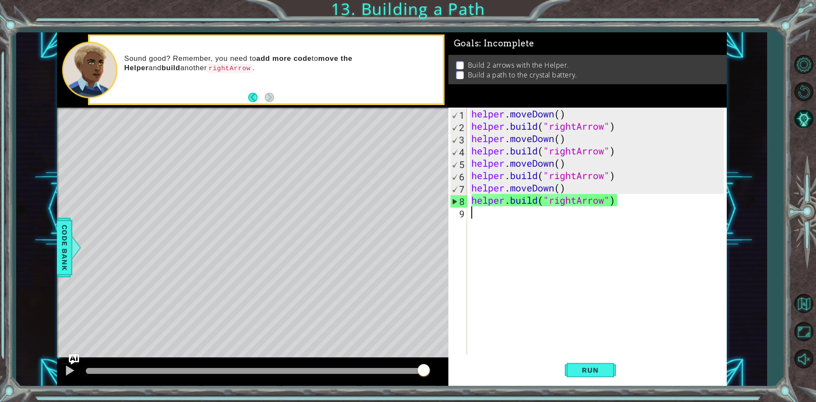
click at [394, 137] on div "helper . moveDown ( ) helper . build ( "rightArrow" ) helper . moveDown ( ) hel…" at bounding box center [599, 243] width 258 height 271
click at [394, 203] on div "helper . moveDown ( ) helper . build ( "rightArrow" ) helper . moveDown ( ) hel…" at bounding box center [599, 243] width 258 height 271
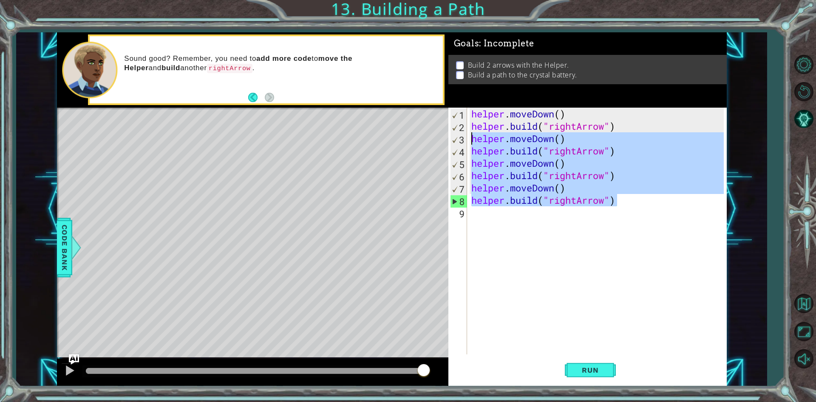
drag, startPoint x: 633, startPoint y: 203, endPoint x: 472, endPoint y: 136, distance: 174.1
click at [394, 136] on div "helper . moveDown ( ) helper . build ( "rightArrow" ) helper . moveDown ( ) hel…" at bounding box center [599, 243] width 258 height 271
type textarea "helper.moveDown() [DOMAIN_NAME]("rightArrow")"
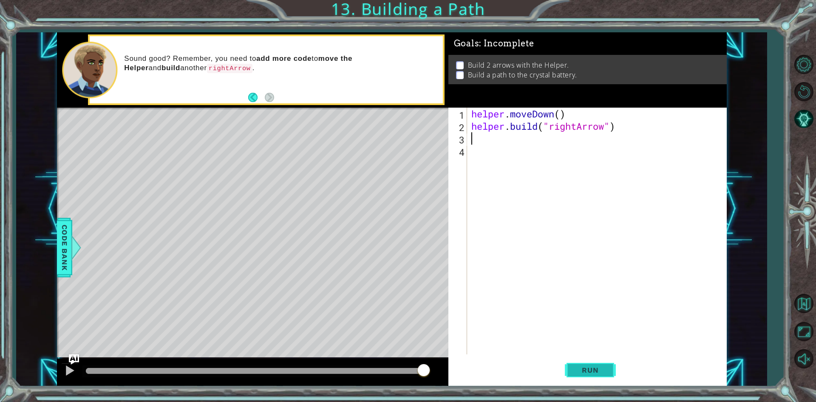
click at [394, 366] on span "Run" at bounding box center [590, 369] width 34 height 8
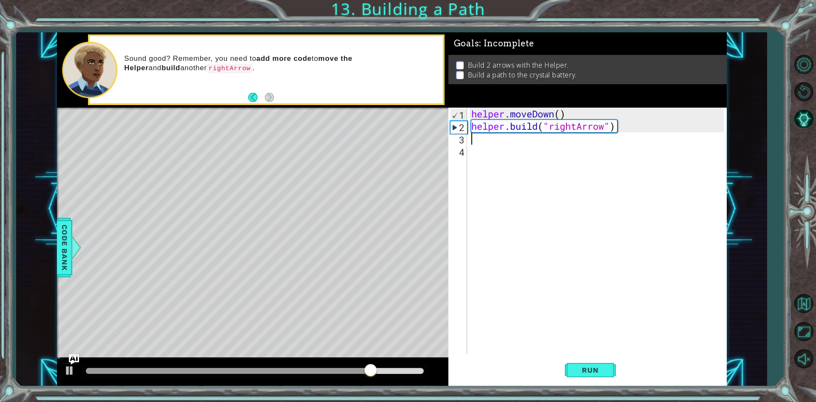
click at [394, 127] on div "helper . moveDown ( ) helper . build ( "rightArrow" )" at bounding box center [599, 243] width 258 height 271
click at [394, 116] on div "helper . moveDown ( ) helper . build ( "rightArrow" )" at bounding box center [599, 243] width 258 height 271
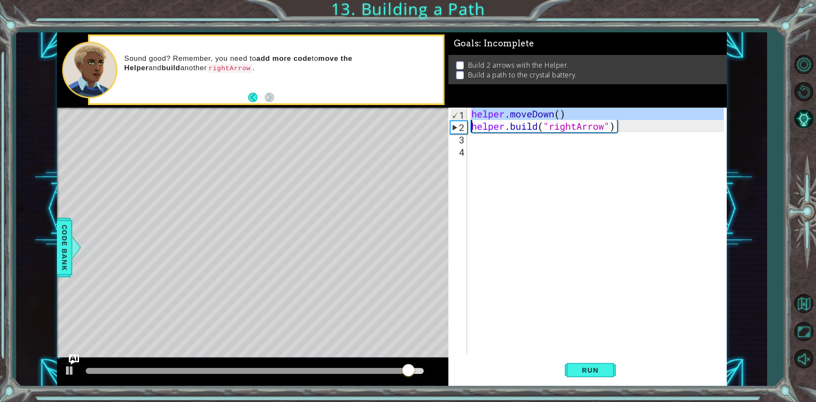
click at [394, 125] on div "helper . moveDown ( ) helper . build ( "rightArrow" )" at bounding box center [599, 243] width 258 height 271
type textarea "[DOMAIN_NAME]("rightArrow")"
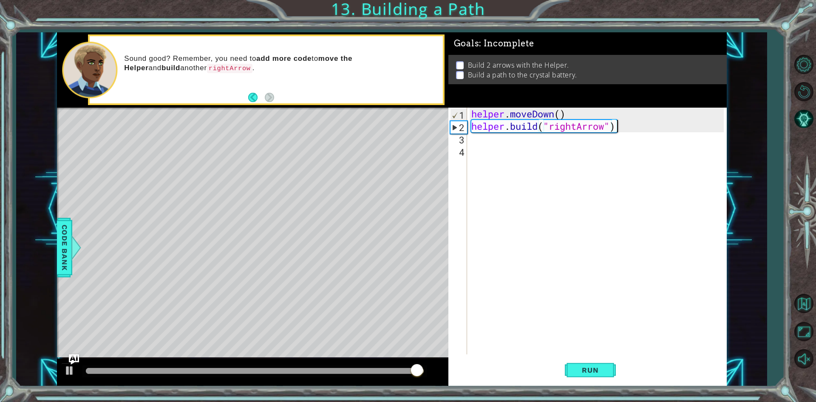
drag, startPoint x: 713, startPoint y: 131, endPoint x: 702, endPoint y: 131, distance: 10.6
click at [394, 131] on div "helper . moveDown ( ) helper . build ( "rightArrow" )" at bounding box center [599, 243] width 258 height 271
click at [394, 123] on div "helper . moveDown ( ) helper . build ( "rightArrow" )" at bounding box center [599, 243] width 258 height 271
click at [394, 125] on div "helper . moveDown ( ) helper . build ( "rightArrow" )" at bounding box center [599, 243] width 258 height 271
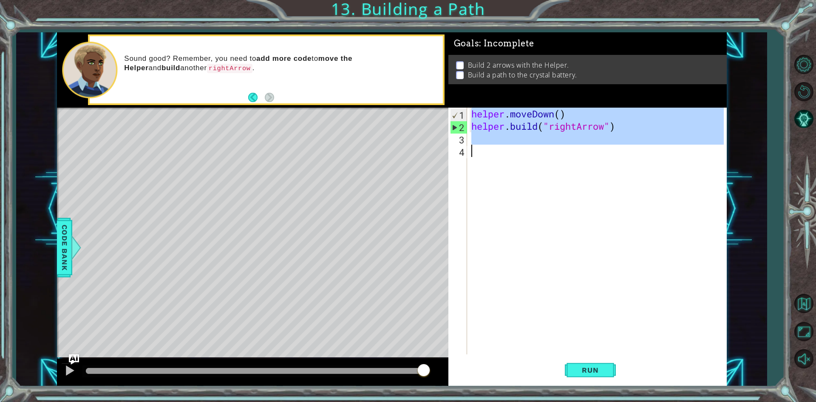
type textarea "helper.moveDown()"
click at [394, 116] on div "helper . moveDown ( ) helper . build ( "rightArrow" )" at bounding box center [597, 231] width 254 height 246
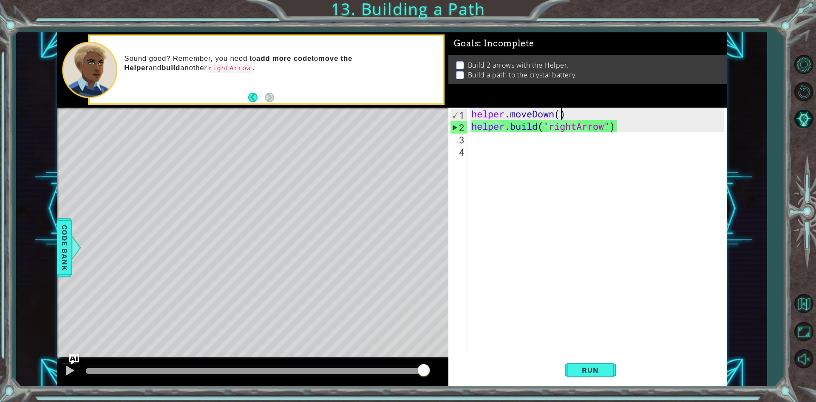
click at [394, 116] on div "helper . moveDown ( ) helper . build ( "rightArrow" )" at bounding box center [599, 243] width 258 height 271
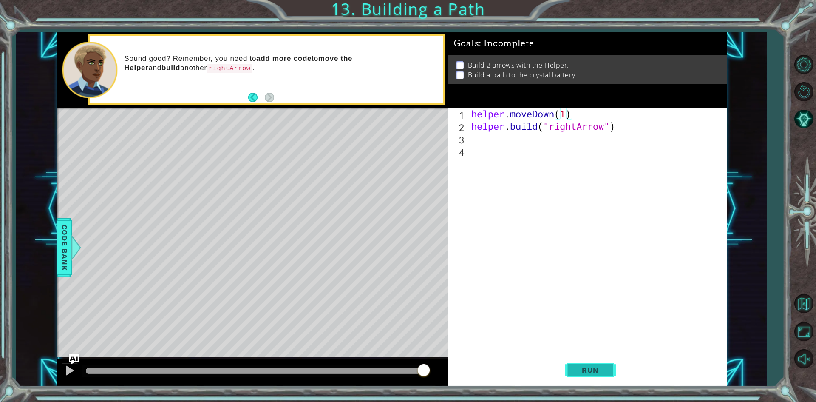
click at [394, 367] on span "Run" at bounding box center [590, 369] width 34 height 8
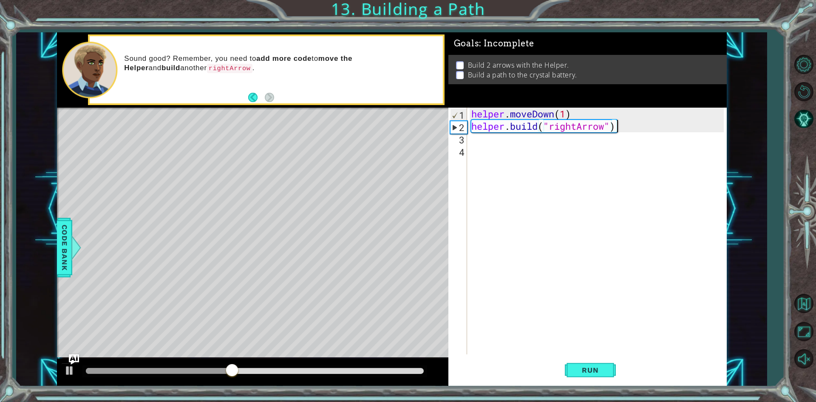
click at [394, 123] on div "helper . moveDown ( 1 ) helper . build ( "rightArrow" )" at bounding box center [599, 243] width 258 height 271
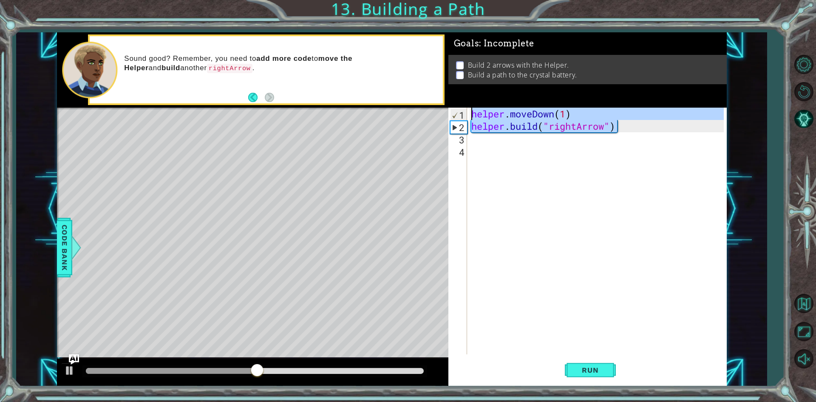
drag, startPoint x: 625, startPoint y: 126, endPoint x: 466, endPoint y: 111, distance: 159.6
click at [394, 111] on div "[DOMAIN_NAME]("rightArrow") 1 2 3 4 helper . moveDown ( 1 ) helper . build ( "r…" at bounding box center [585, 231] width 275 height 246
paste textarea "Code Area"
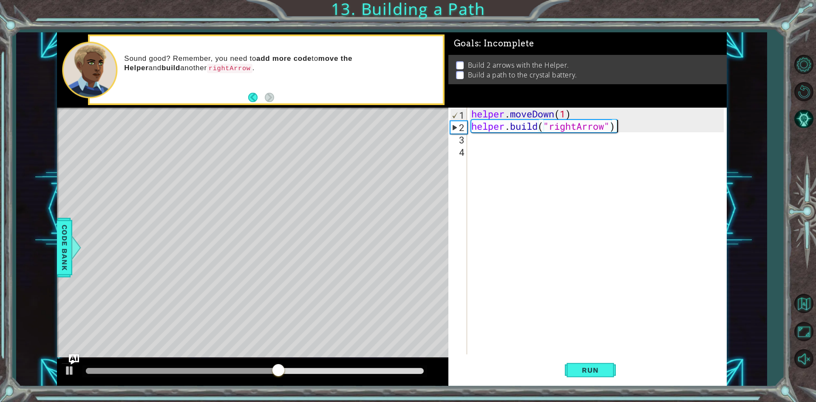
paste textarea "helper.moveDown(1)"
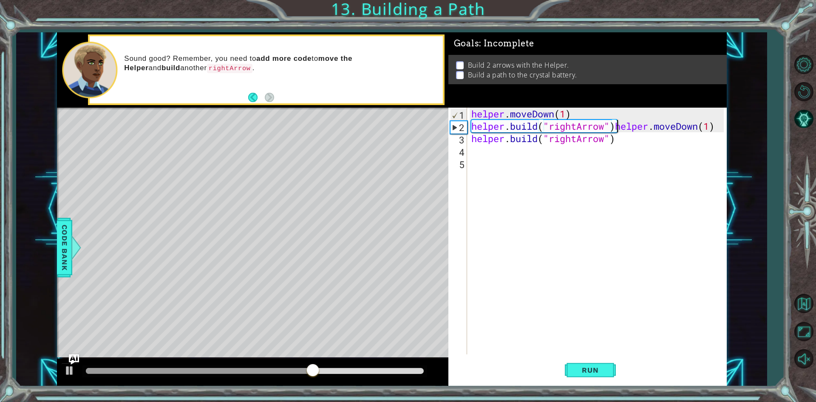
click at [394, 131] on div "helper . moveDown ( 1 ) helper . build ( "rightArrow" ) helper . moveDown ( 1 )…" at bounding box center [599, 243] width 258 height 271
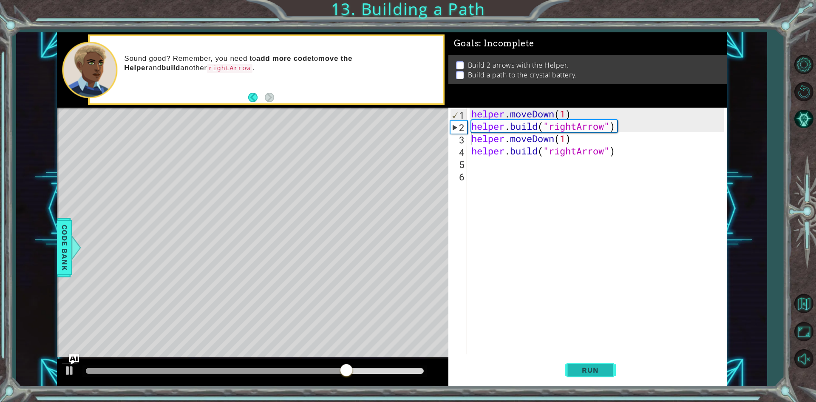
click at [394, 367] on span "Run" at bounding box center [590, 369] width 34 height 8
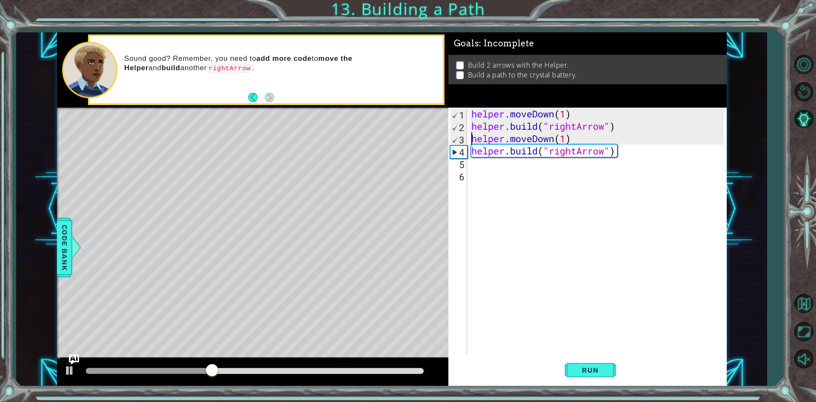
click at [394, 137] on div "helper . moveDown ( 1 ) helper . build ( "rightArrow" ) helper . moveDown ( 1 )…" at bounding box center [599, 243] width 258 height 271
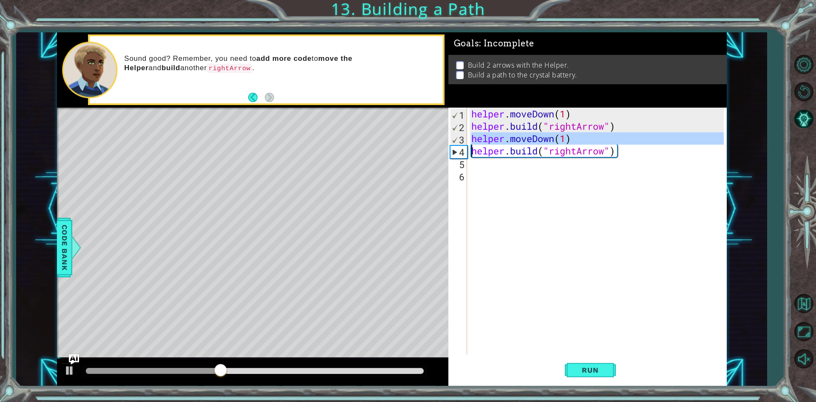
click at [394, 137] on div "helper . moveDown ( 1 ) helper . build ( "rightArrow" ) helper . moveDown ( 1 )…" at bounding box center [599, 243] width 258 height 271
type textarea "[DOMAIN_NAME]("rightArrow")"
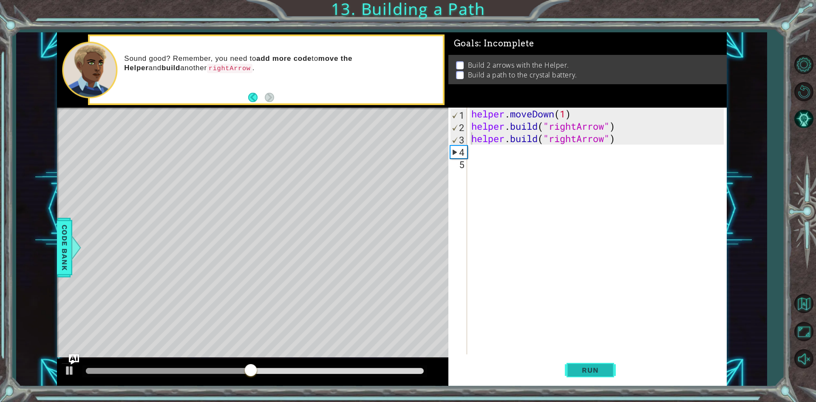
click at [394, 367] on button "Run" at bounding box center [590, 370] width 51 height 28
